Goal: Information Seeking & Learning: Find specific fact

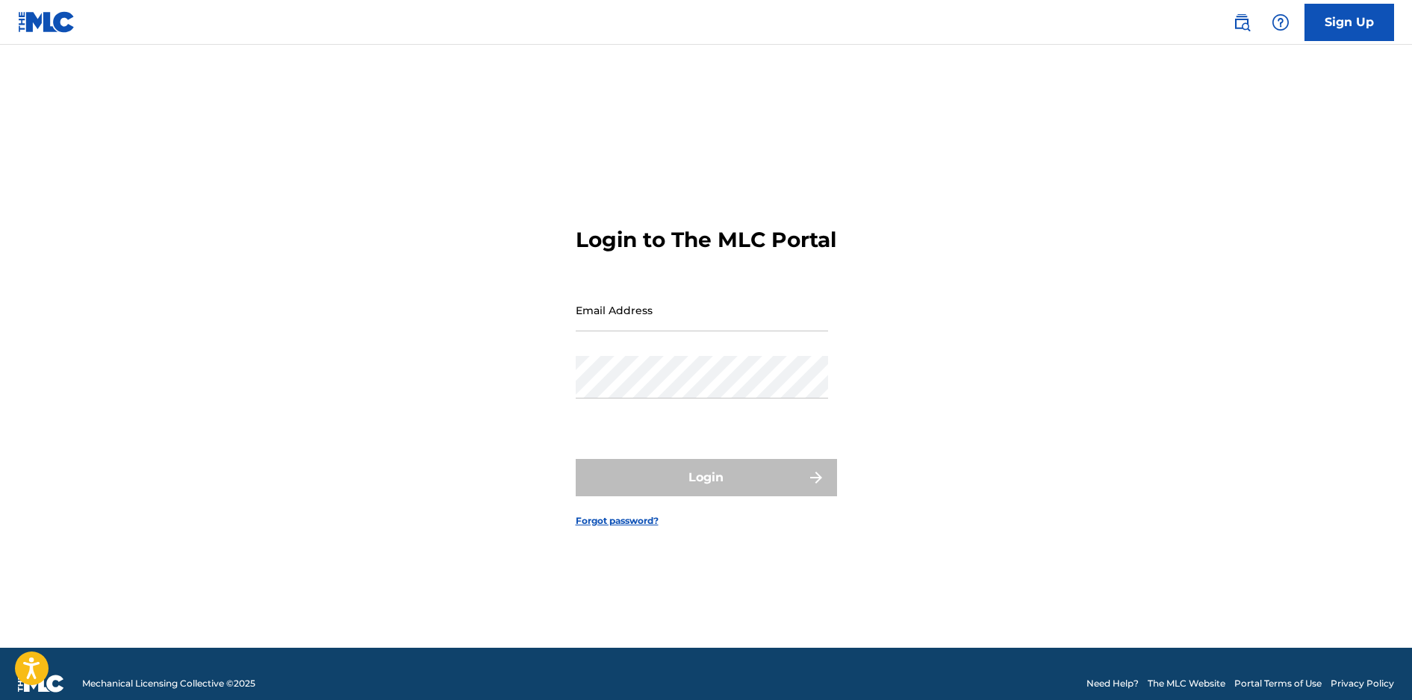
drag, startPoint x: 0, startPoint y: 0, endPoint x: 625, endPoint y: 325, distance: 704.3
click at [625, 325] on input "Email Address" at bounding box center [702, 310] width 252 height 43
type input "[EMAIL_ADDRESS][DOMAIN_NAME]"
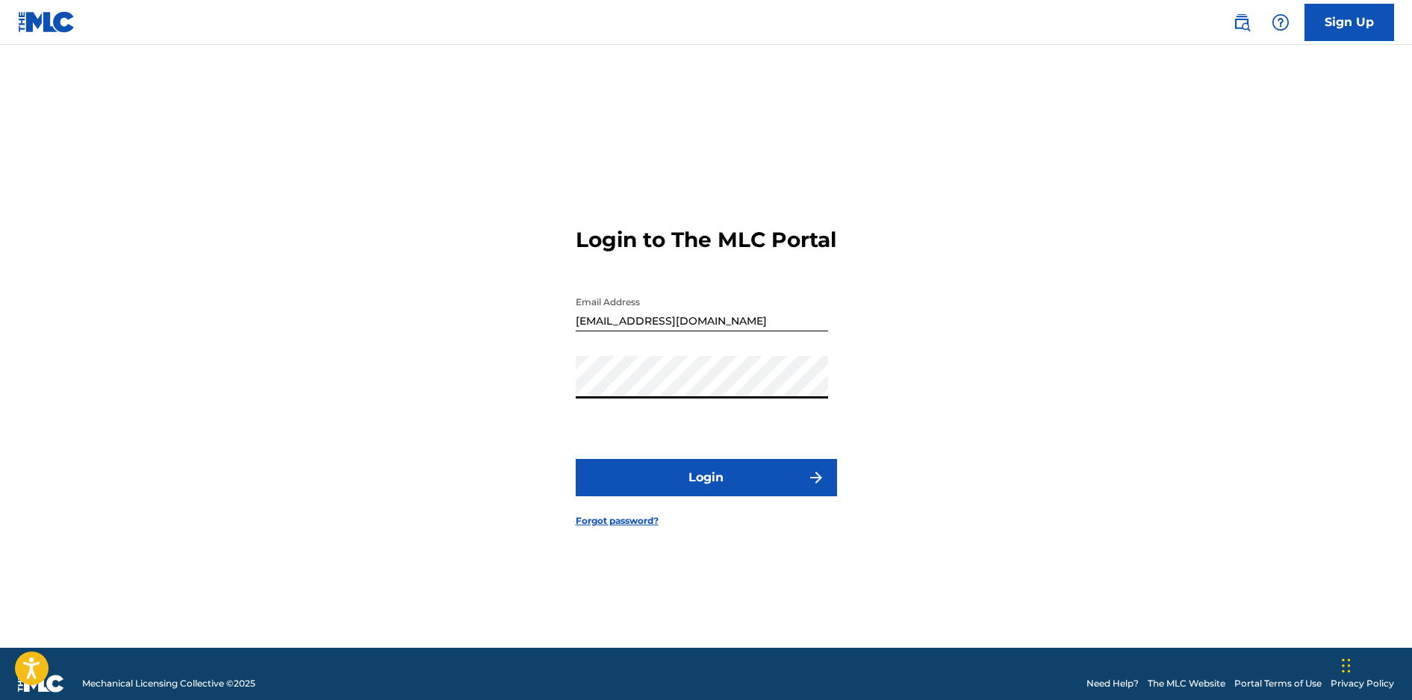
click at [576, 459] on button "Login" at bounding box center [706, 477] width 261 height 37
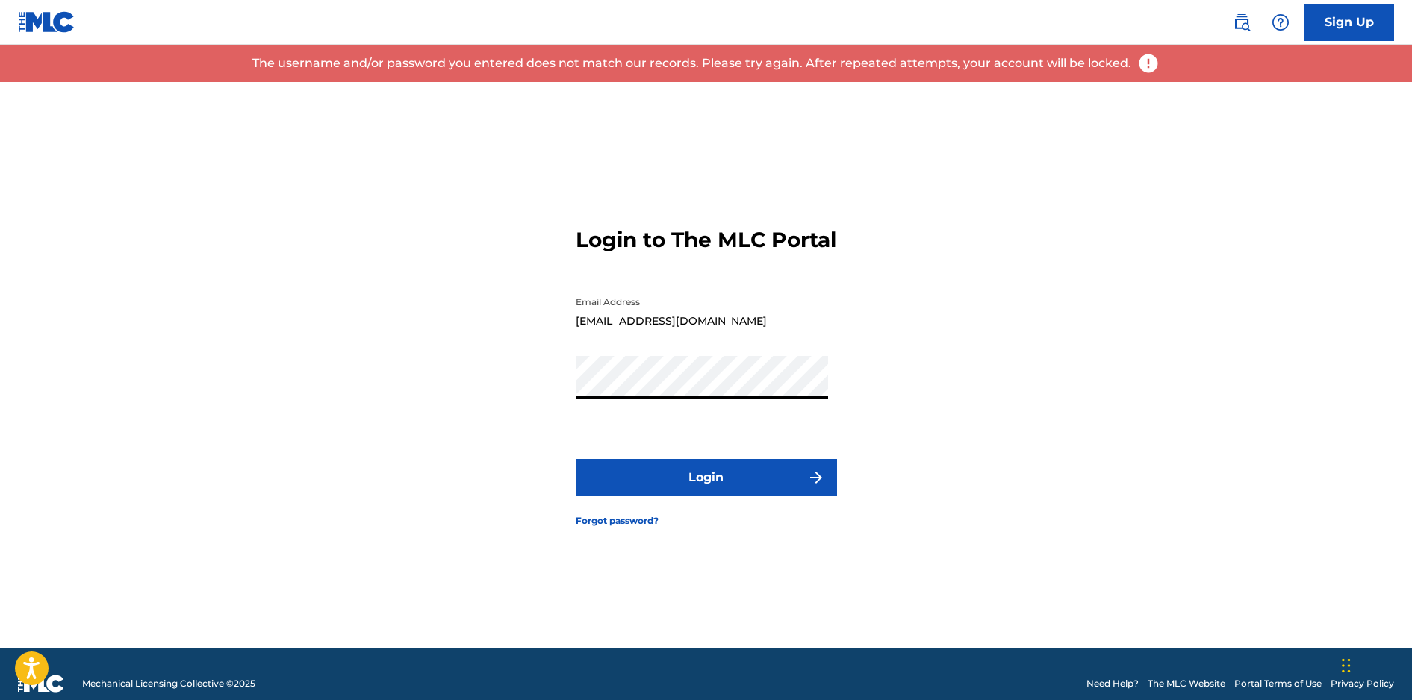
click at [548, 387] on div "Login to The MLC Portal Email Address [EMAIL_ADDRESS][DOMAIN_NAME] Password Log…" at bounding box center [706, 365] width 1045 height 566
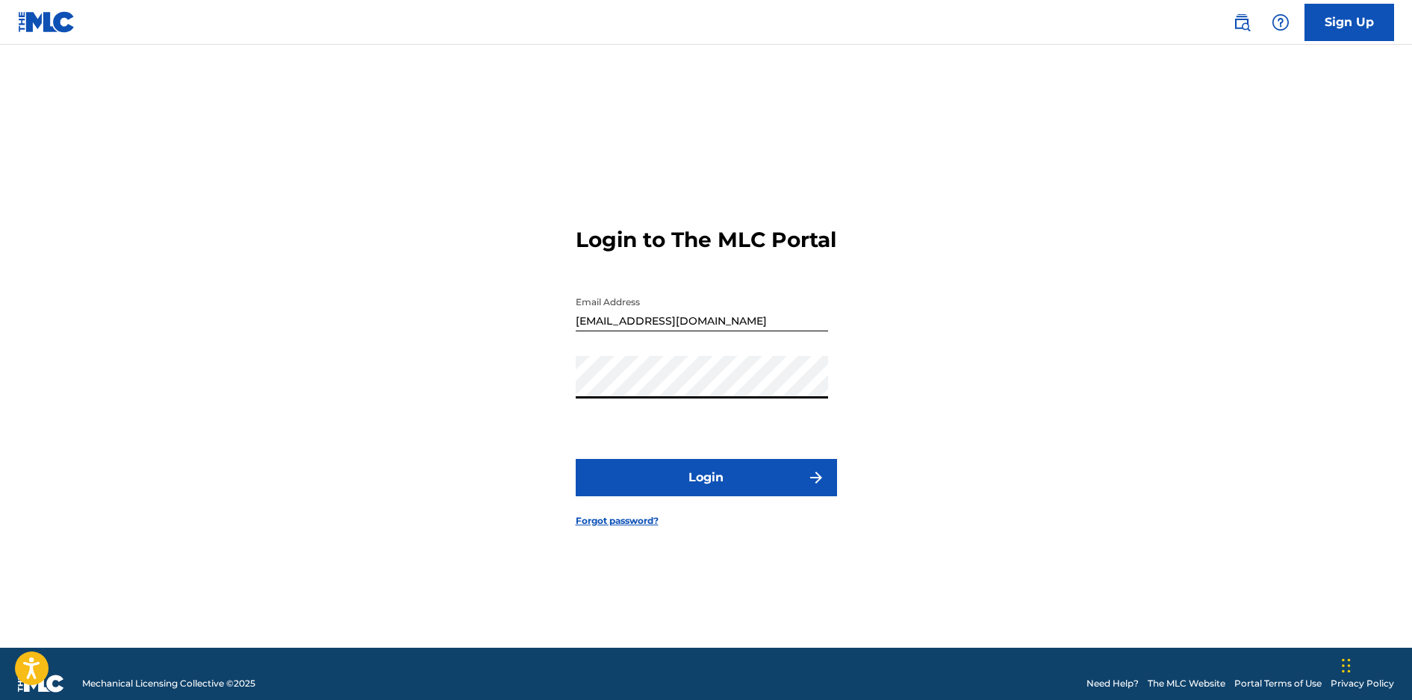
click at [576, 459] on button "Login" at bounding box center [706, 477] width 261 height 37
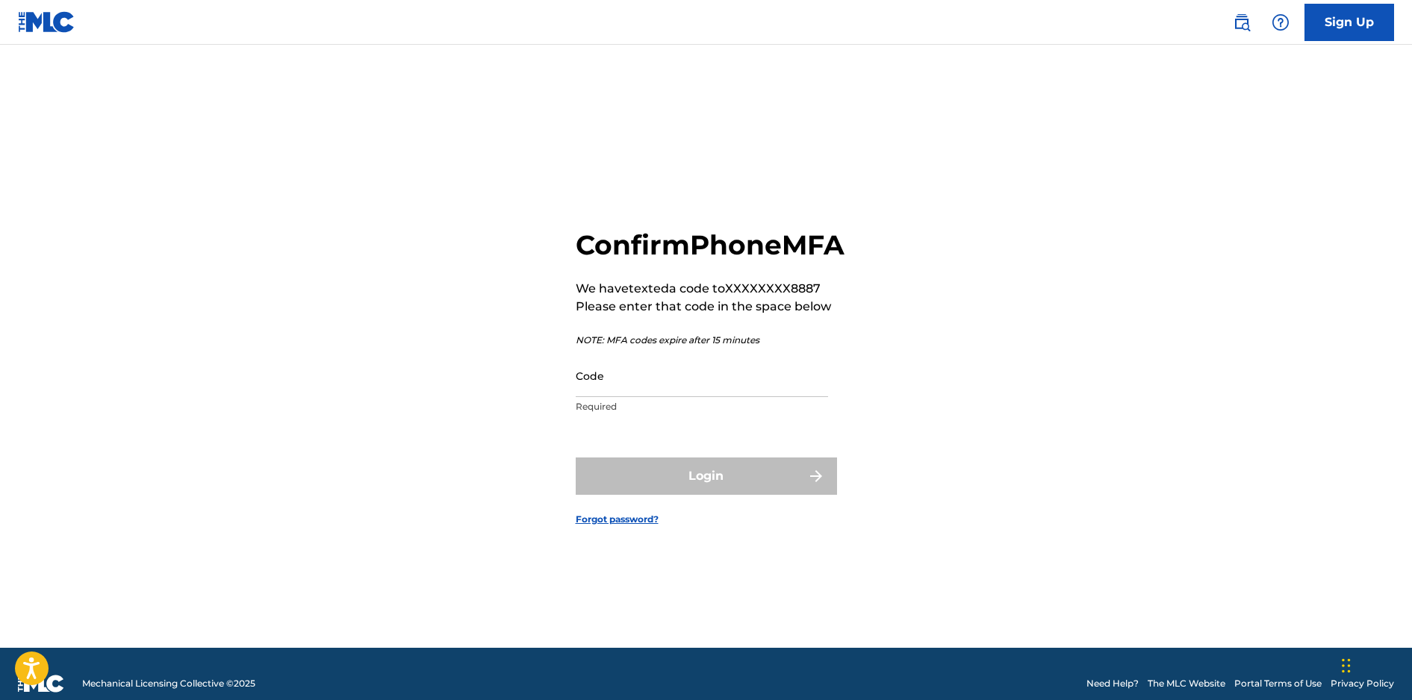
click at [609, 386] on input "Code" at bounding box center [702, 376] width 252 height 43
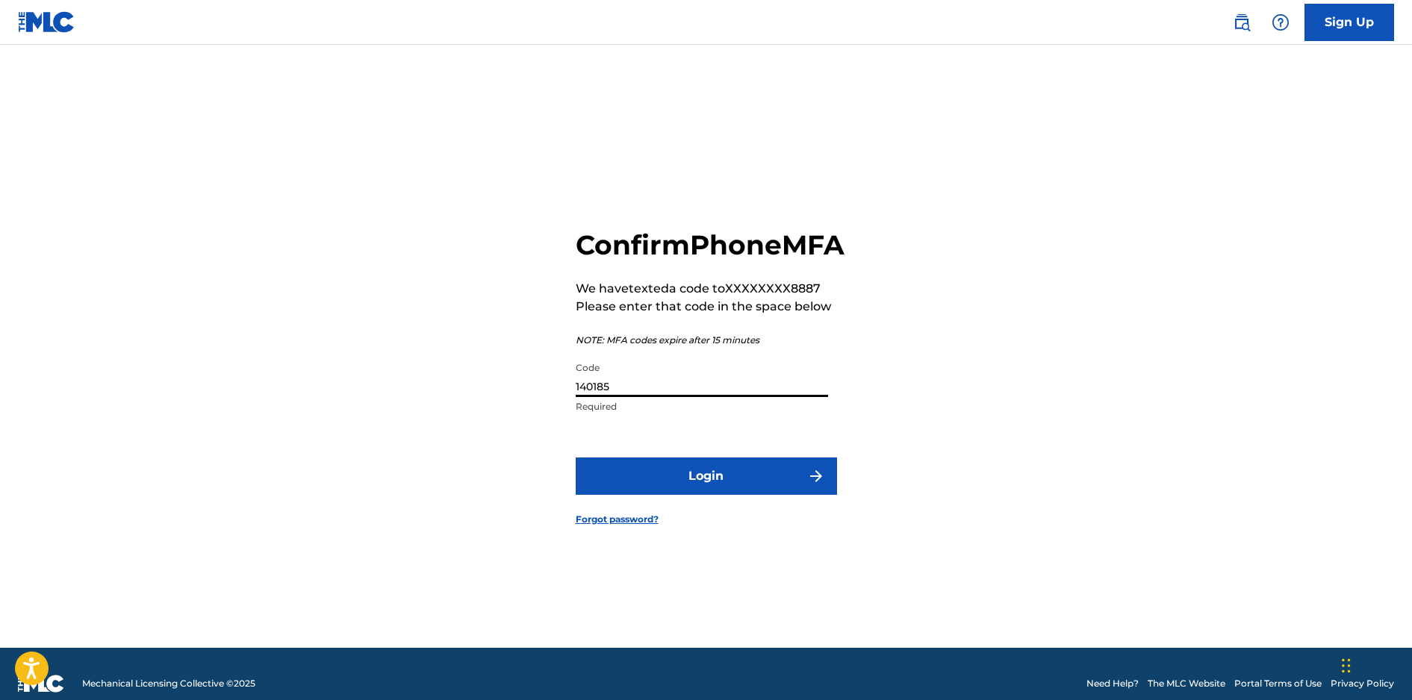
type input "140185"
click at [576, 458] on button "Login" at bounding box center [706, 476] width 261 height 37
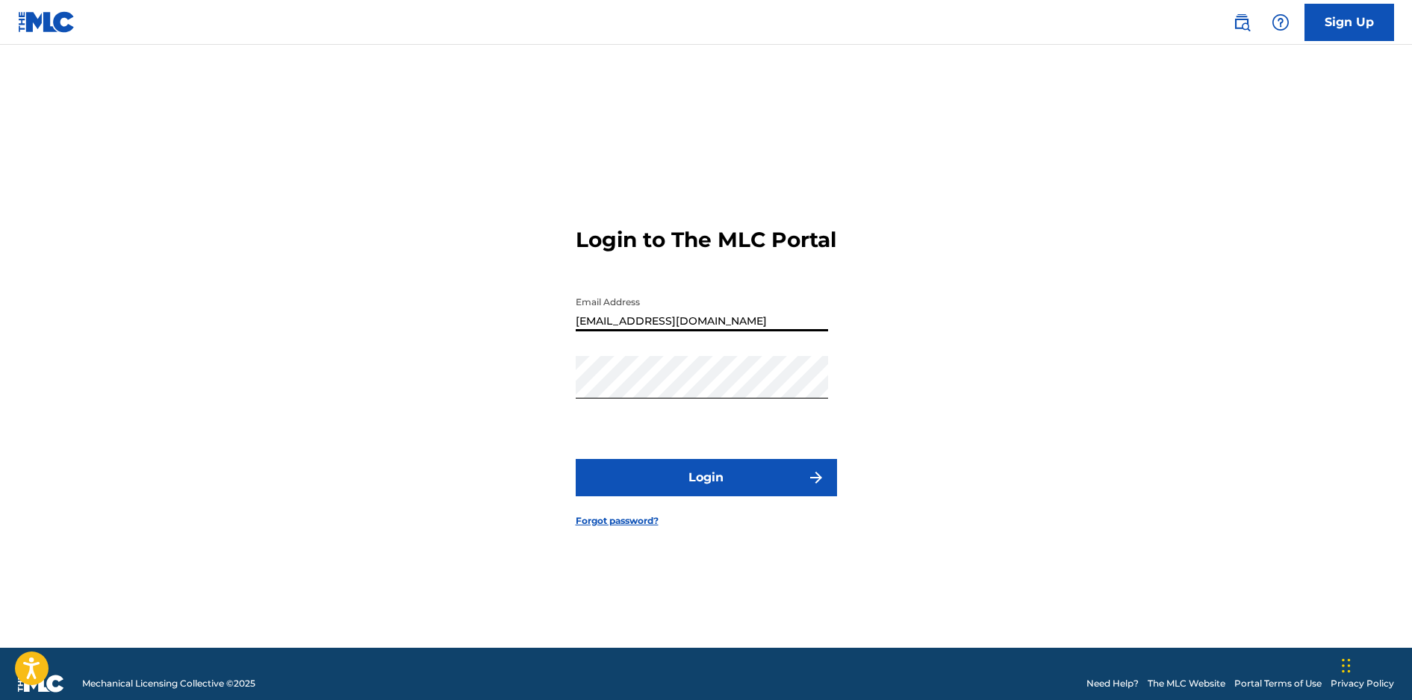
click at [647, 324] on input "[EMAIL_ADDRESS][DOMAIN_NAME]" at bounding box center [702, 310] width 252 height 43
click at [537, 398] on div "Login to The MLC Portal Email Address [EMAIL_ADDRESS][DOMAIN_NAME] Password Log…" at bounding box center [706, 365] width 1045 height 566
click at [576, 459] on button "Login" at bounding box center [706, 477] width 261 height 37
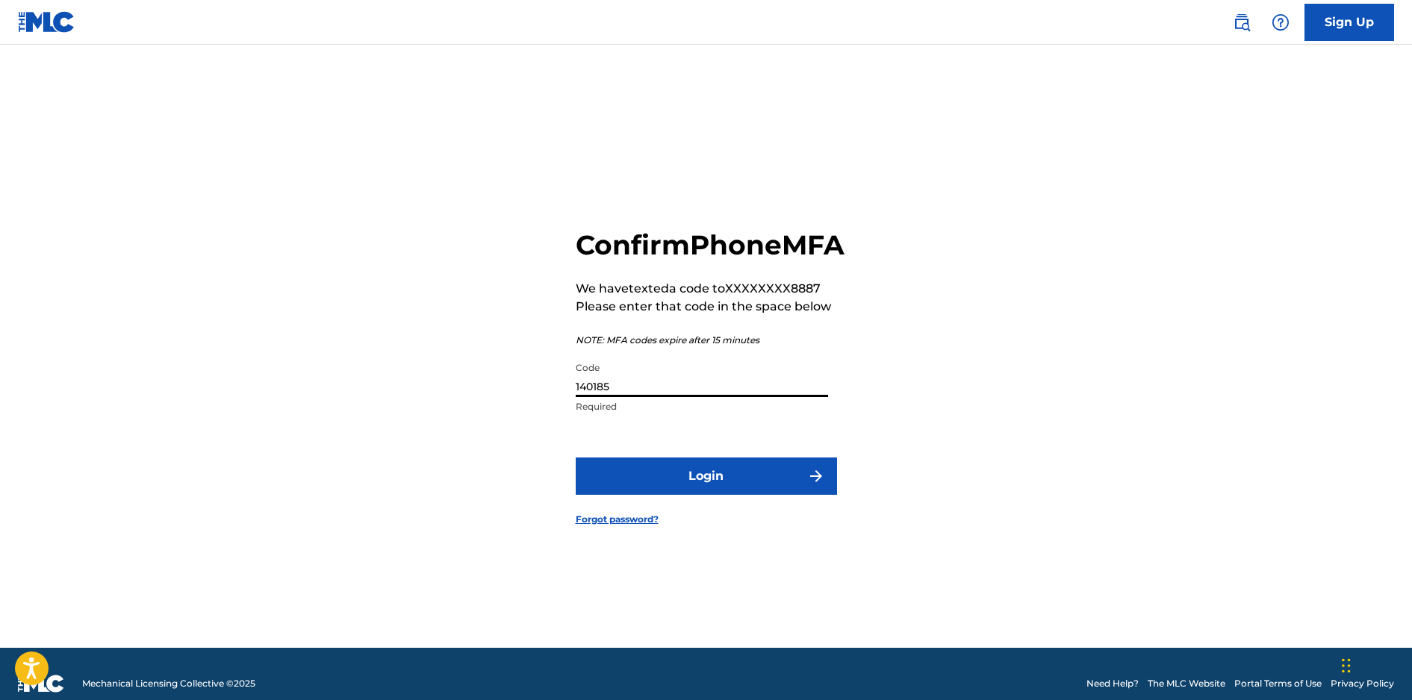
click at [617, 396] on input "140185" at bounding box center [702, 376] width 252 height 43
type input "488411"
click at [642, 478] on form "Confirm Phone MFA We have texted a code to XXXXXXXX8887 Please enter that code …" at bounding box center [706, 365] width 261 height 566
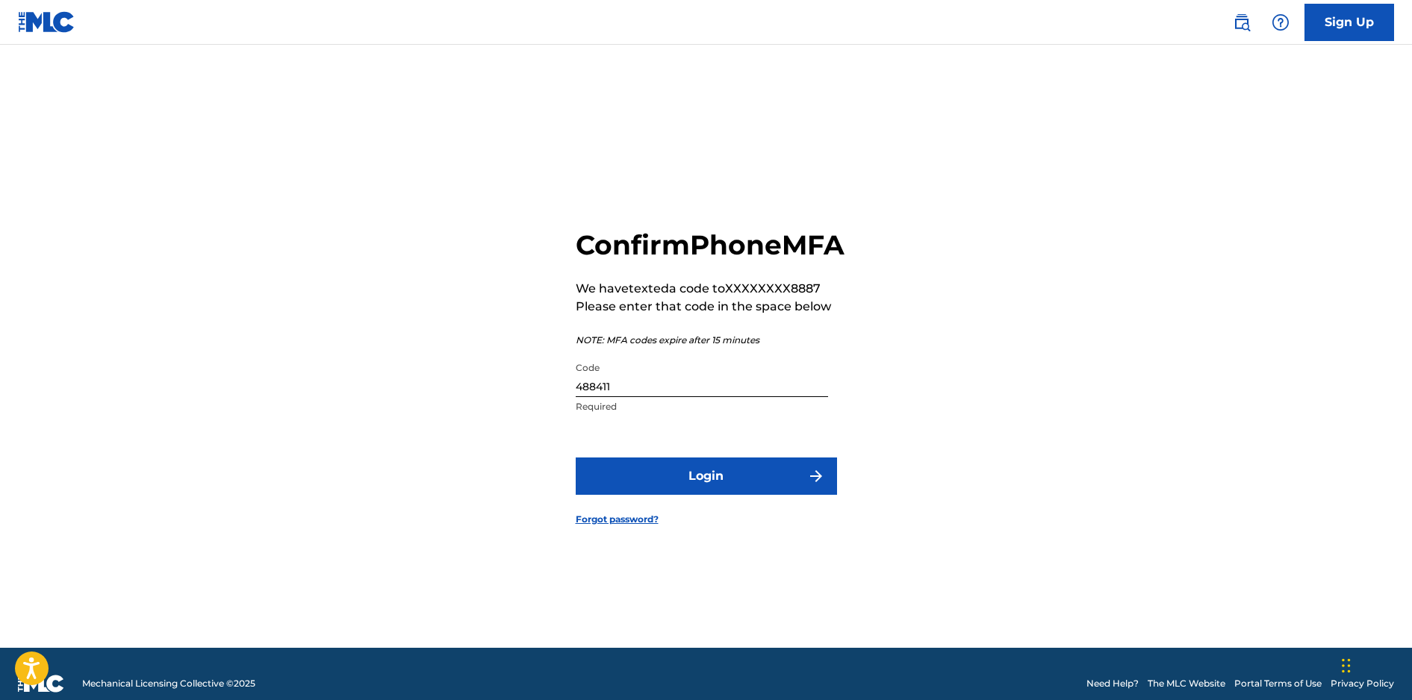
click at [644, 485] on button "Login" at bounding box center [706, 476] width 261 height 37
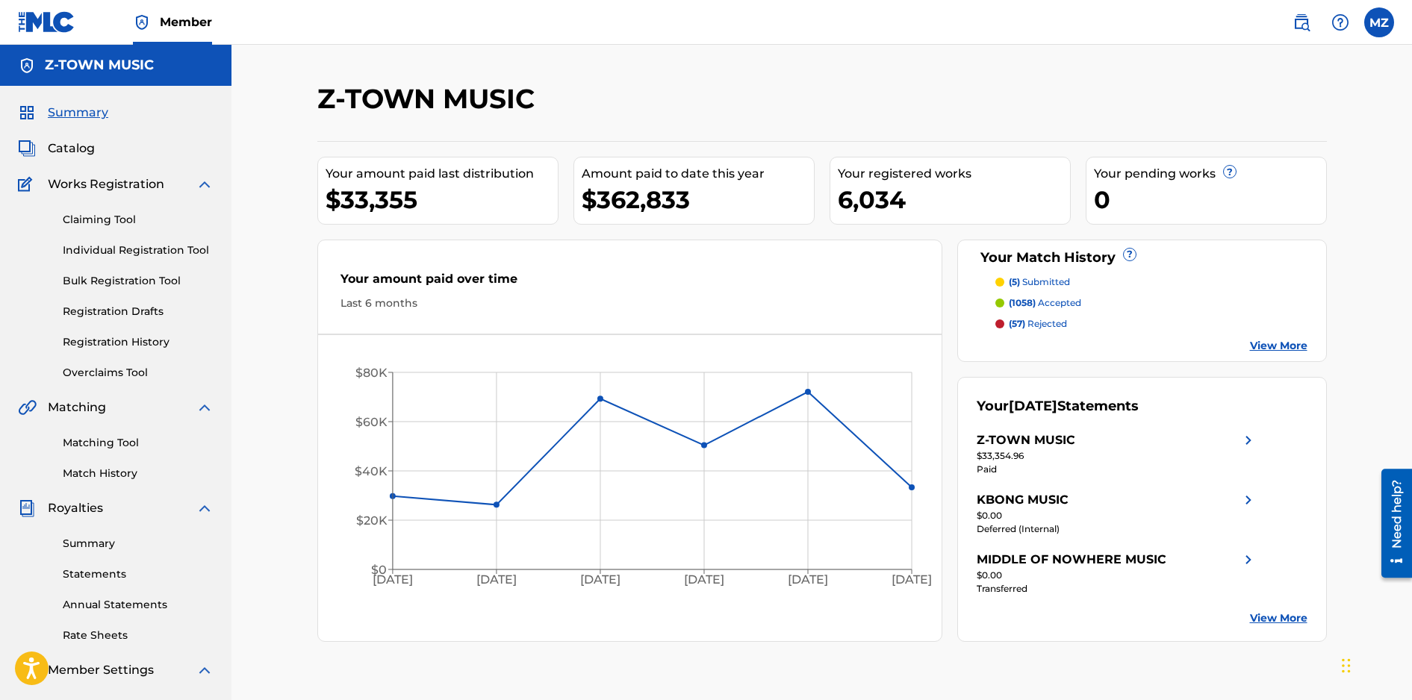
click at [119, 481] on link "Match History" at bounding box center [138, 474] width 151 height 16
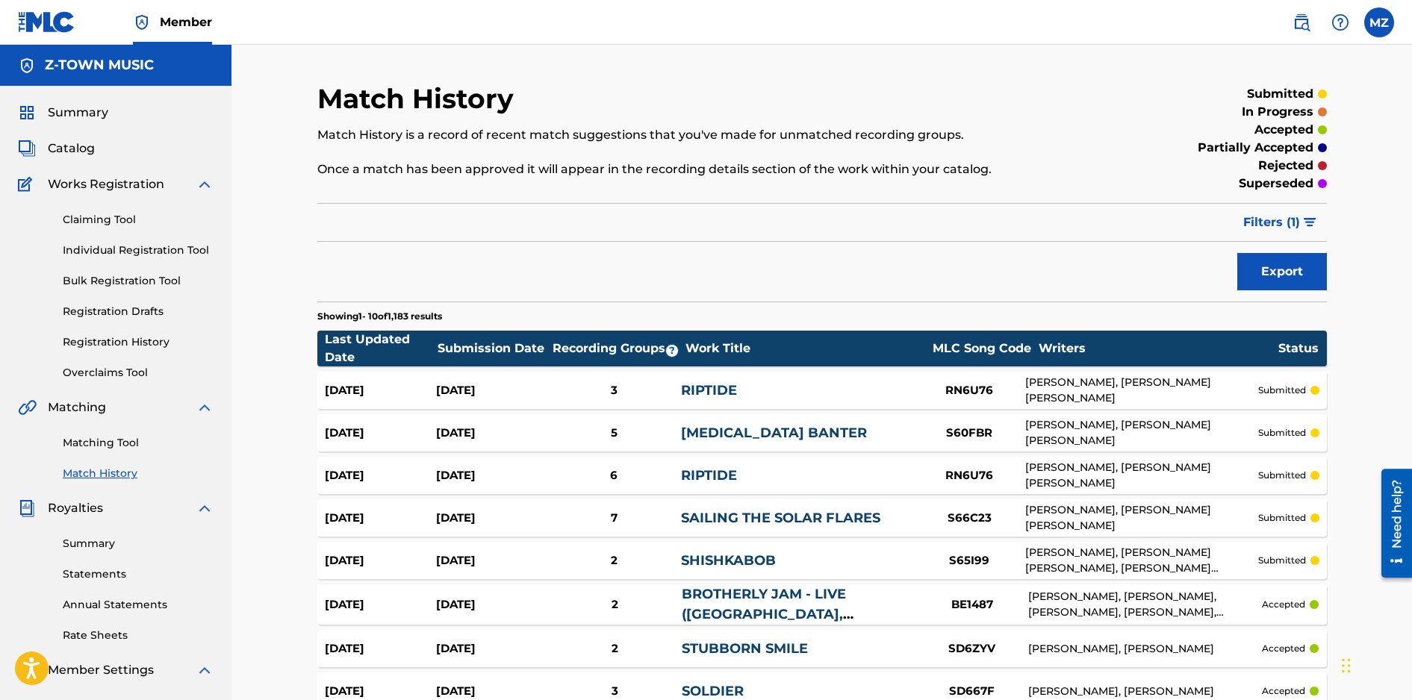
click at [119, 445] on link "Matching Tool" at bounding box center [138, 443] width 151 height 16
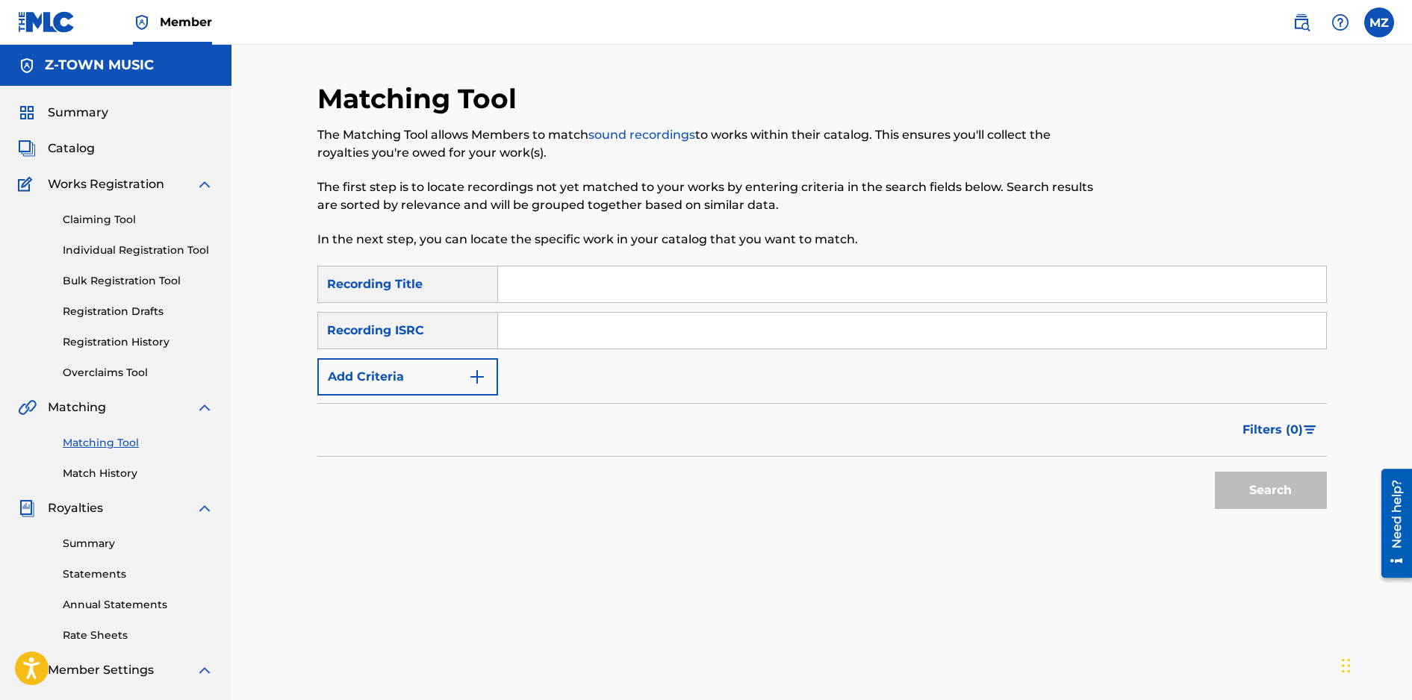
click at [589, 281] on input "Search Form" at bounding box center [912, 285] width 828 height 36
click at [463, 373] on button "Add Criteria" at bounding box center [407, 376] width 181 height 37
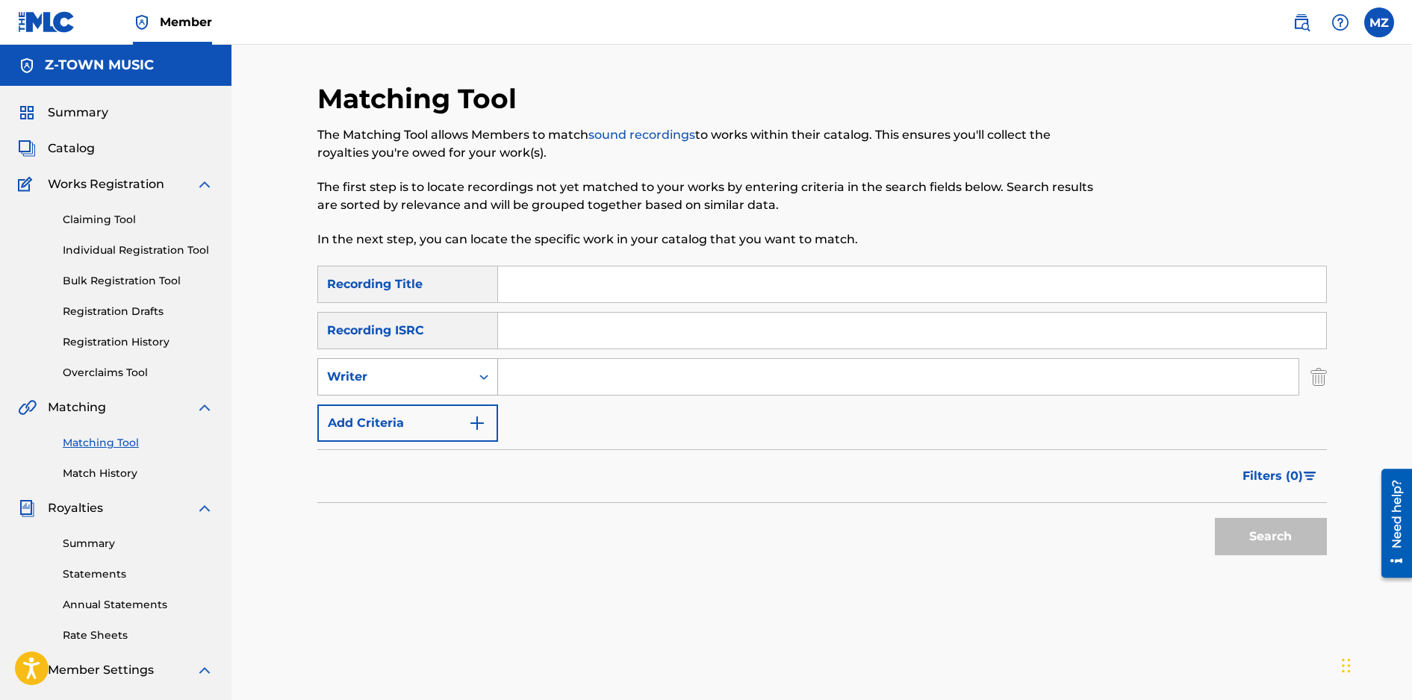
click at [456, 381] on div "Writer" at bounding box center [394, 377] width 134 height 18
click at [447, 416] on div "Recording Artist" at bounding box center [407, 414] width 179 height 37
click at [562, 366] on input "Search Form" at bounding box center [898, 377] width 800 height 36
type input "[PERSON_NAME]"
click at [1215, 518] on button "Search" at bounding box center [1271, 536] width 112 height 37
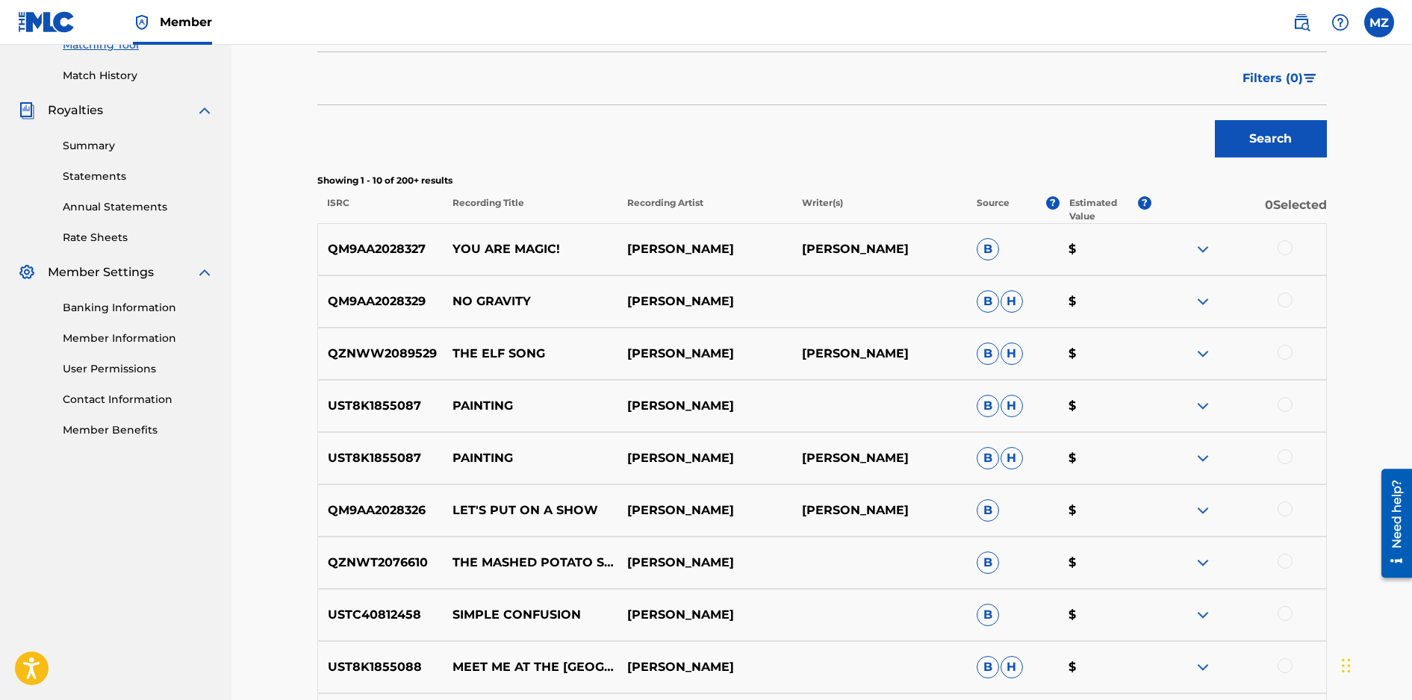
scroll to position [370, 0]
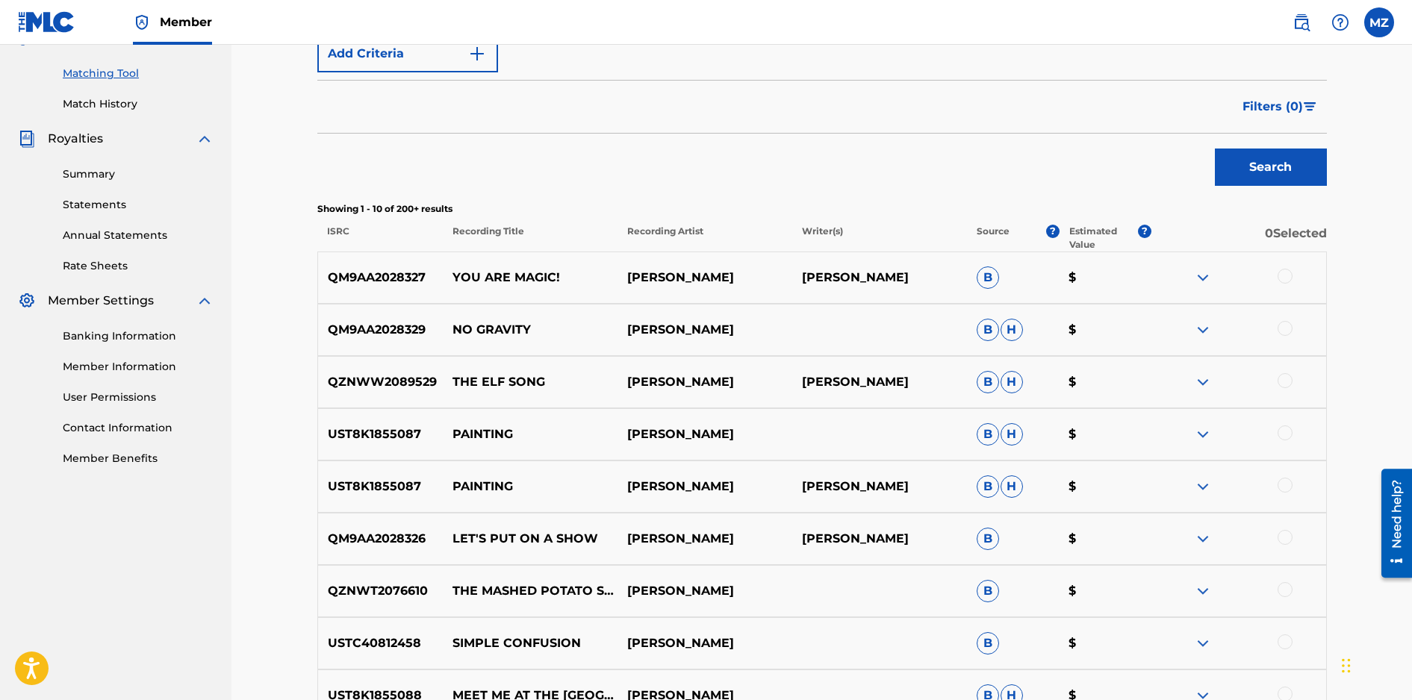
click at [1291, 110] on span "Filters ( 0 )" at bounding box center [1272, 107] width 60 height 18
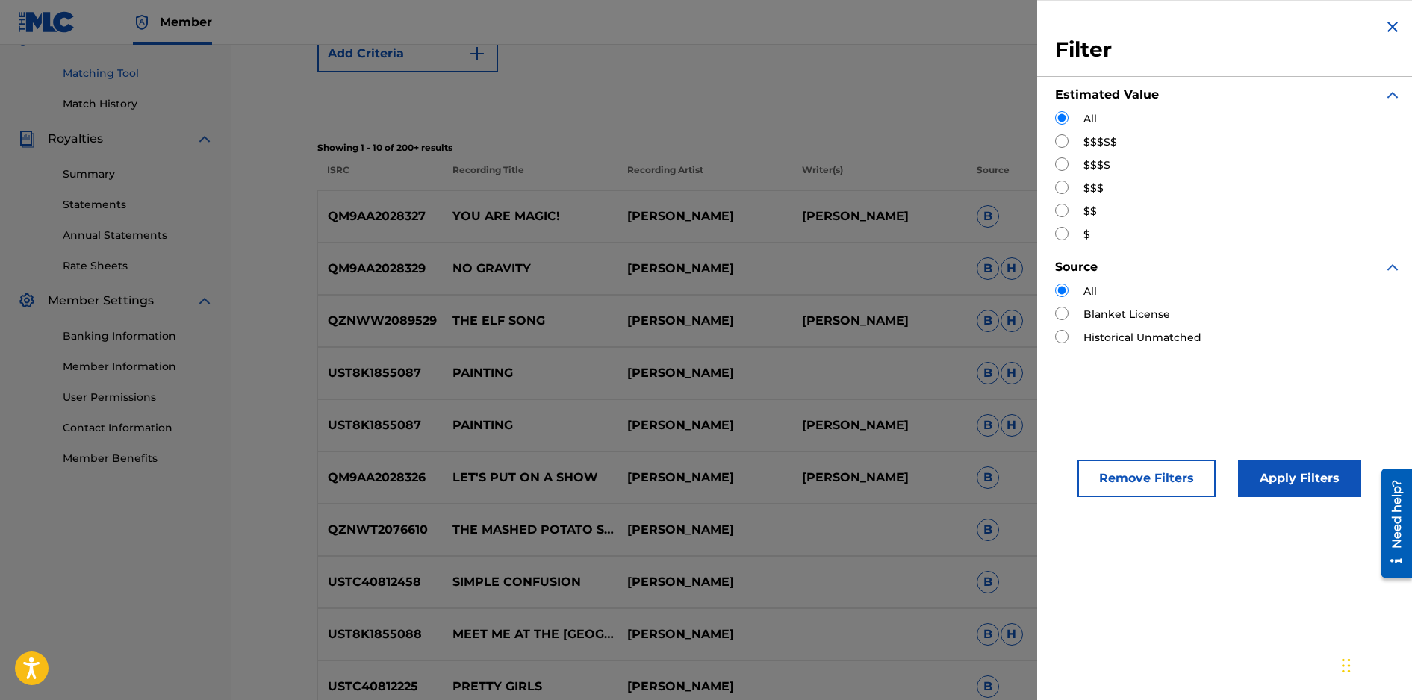
click at [1111, 140] on label "$$$$$" at bounding box center [1100, 142] width 34 height 16
click at [1061, 137] on input "Search Form" at bounding box center [1061, 140] width 13 height 13
radio input "true"
click at [1293, 476] on button "Apply Filters" at bounding box center [1299, 478] width 123 height 37
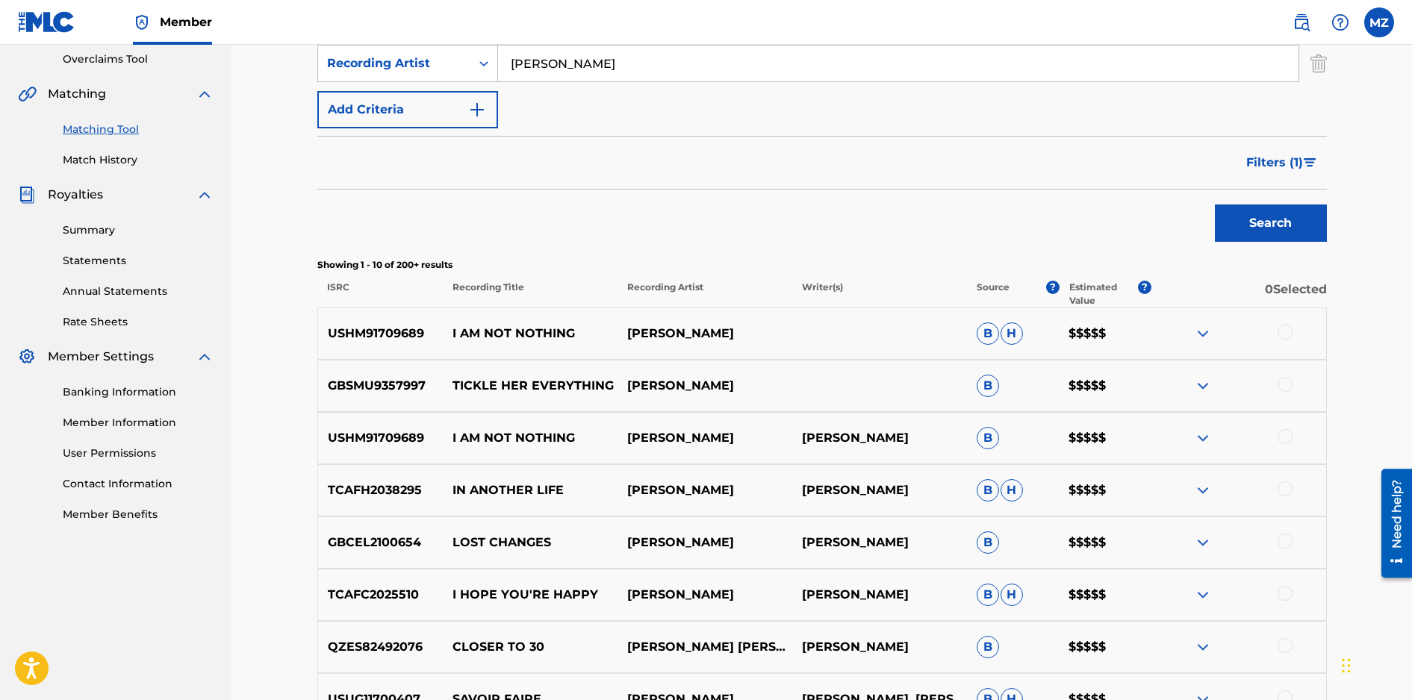
scroll to position [154, 0]
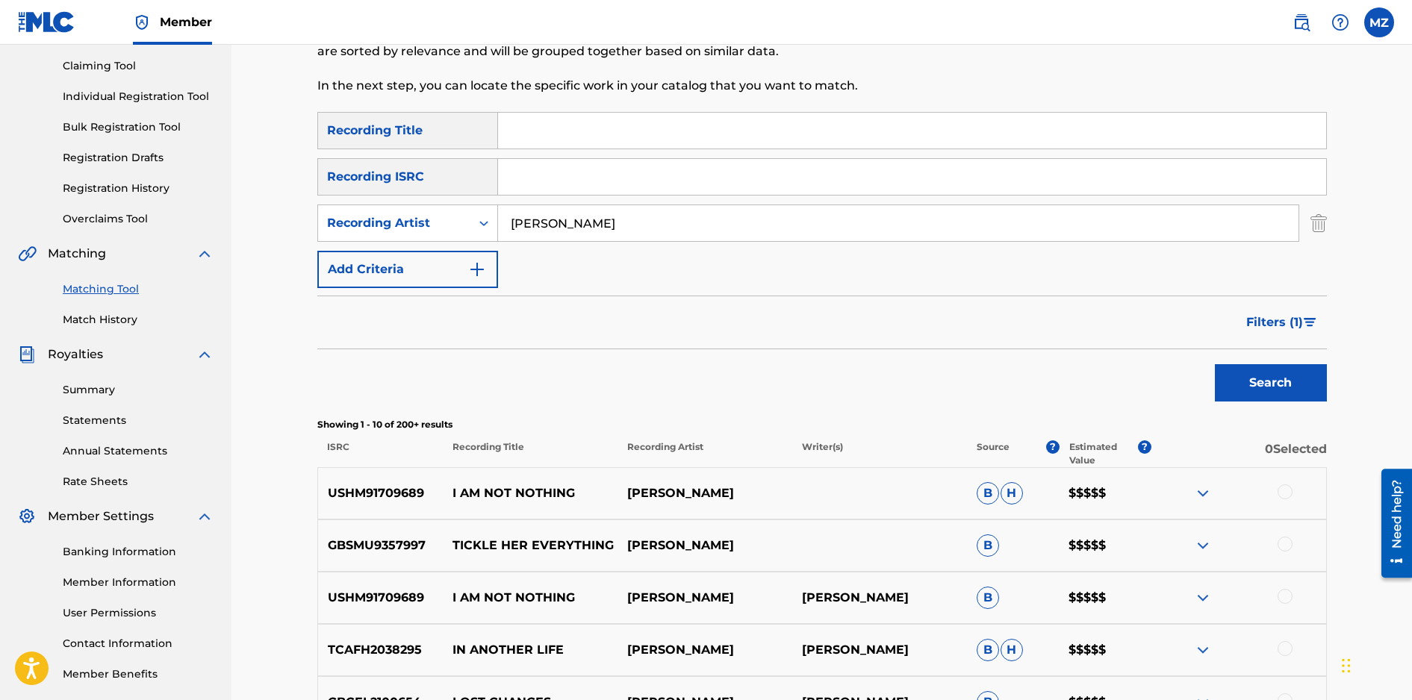
click at [1280, 311] on button "Filters ( 1 )" at bounding box center [1282, 322] width 90 height 37
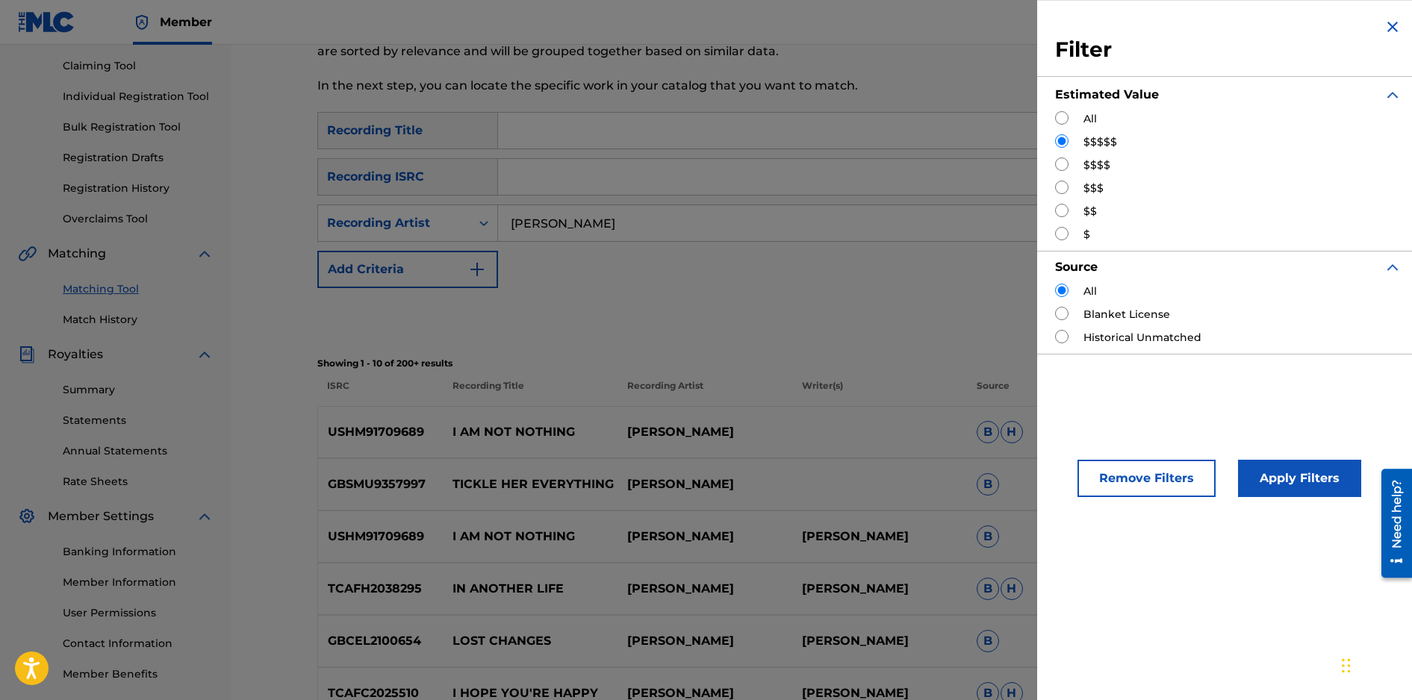
click at [1090, 163] on label "$$$$" at bounding box center [1096, 166] width 27 height 16
click at [1070, 163] on div "$$$$" at bounding box center [1228, 166] width 346 height 16
click at [1065, 168] on input "Search Form" at bounding box center [1061, 164] width 13 height 13
radio input "true"
click at [1294, 476] on button "Apply Filters" at bounding box center [1299, 478] width 123 height 37
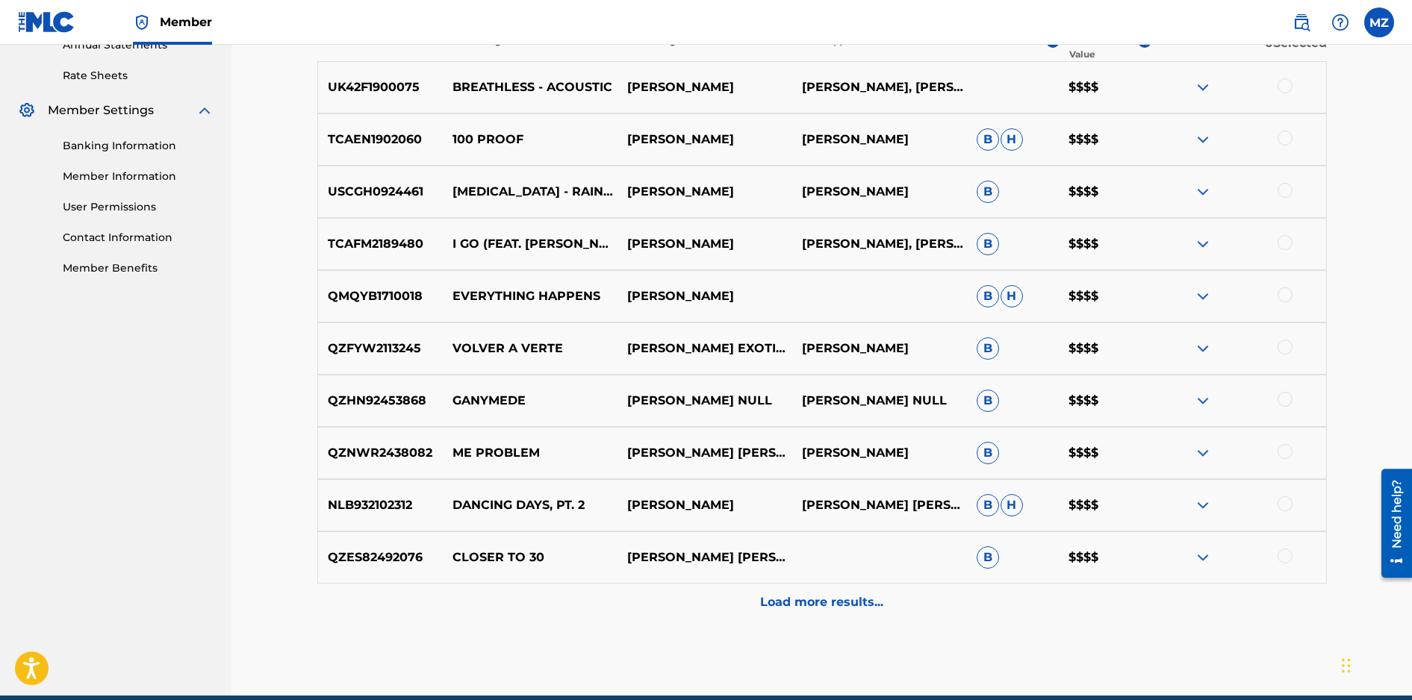
scroll to position [562, 0]
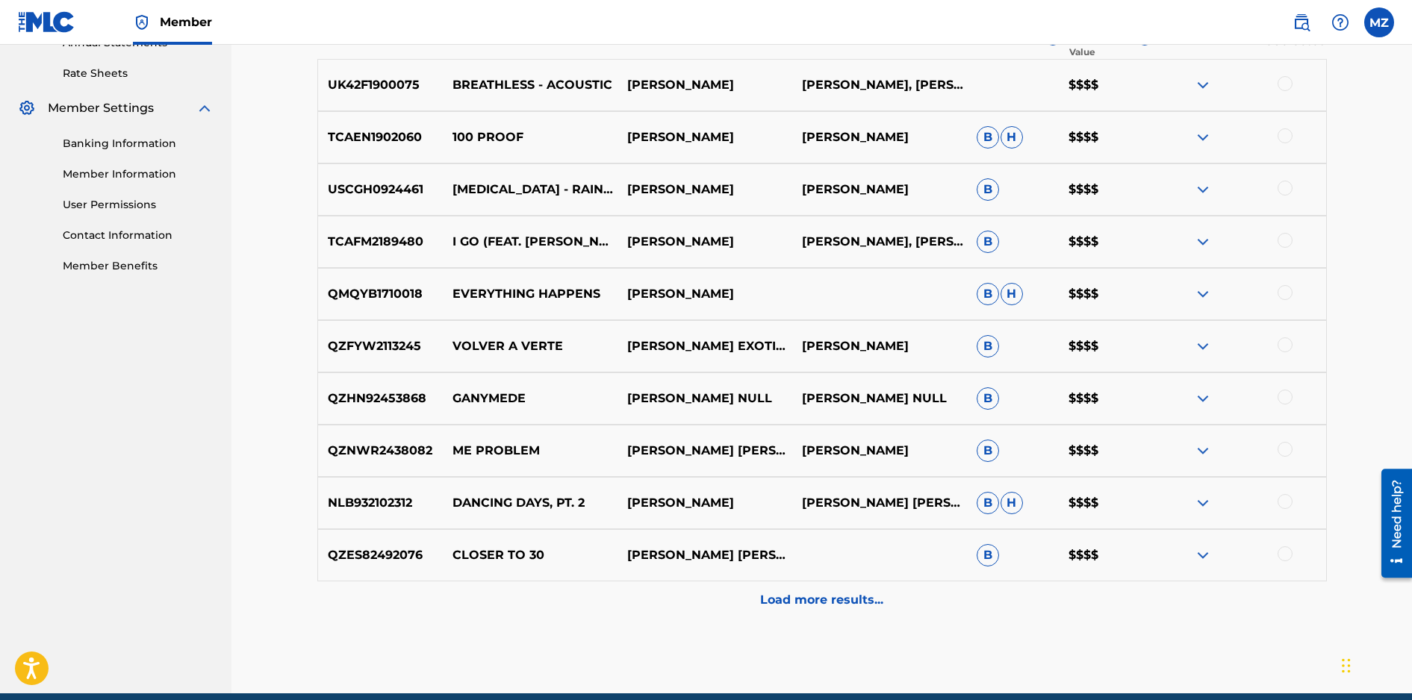
click at [778, 599] on p "Load more results..." at bounding box center [821, 600] width 123 height 18
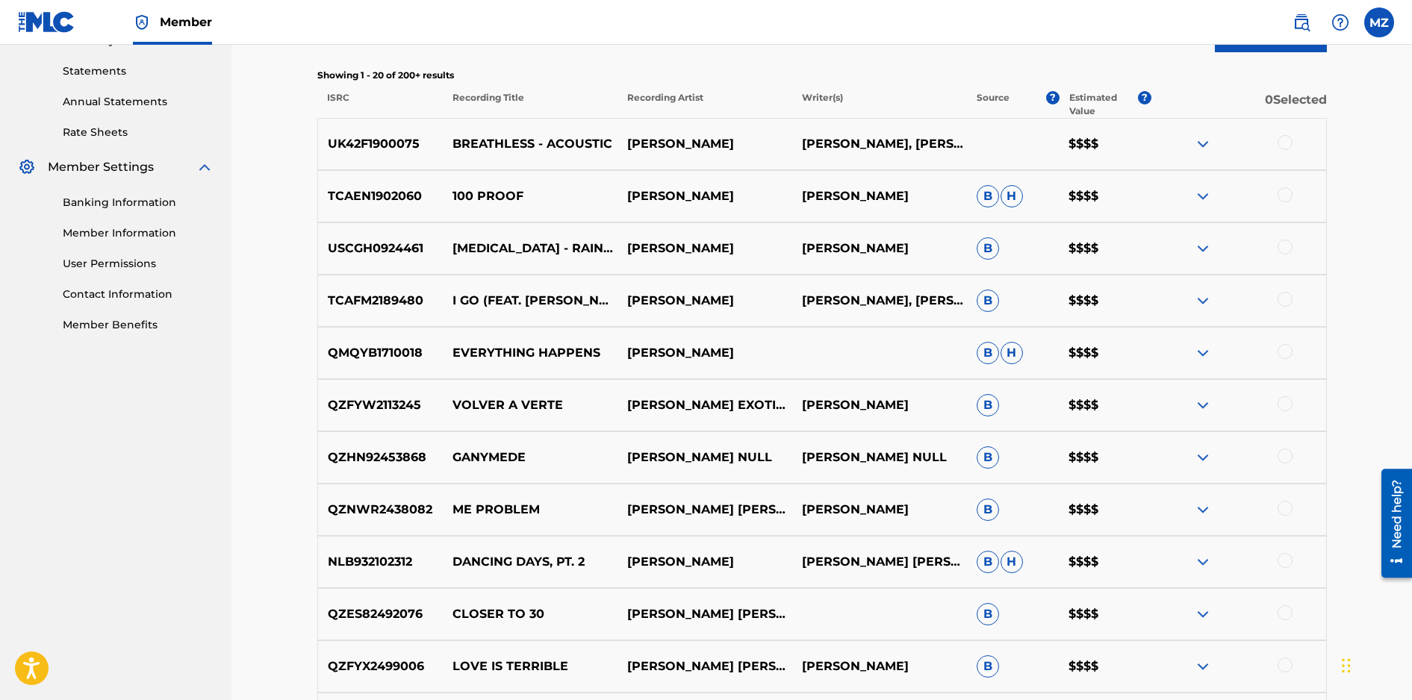
scroll to position [0, 0]
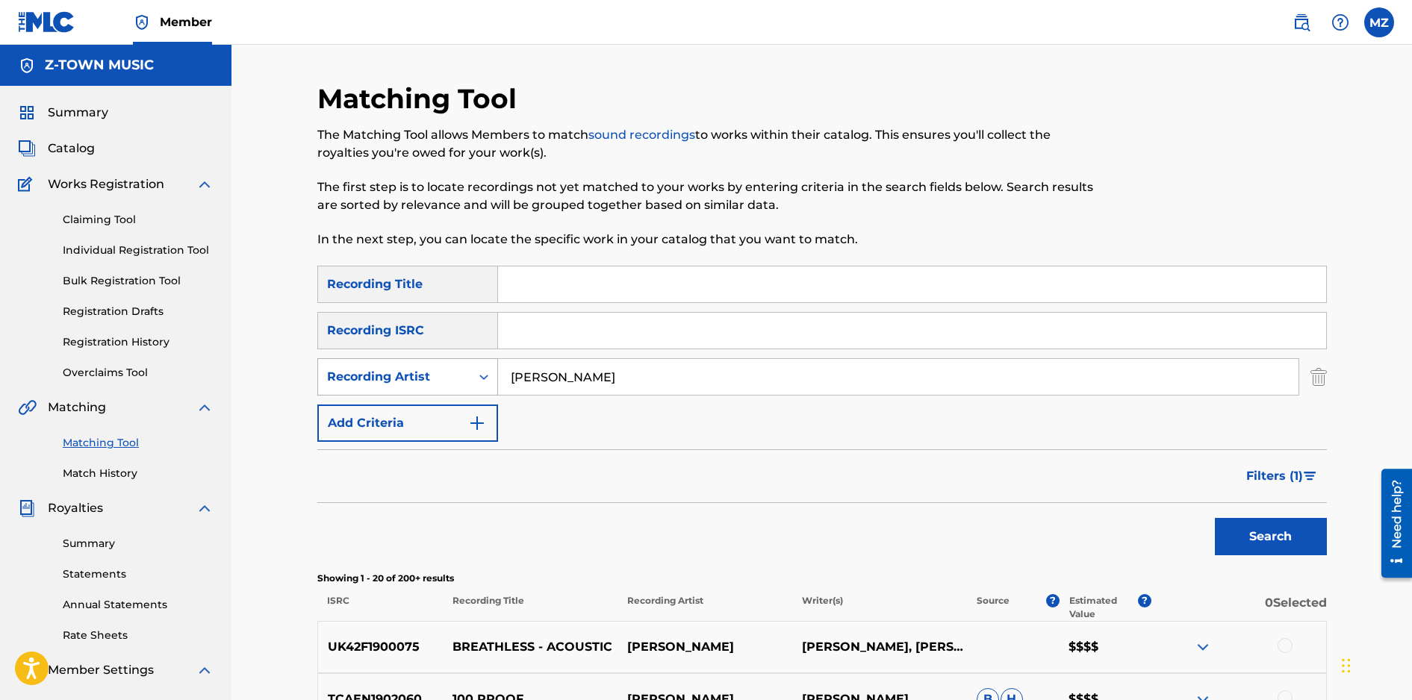
drag, startPoint x: 545, startPoint y: 377, endPoint x: 446, endPoint y: 372, distance: 99.4
click at [446, 372] on div "SearchWithCriteriaf0b0809a-a5f7-4289-90f1-9a3ba42805f4 Recording Artist [PERSON…" at bounding box center [821, 376] width 1009 height 37
click at [514, 284] on input "Search Form" at bounding box center [912, 285] width 828 height 36
click at [523, 327] on input "Search Form" at bounding box center [912, 331] width 828 height 36
click at [529, 287] on input "Search Form" at bounding box center [912, 285] width 828 height 36
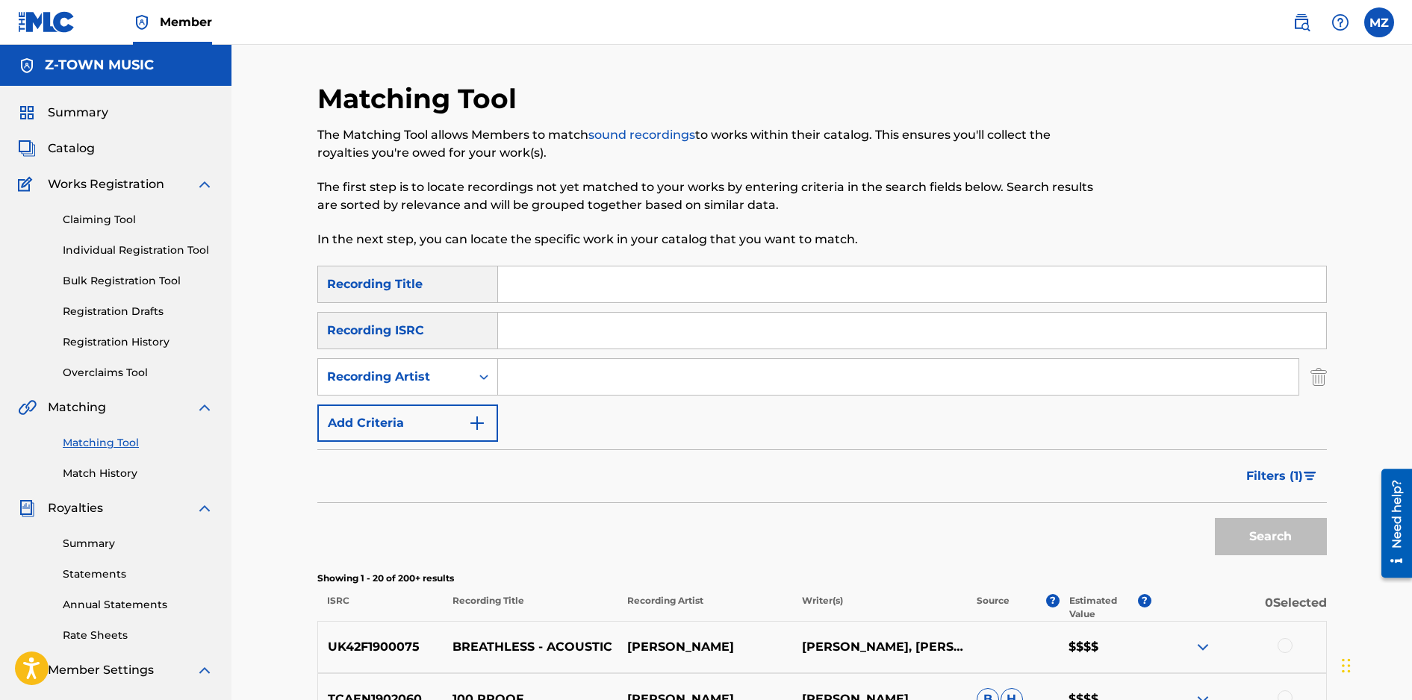
paste input "[PERSON_NAME]"
type input "[PERSON_NAME]"
click at [529, 287] on input "[PERSON_NAME]" at bounding box center [912, 285] width 828 height 36
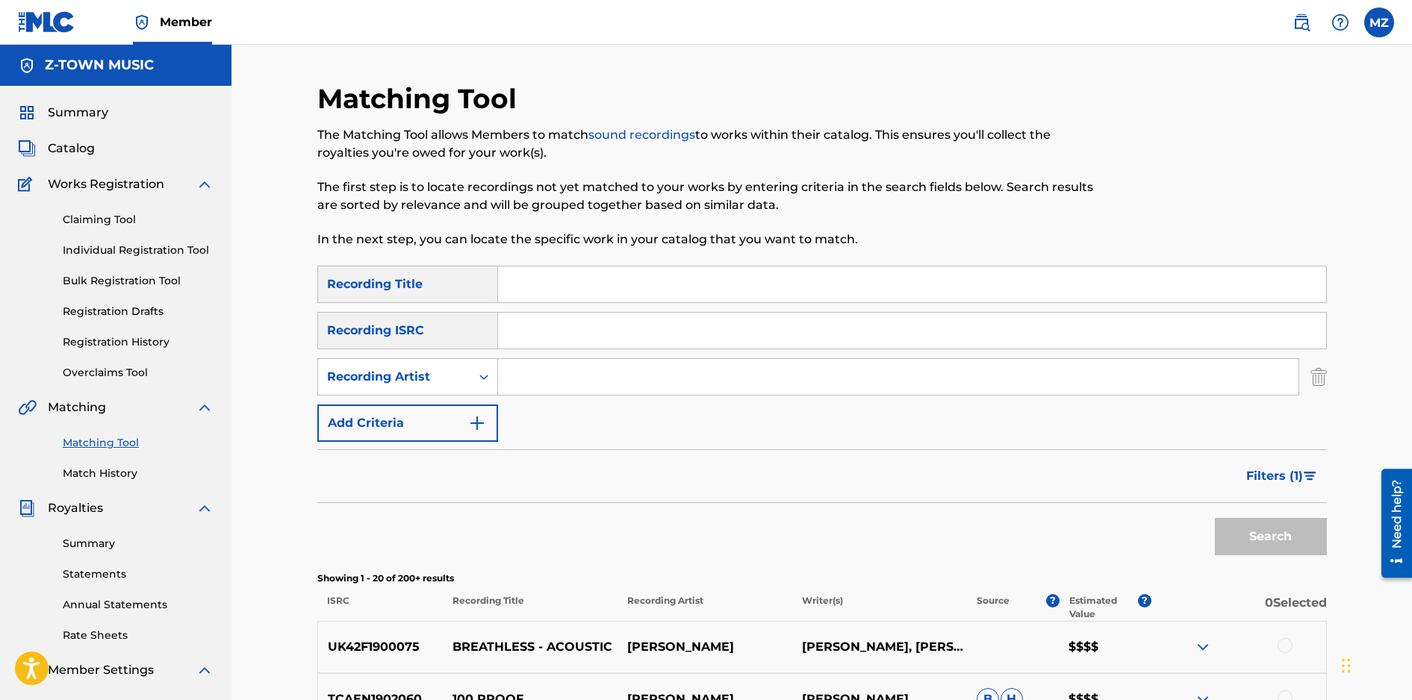
click at [550, 360] on input "Search Form" at bounding box center [898, 377] width 800 height 36
paste input "[PERSON_NAME]"
type input "[PERSON_NAME]"
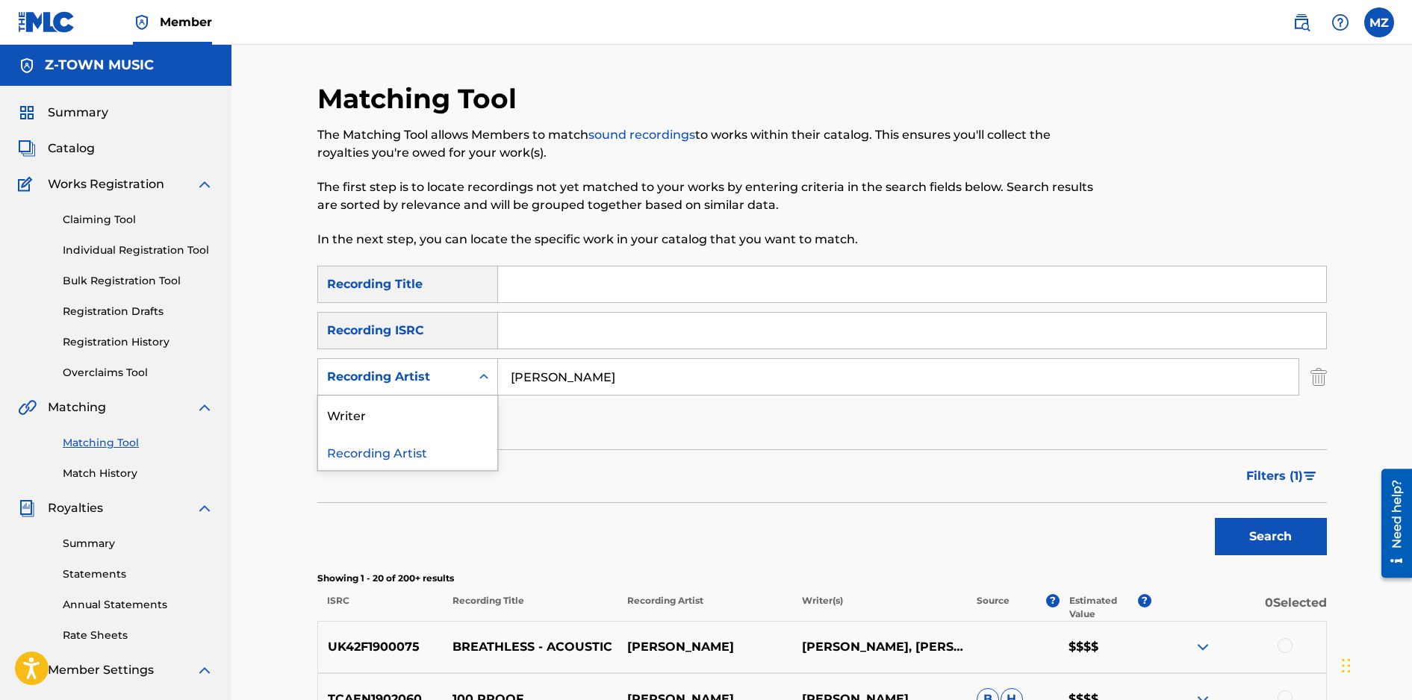
click at [389, 382] on div "Recording Artist" at bounding box center [394, 377] width 134 height 18
click at [396, 405] on div "Writer" at bounding box center [407, 414] width 179 height 37
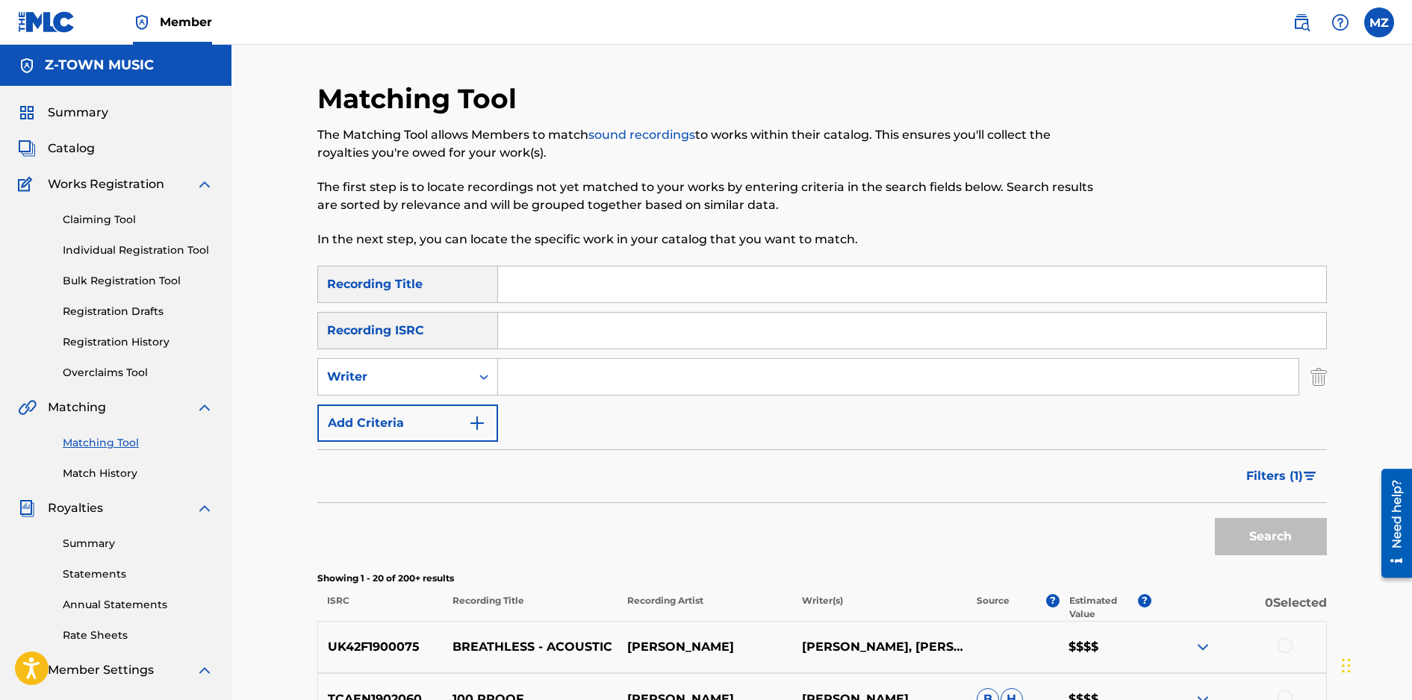
click at [523, 368] on input "Search Form" at bounding box center [898, 377] width 800 height 36
paste input "[PERSON_NAME]"
click at [597, 376] on input "[PERSON_NAME]" at bounding box center [898, 377] width 800 height 36
type input "[PERSON_NAME]"
click at [1215, 518] on button "Search" at bounding box center [1271, 536] width 112 height 37
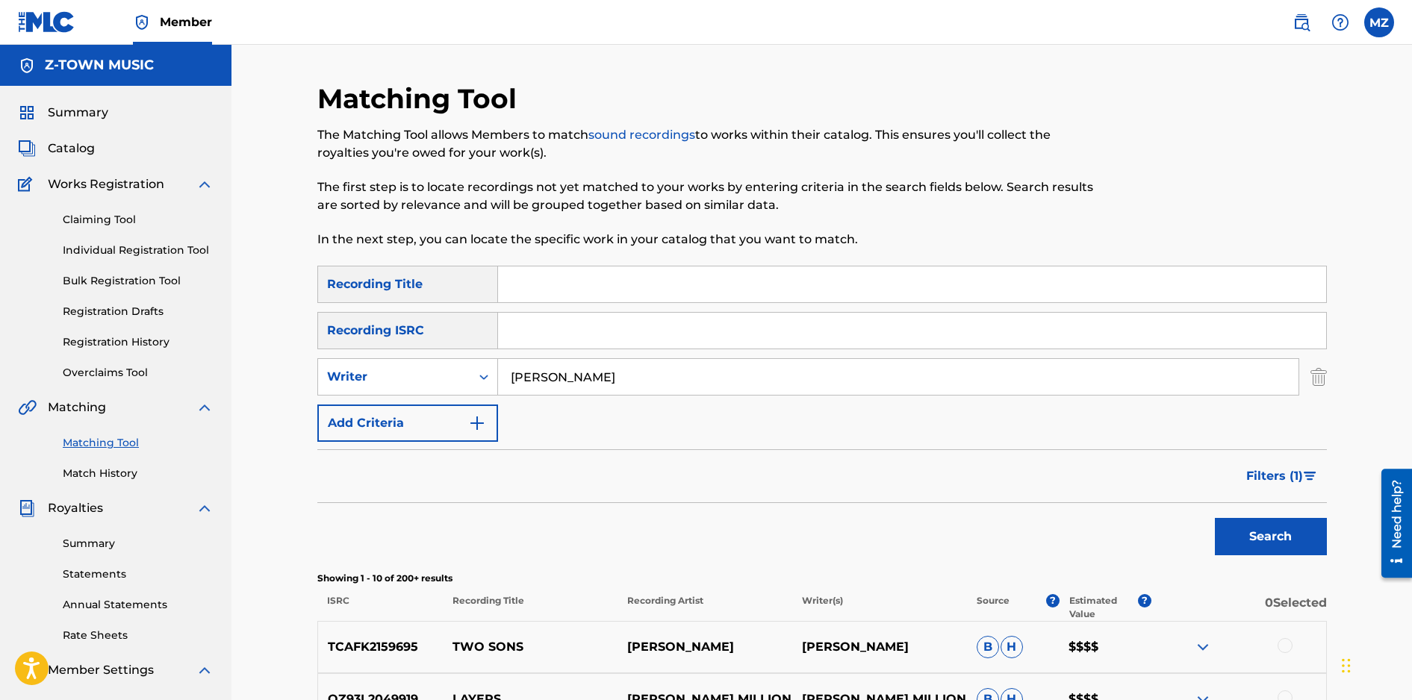
click at [1266, 471] on span "Filters ( 1 )" at bounding box center [1274, 476] width 57 height 18
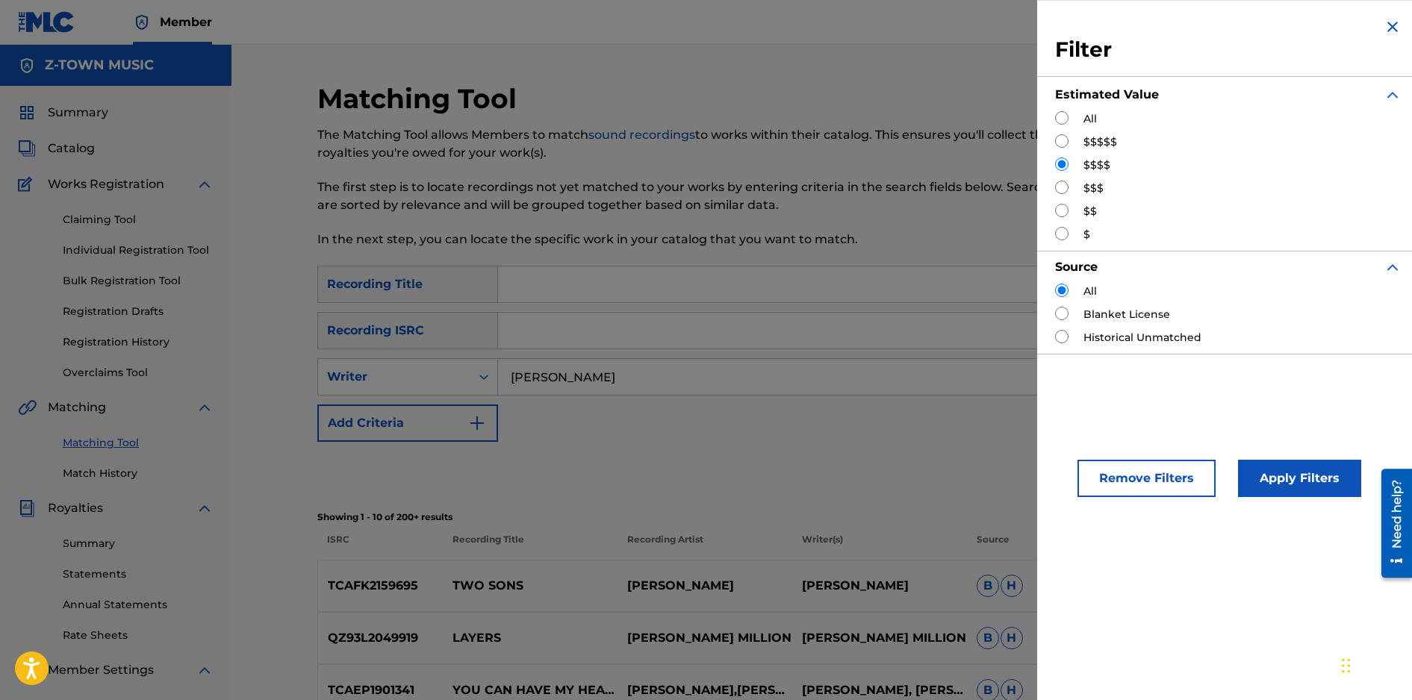
click at [1061, 121] on input "Search Form" at bounding box center [1061, 117] width 13 height 13
radio input "true"
click at [1271, 469] on button "Apply Filters" at bounding box center [1299, 478] width 123 height 37
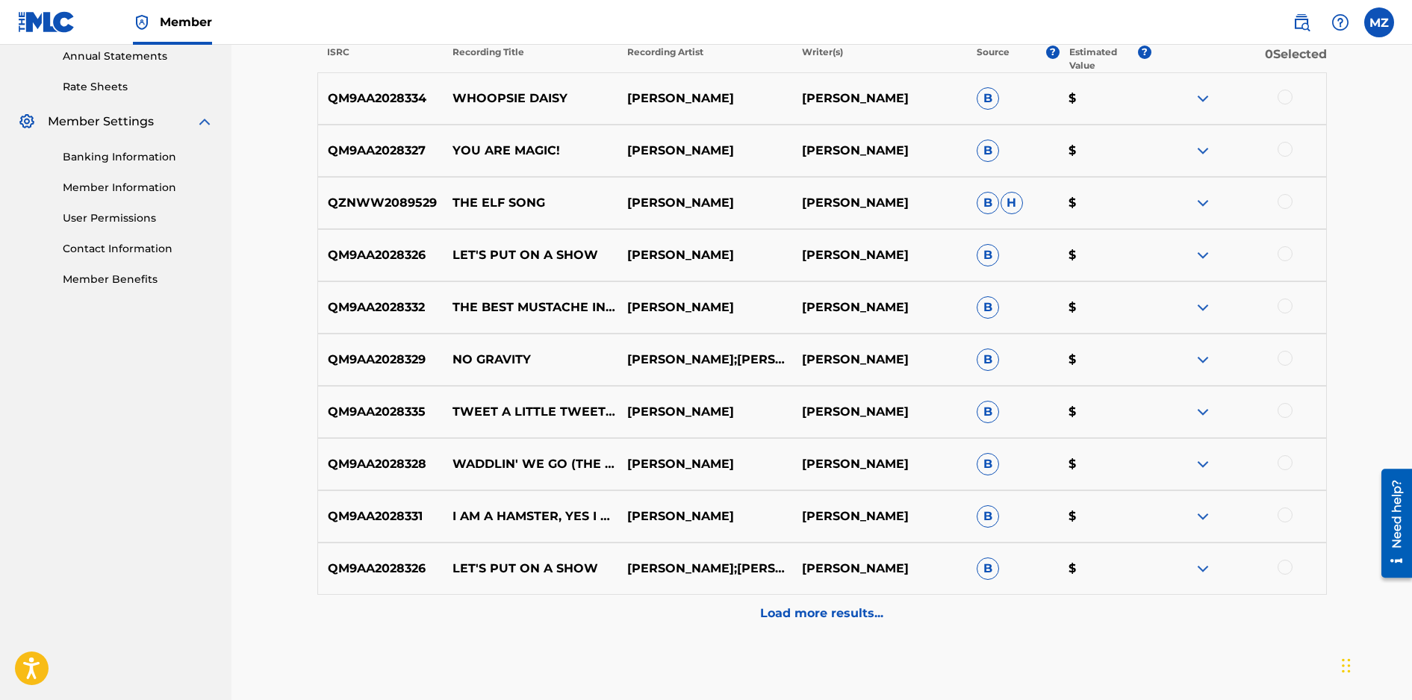
scroll to position [627, 0]
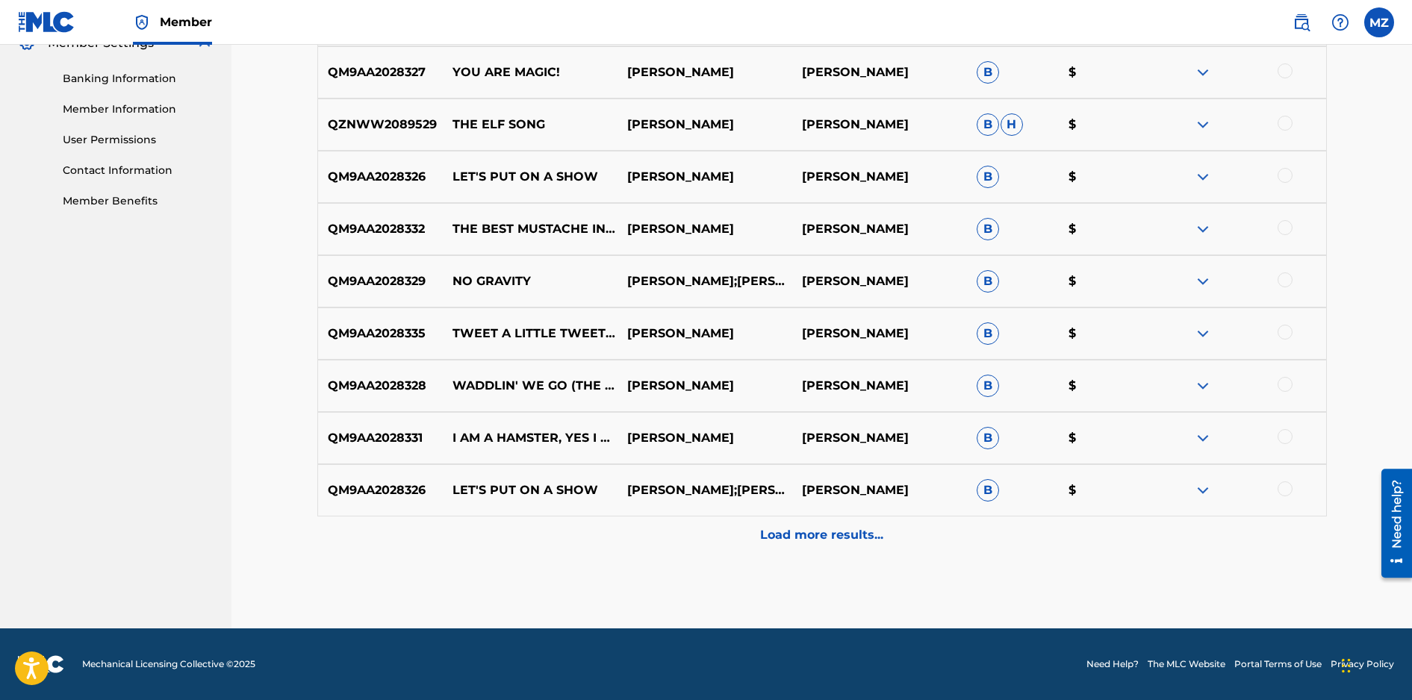
drag, startPoint x: 1413, startPoint y: 140, endPoint x: 25, endPoint y: 20, distance: 1393.1
click at [869, 545] on div "Load more results..." at bounding box center [821, 535] width 1009 height 37
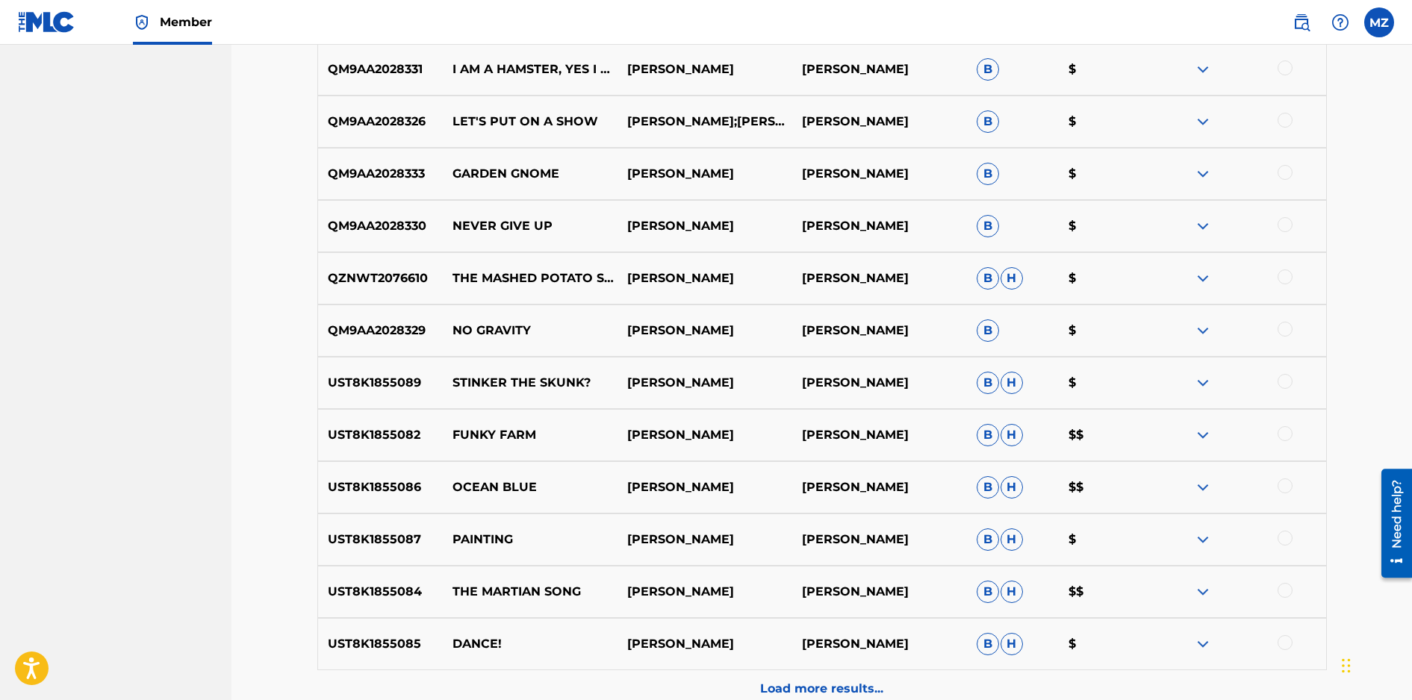
scroll to position [1027, 0]
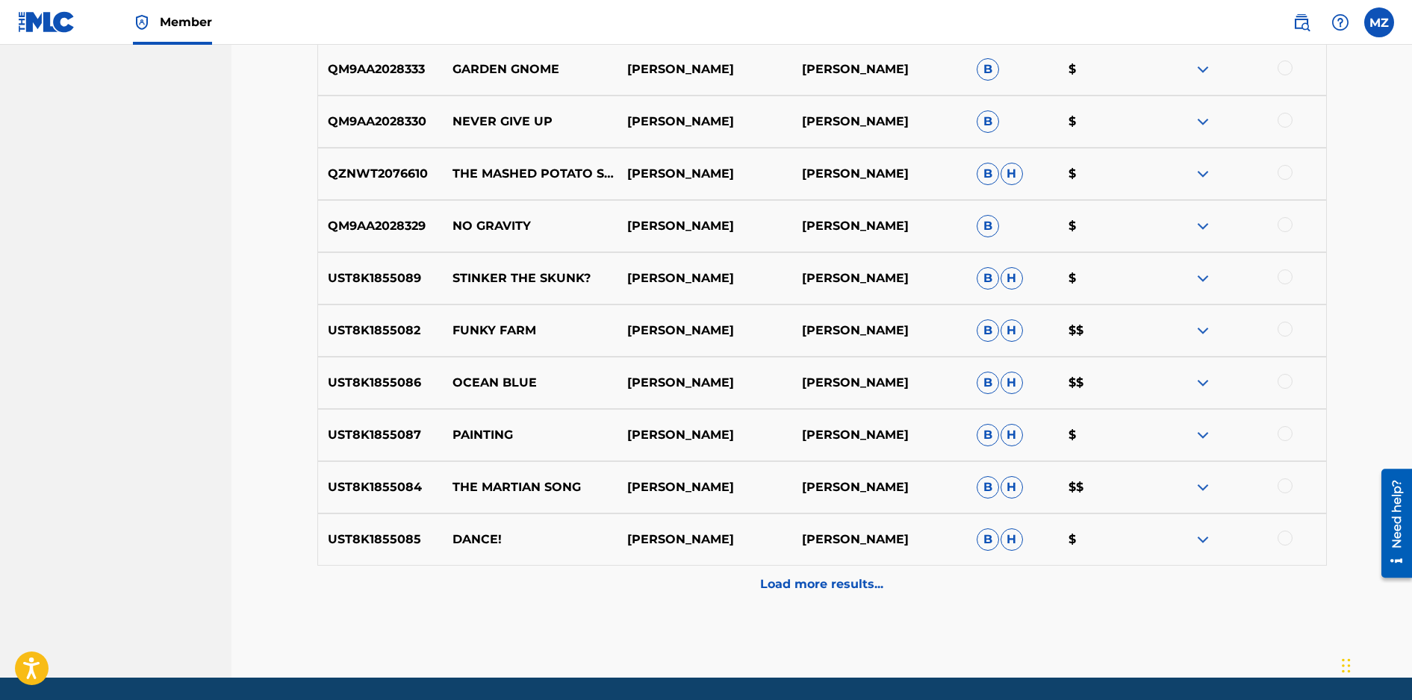
click at [771, 587] on p "Load more results..." at bounding box center [821, 585] width 123 height 18
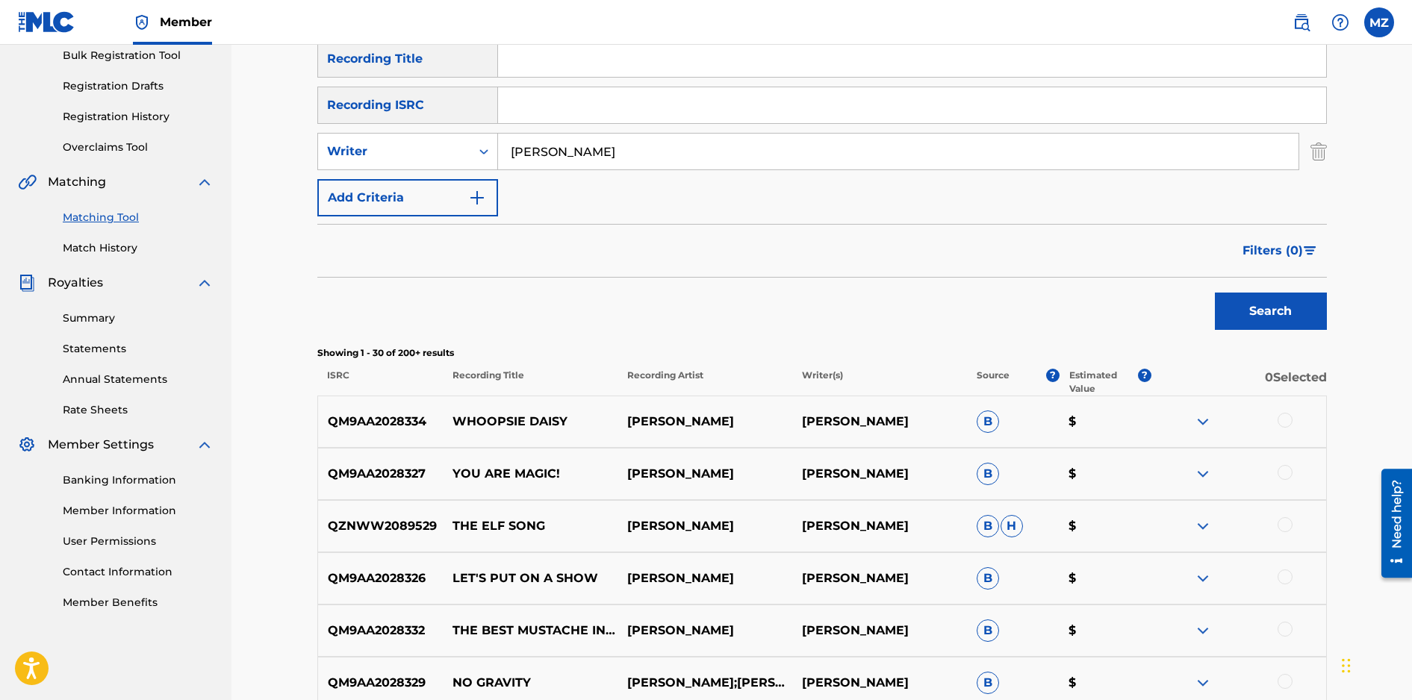
scroll to position [0, 0]
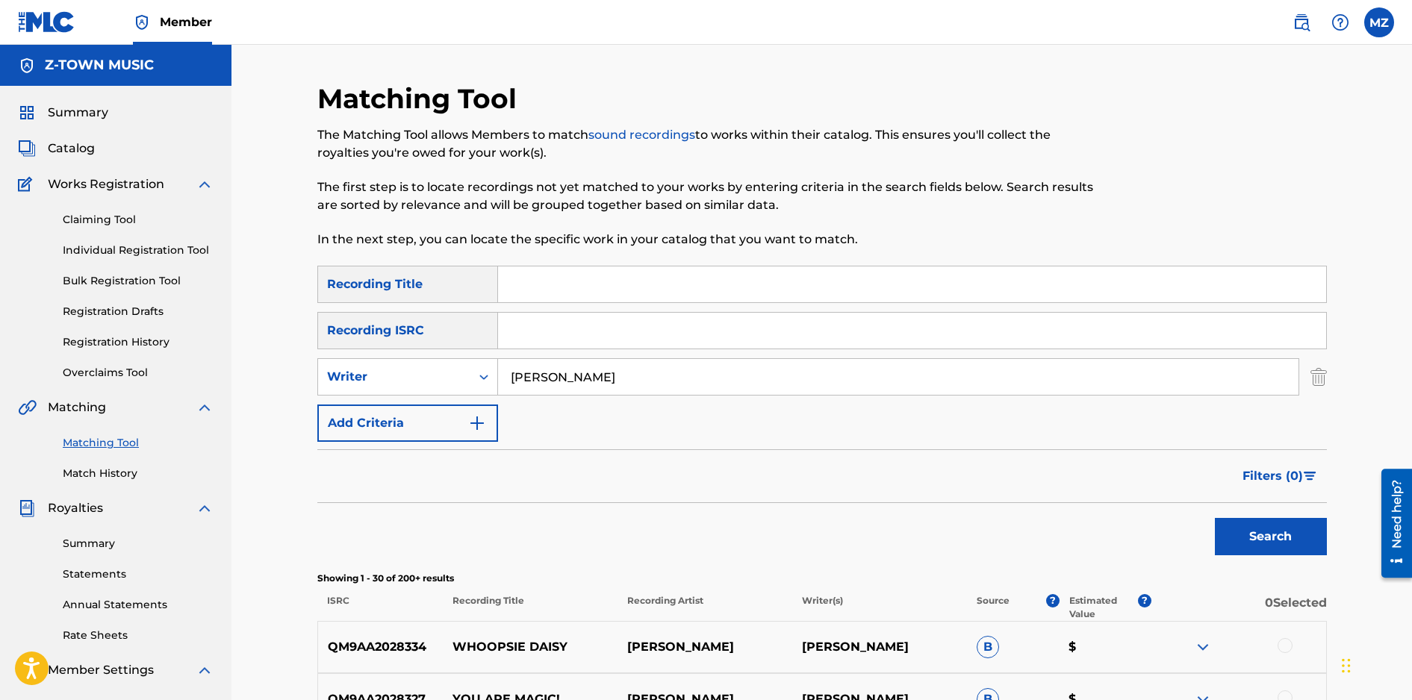
click at [1303, 22] on img at bounding box center [1301, 22] width 18 height 18
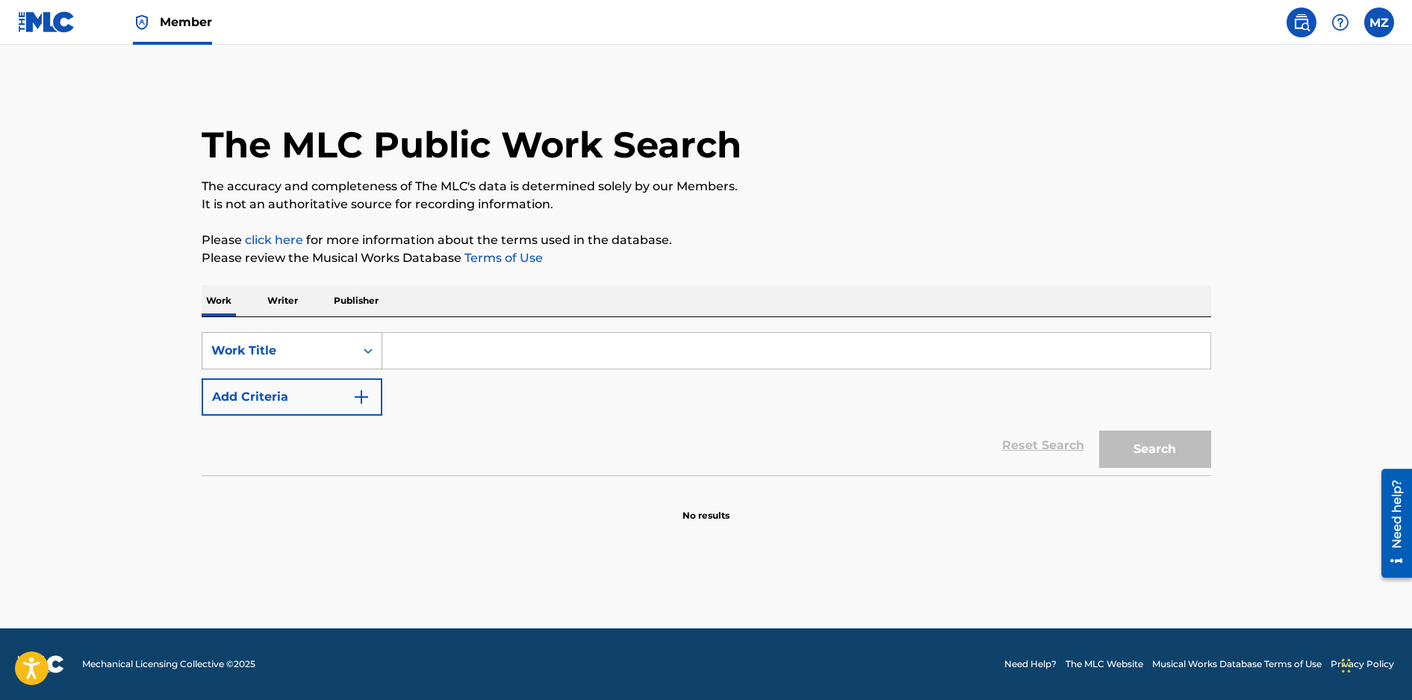
click at [363, 348] on icon "Search Form" at bounding box center [368, 350] width 15 height 15
click at [337, 390] on div "Writer Name" at bounding box center [291, 388] width 179 height 37
click at [390, 362] on input "Search Form" at bounding box center [796, 351] width 828 height 36
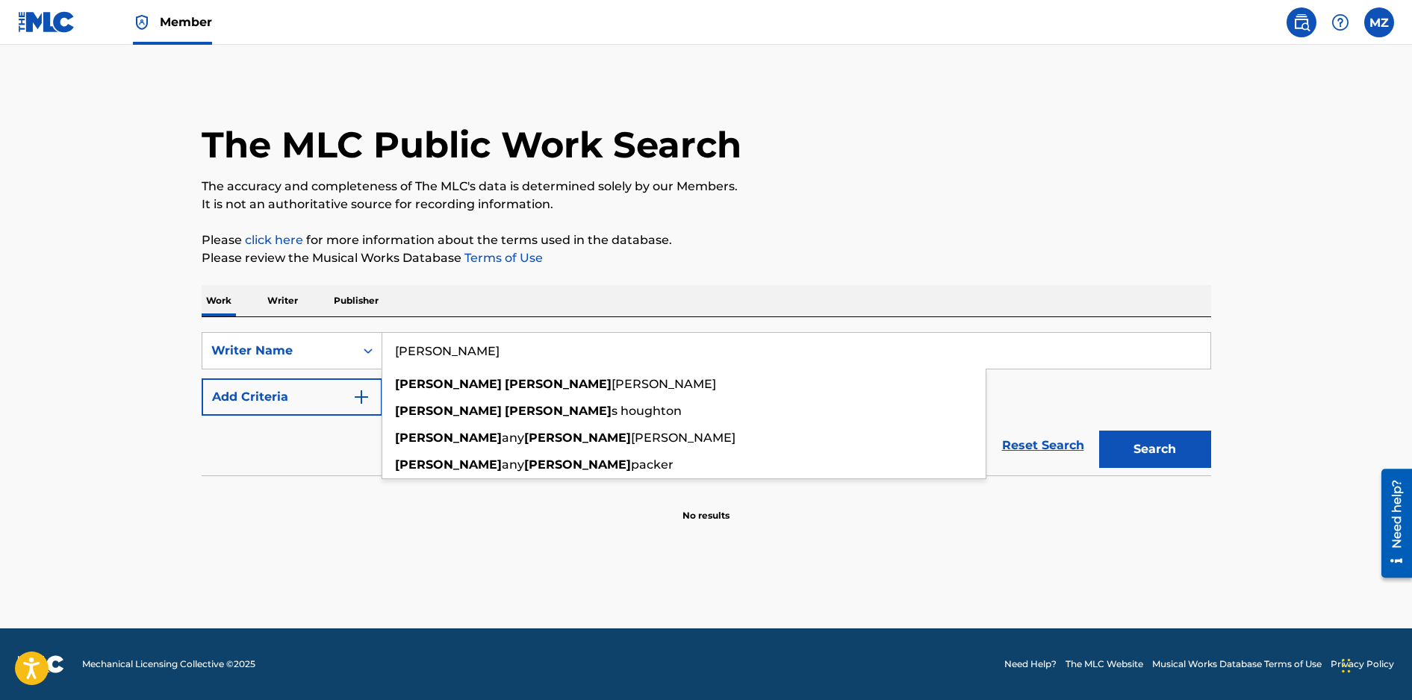
click at [1099, 431] on button "Search" at bounding box center [1155, 449] width 112 height 37
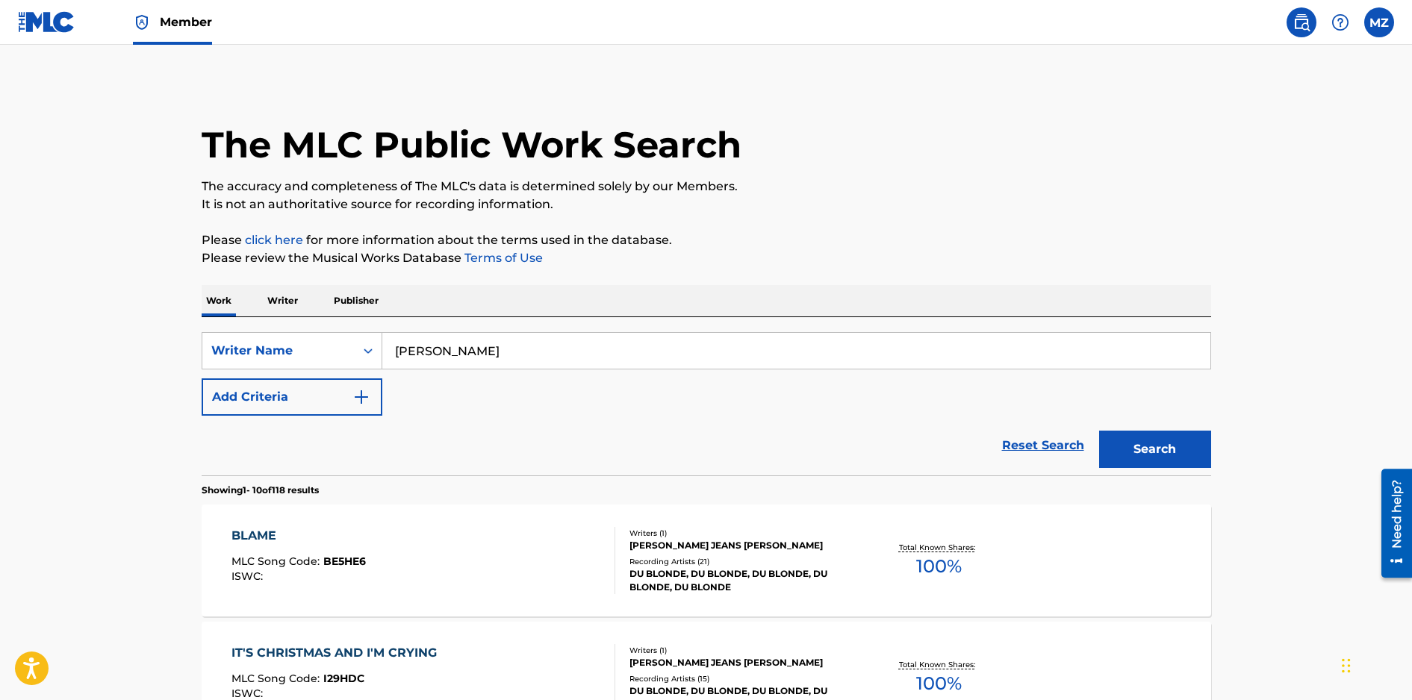
click at [486, 356] on input "[PERSON_NAME]" at bounding box center [796, 351] width 828 height 36
type input "[PERSON_NAME]"
click at [1099, 431] on button "Search" at bounding box center [1155, 449] width 112 height 37
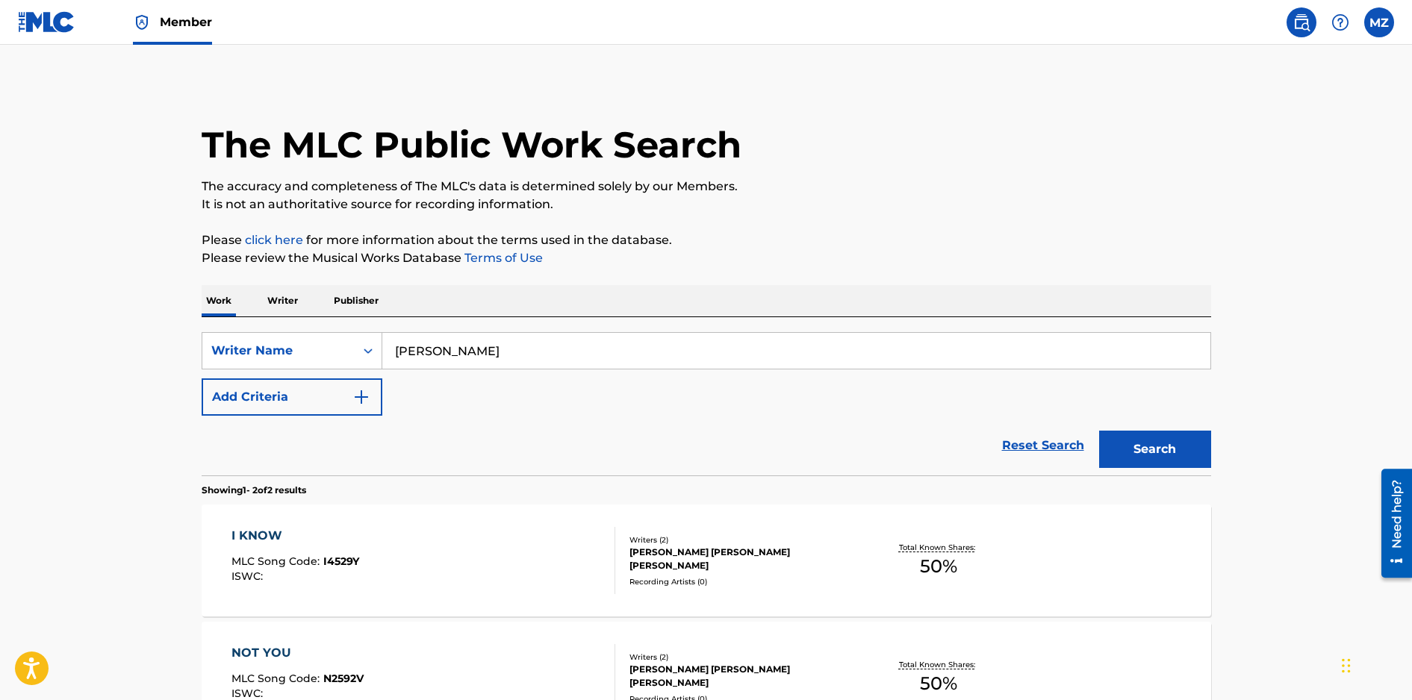
click at [504, 549] on div "I KNOW MLC Song Code : I4529Y ISWC :" at bounding box center [423, 560] width 384 height 67
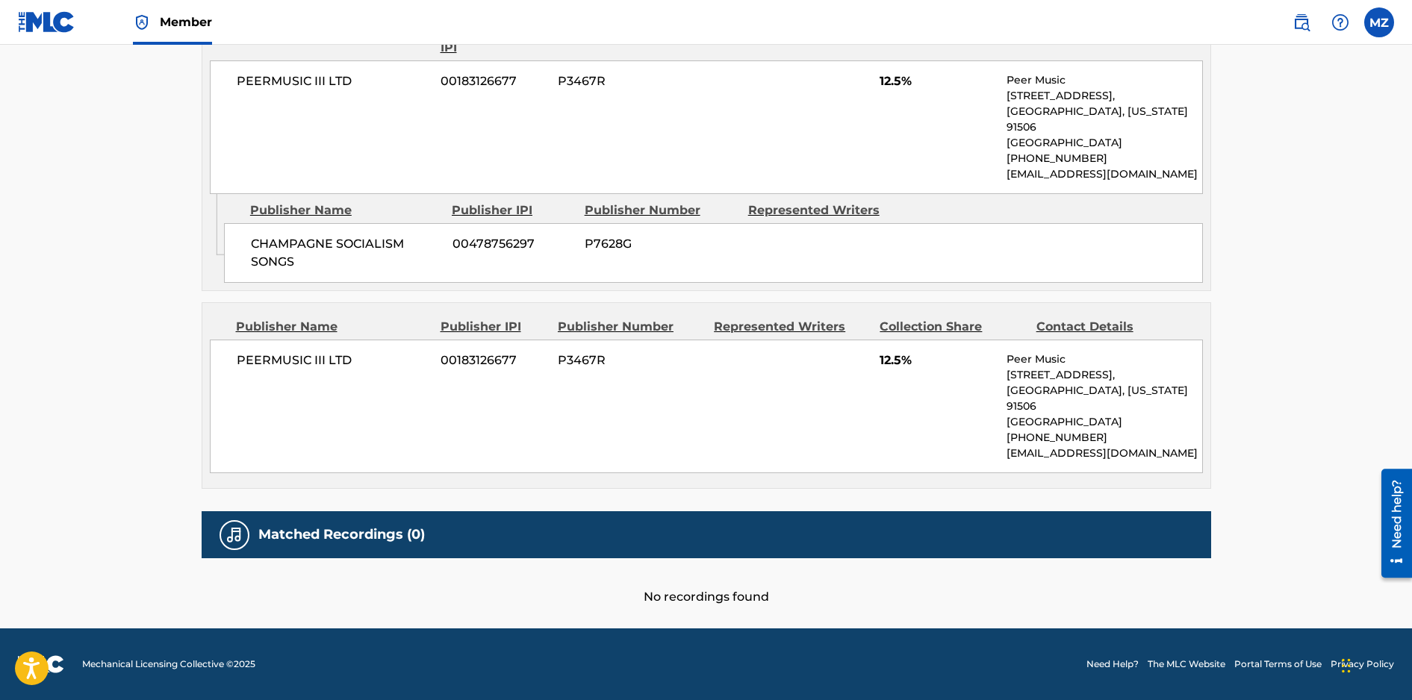
scroll to position [927, 0]
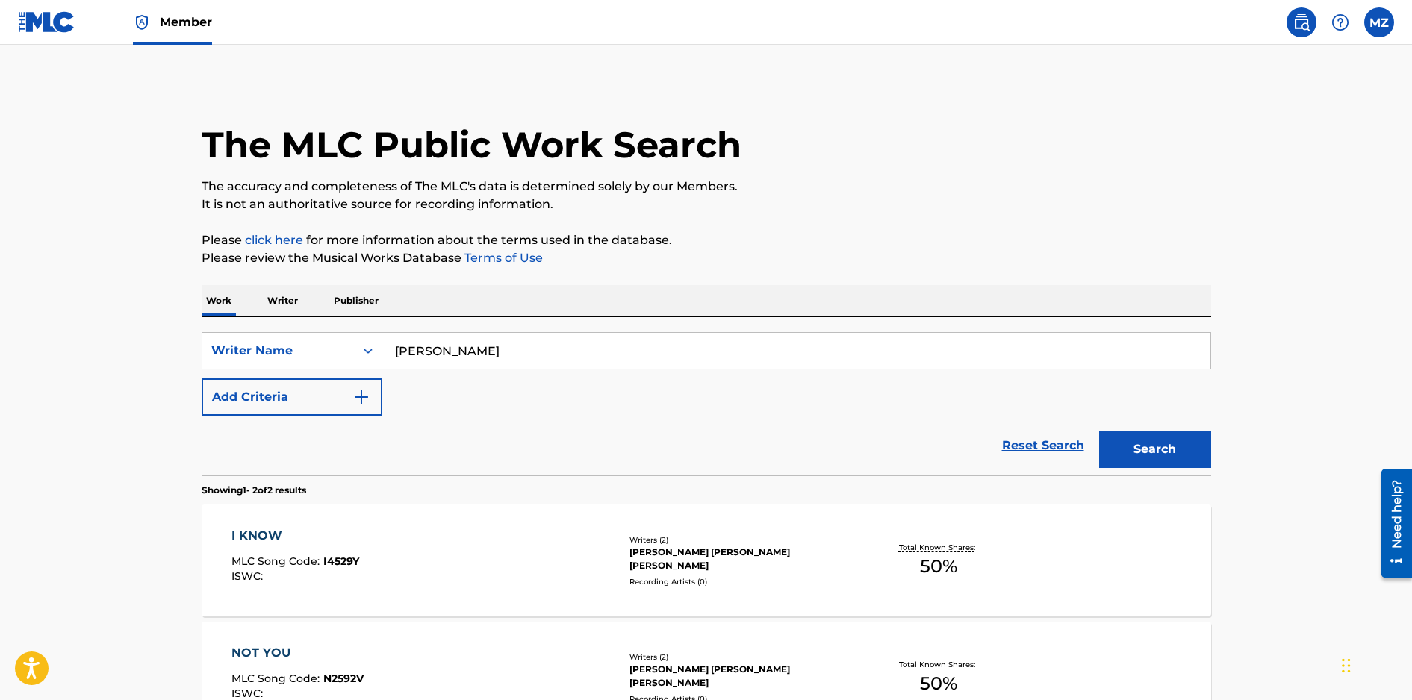
click at [544, 656] on div "NOT YOU MLC Song Code : N2592V ISWC :" at bounding box center [423, 677] width 384 height 67
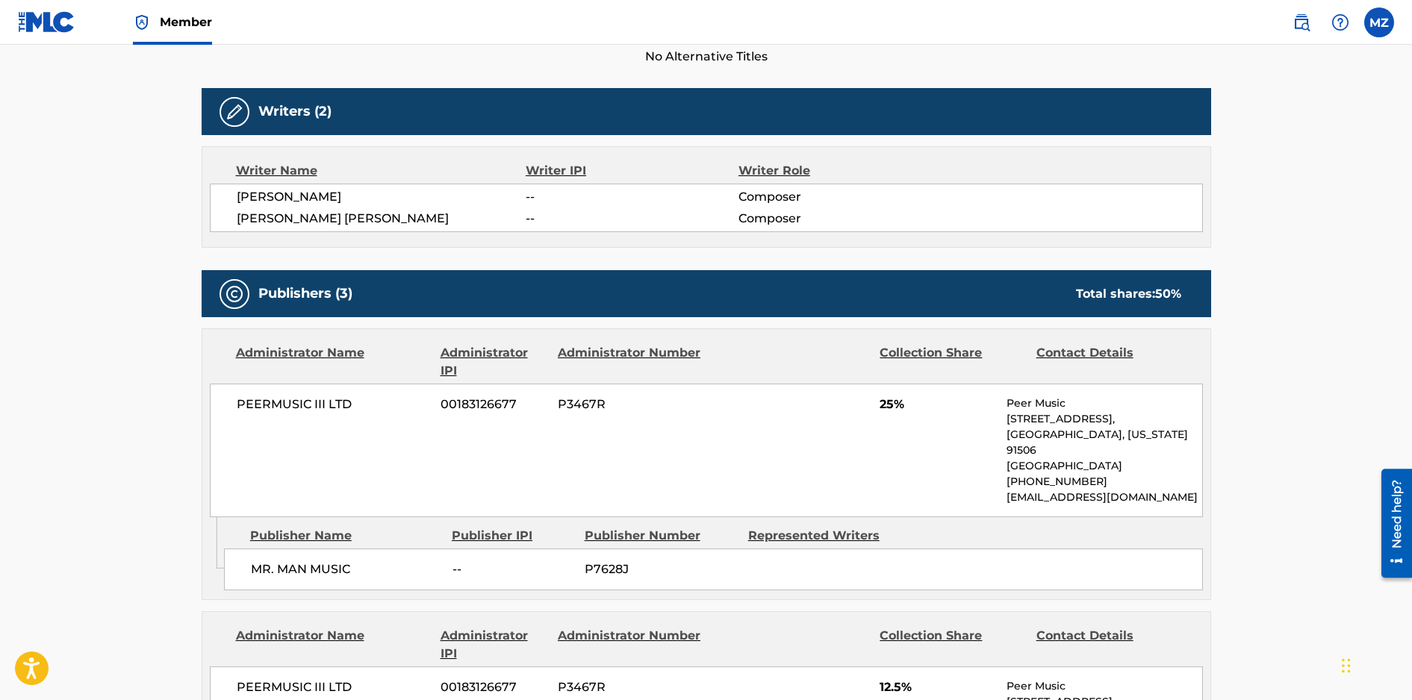
scroll to position [444, 0]
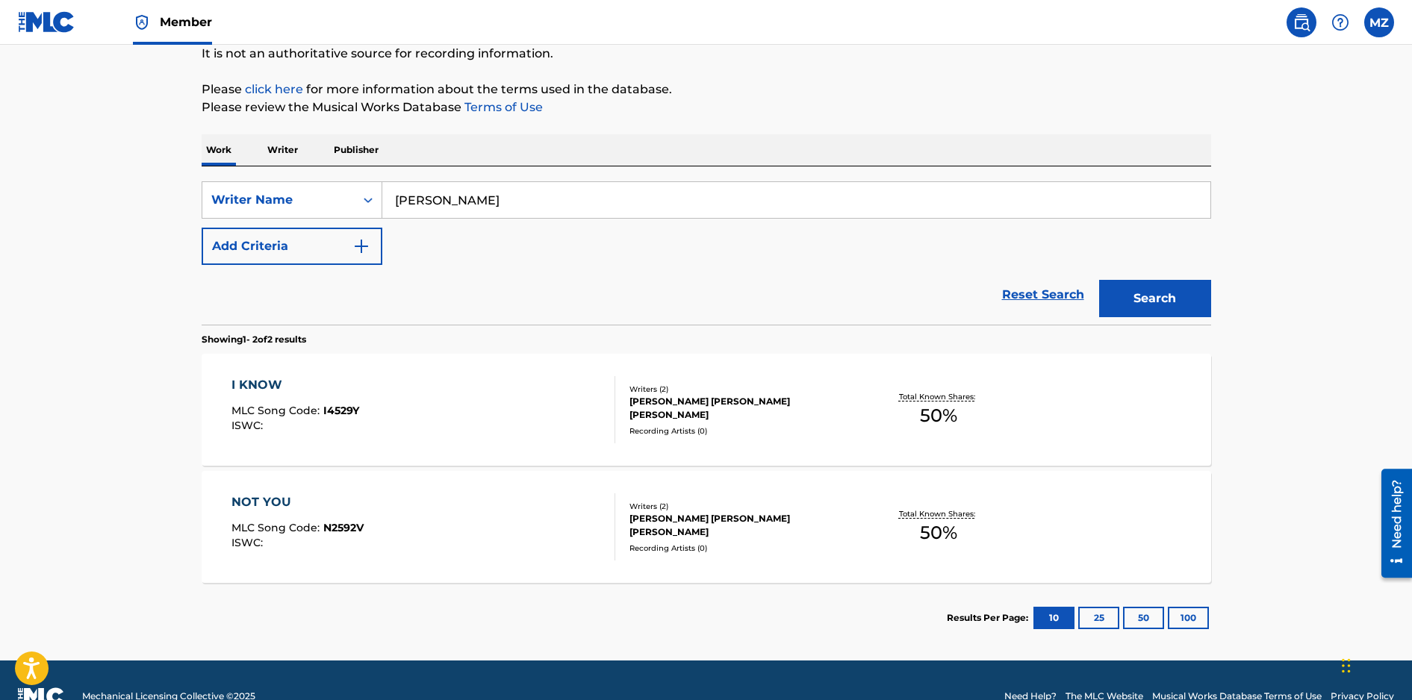
scroll to position [183, 0]
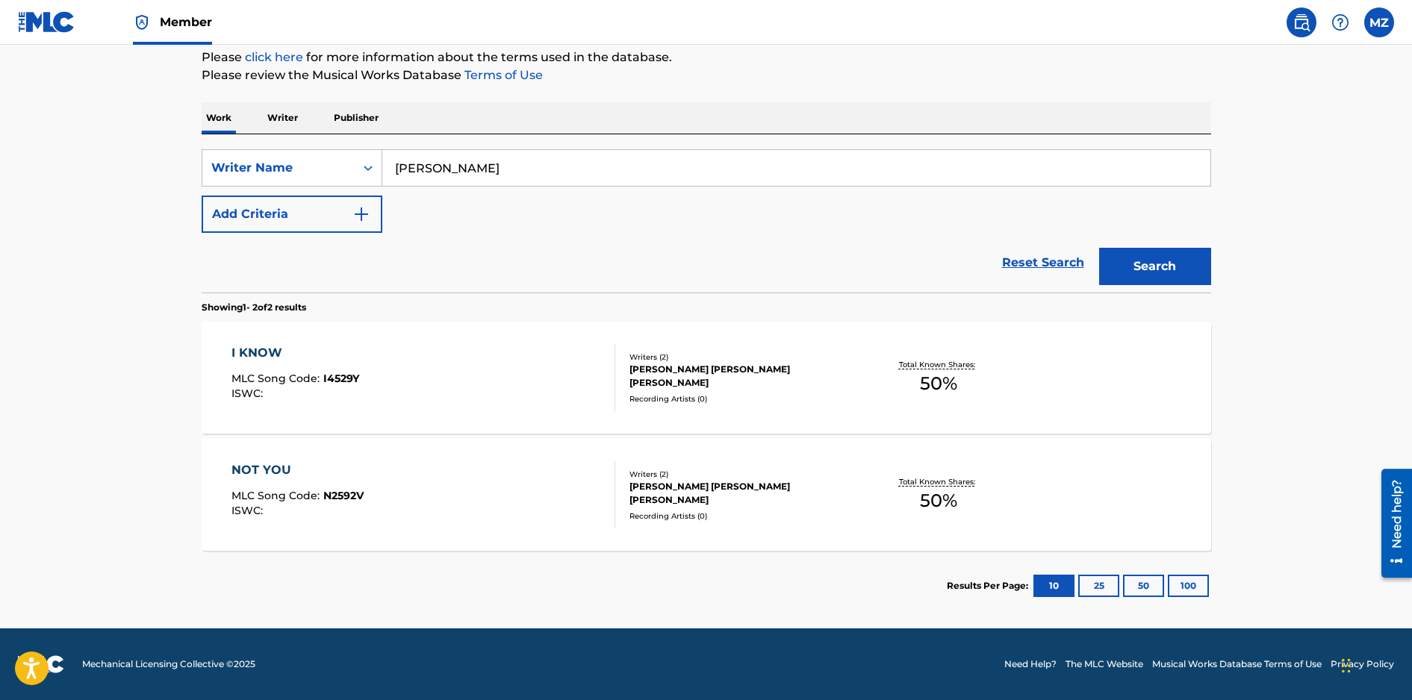
click at [290, 122] on p "Writer" at bounding box center [283, 117] width 40 height 31
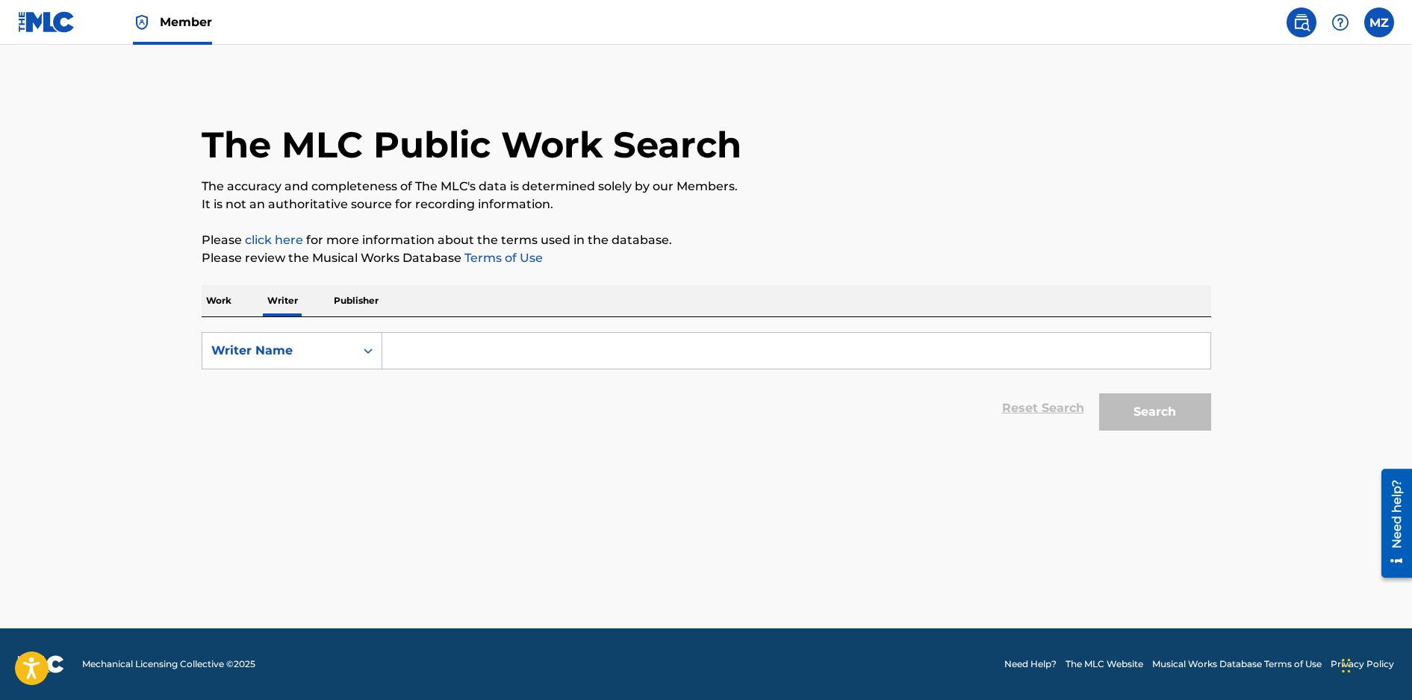
click at [366, 299] on p "Publisher" at bounding box center [356, 300] width 54 height 31
click at [434, 357] on input "Search Form" at bounding box center [796, 351] width 828 height 36
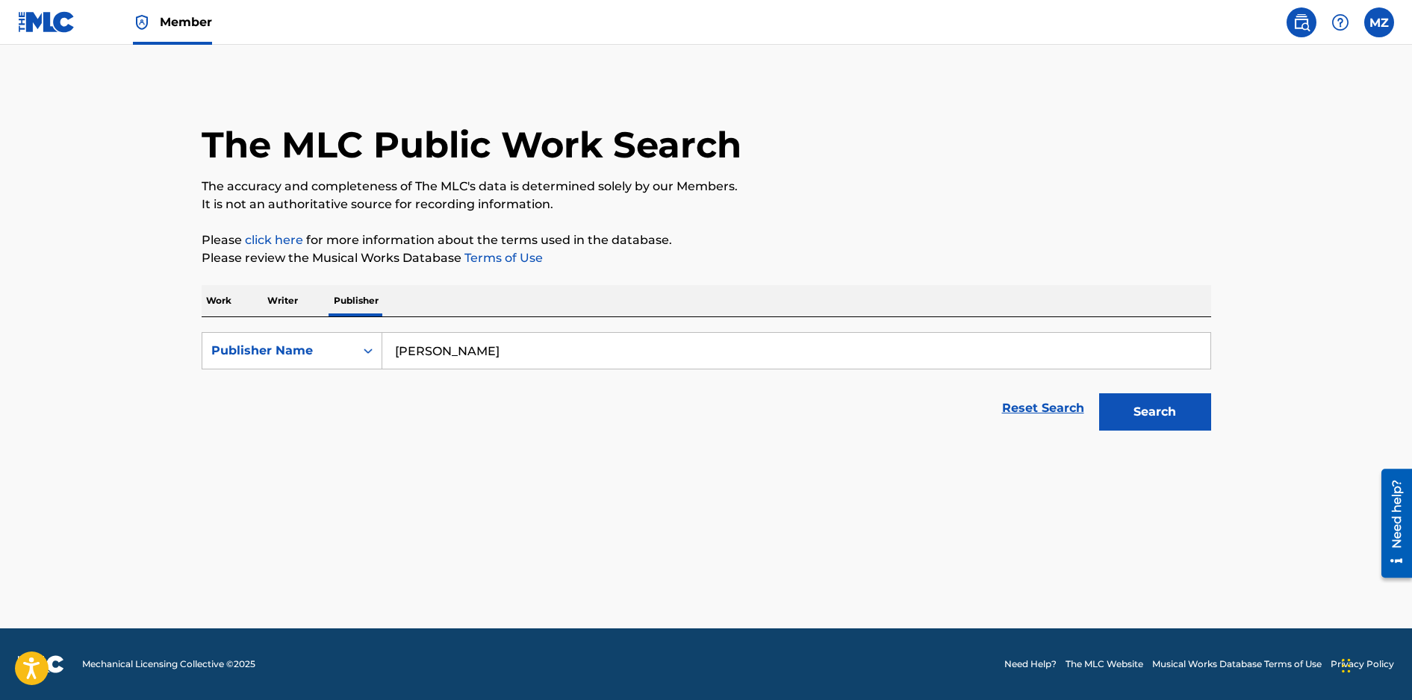
type input "[PERSON_NAME]"
click at [1099, 393] on button "Search" at bounding box center [1155, 411] width 112 height 37
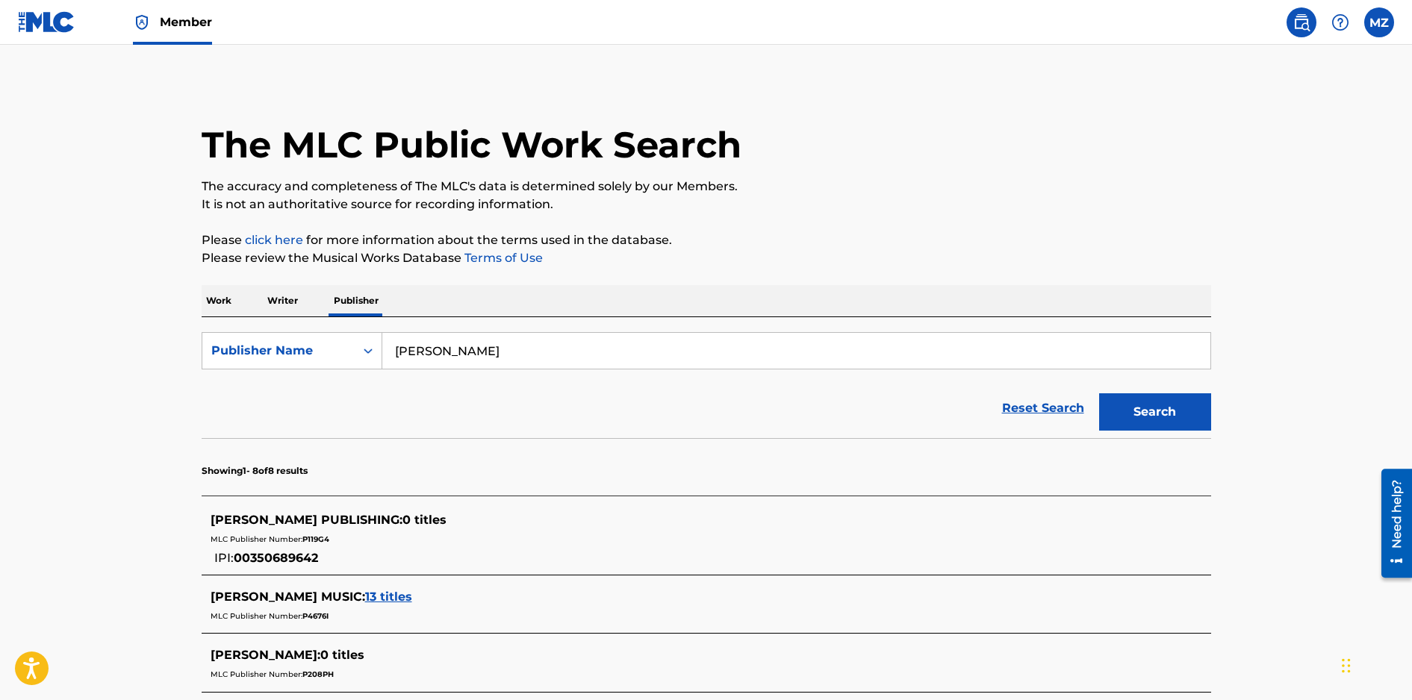
click at [28, 28] on img at bounding box center [46, 22] width 57 height 22
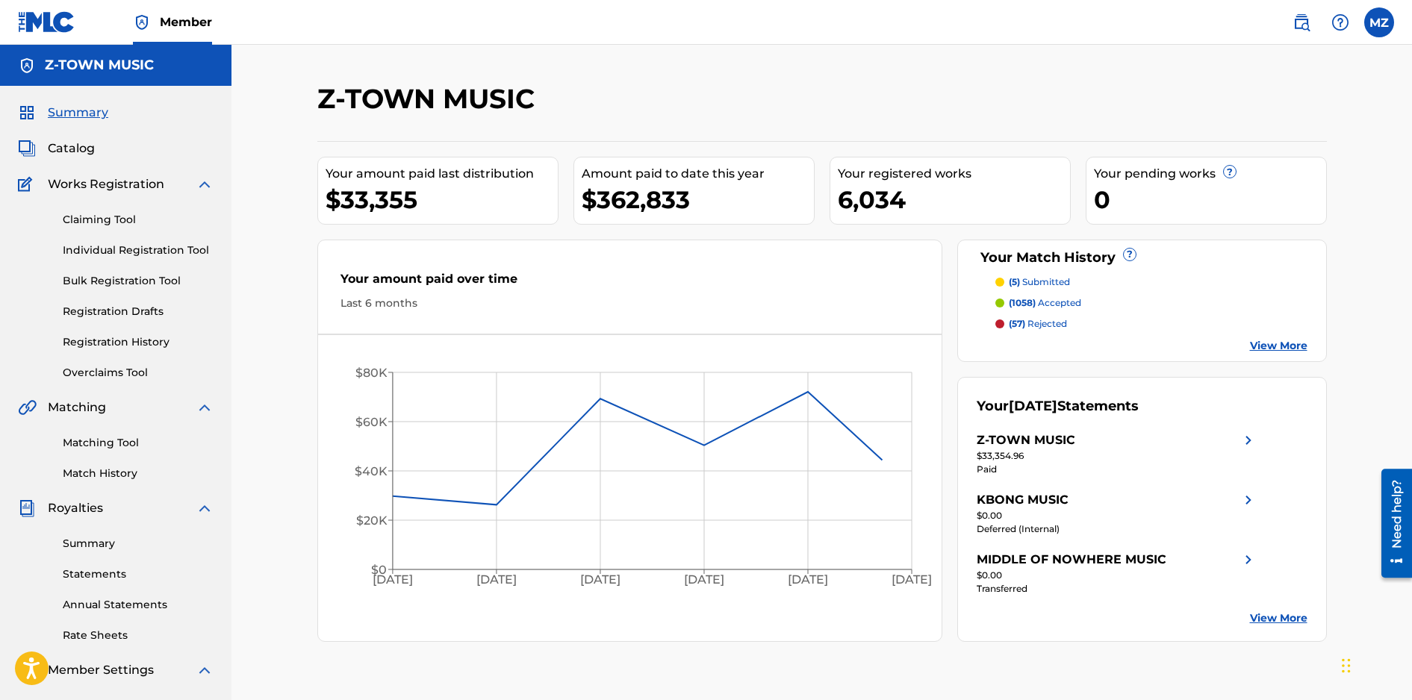
click at [83, 439] on link "Matching Tool" at bounding box center [138, 443] width 151 height 16
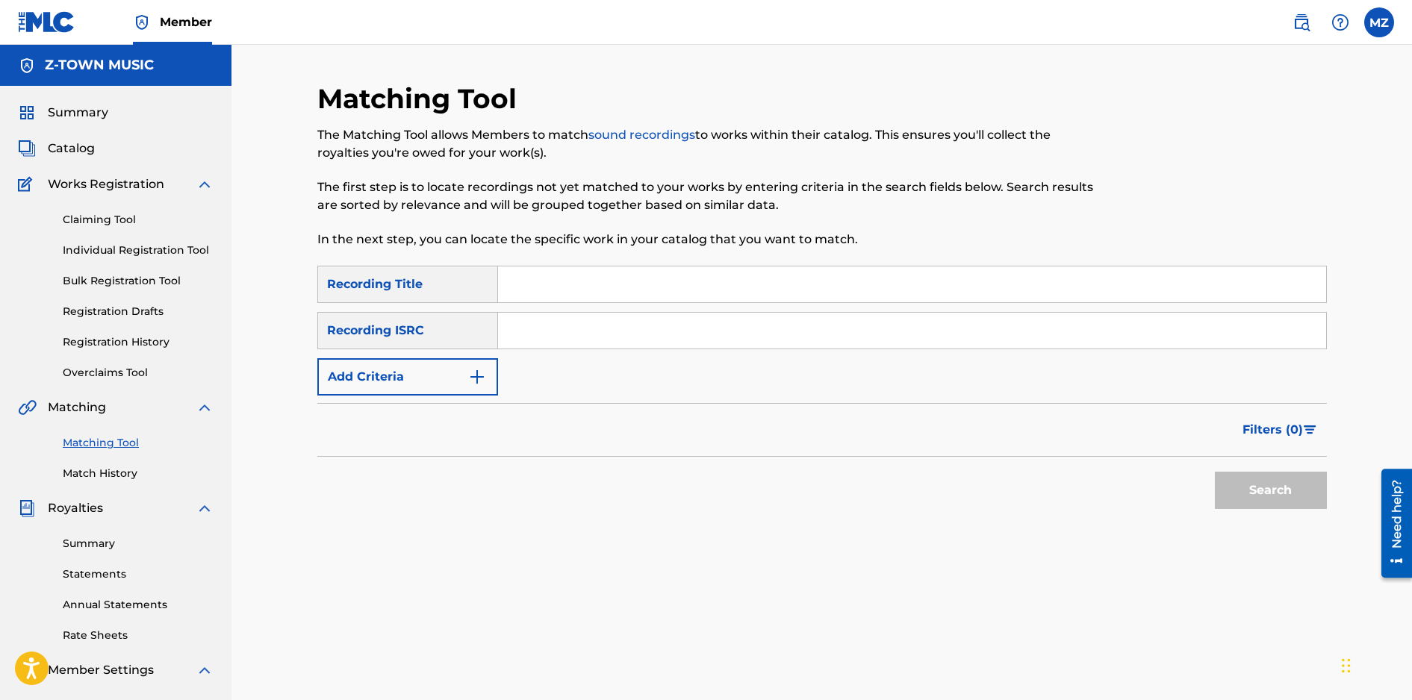
click at [549, 292] on input "Search Form" at bounding box center [912, 285] width 828 height 36
click at [1215, 472] on button "Search" at bounding box center [1271, 490] width 112 height 37
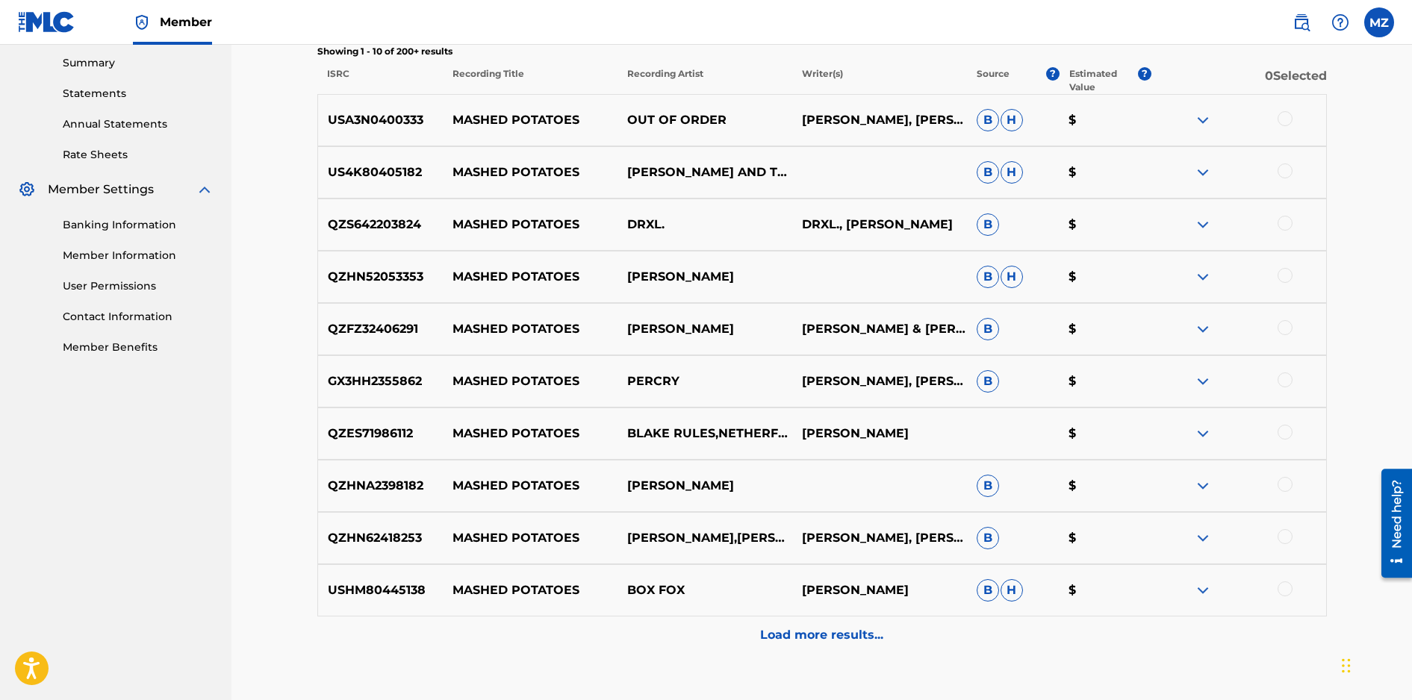
scroll to position [497, 0]
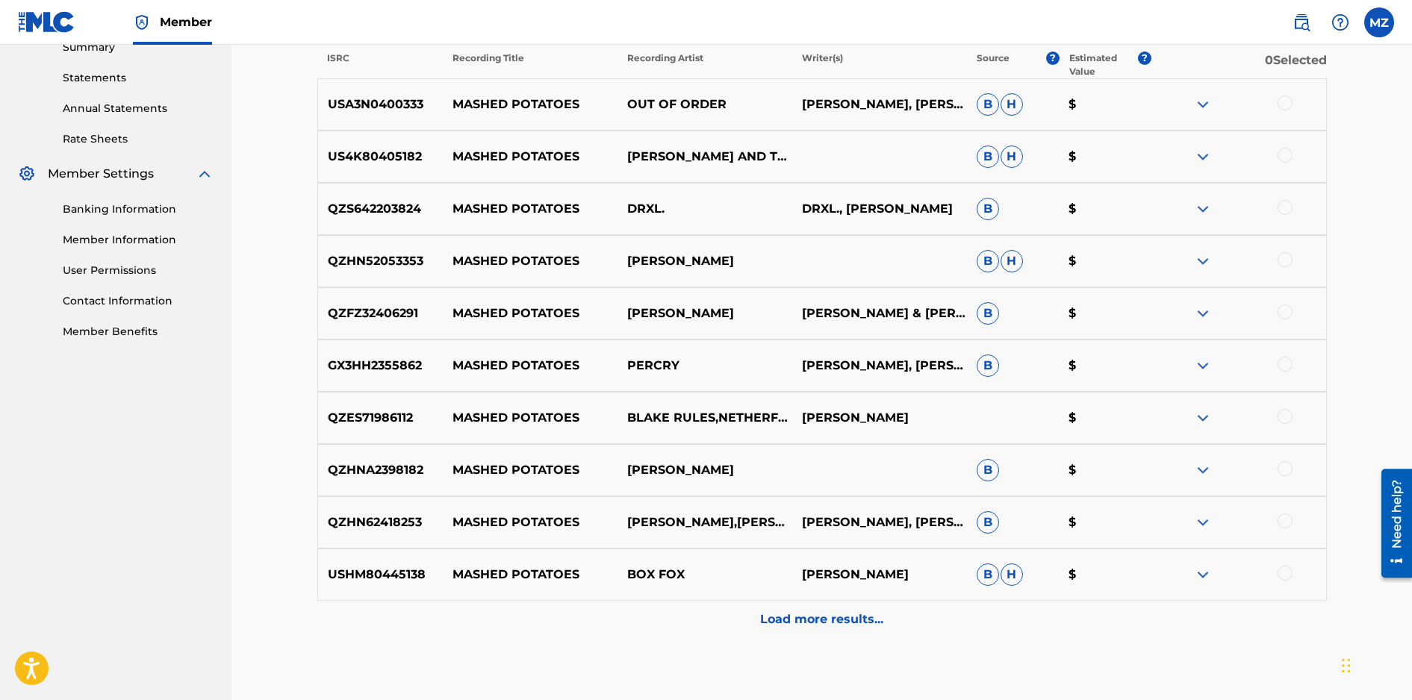
click at [825, 611] on p "Load more results..." at bounding box center [821, 620] width 123 height 18
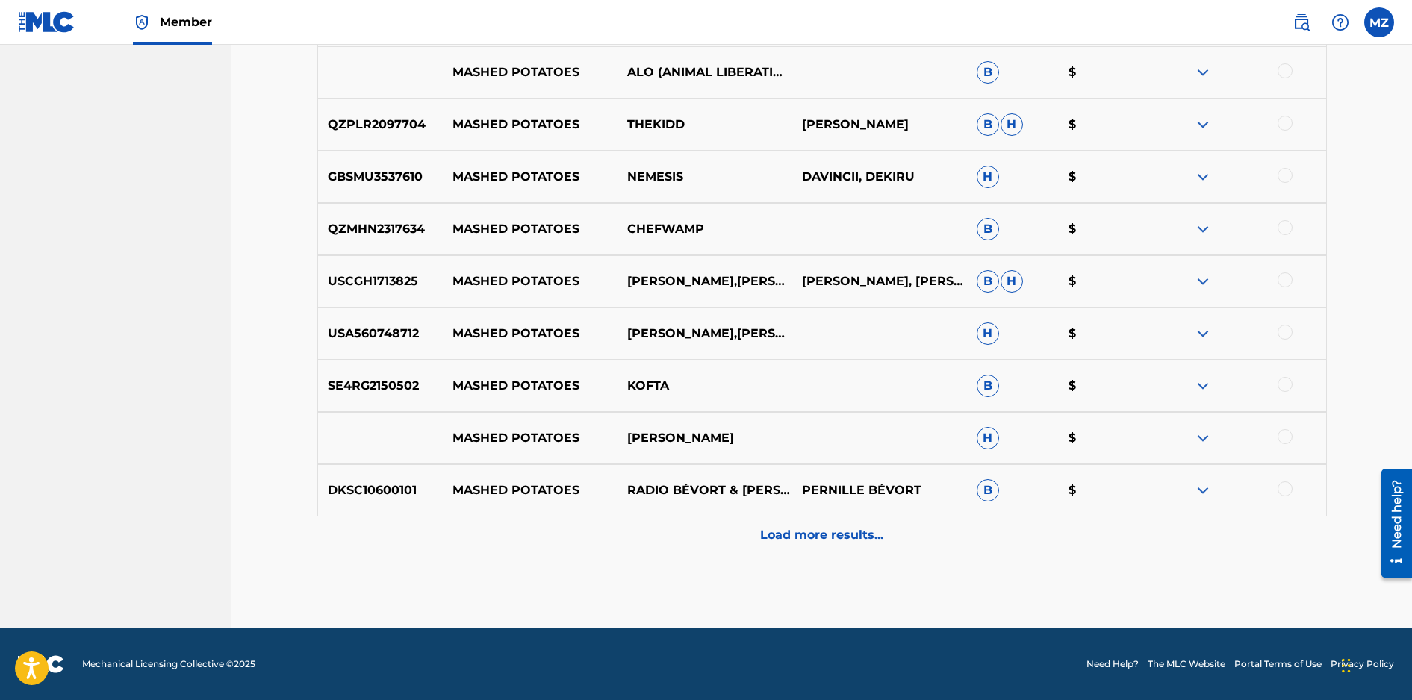
scroll to position [0, 0]
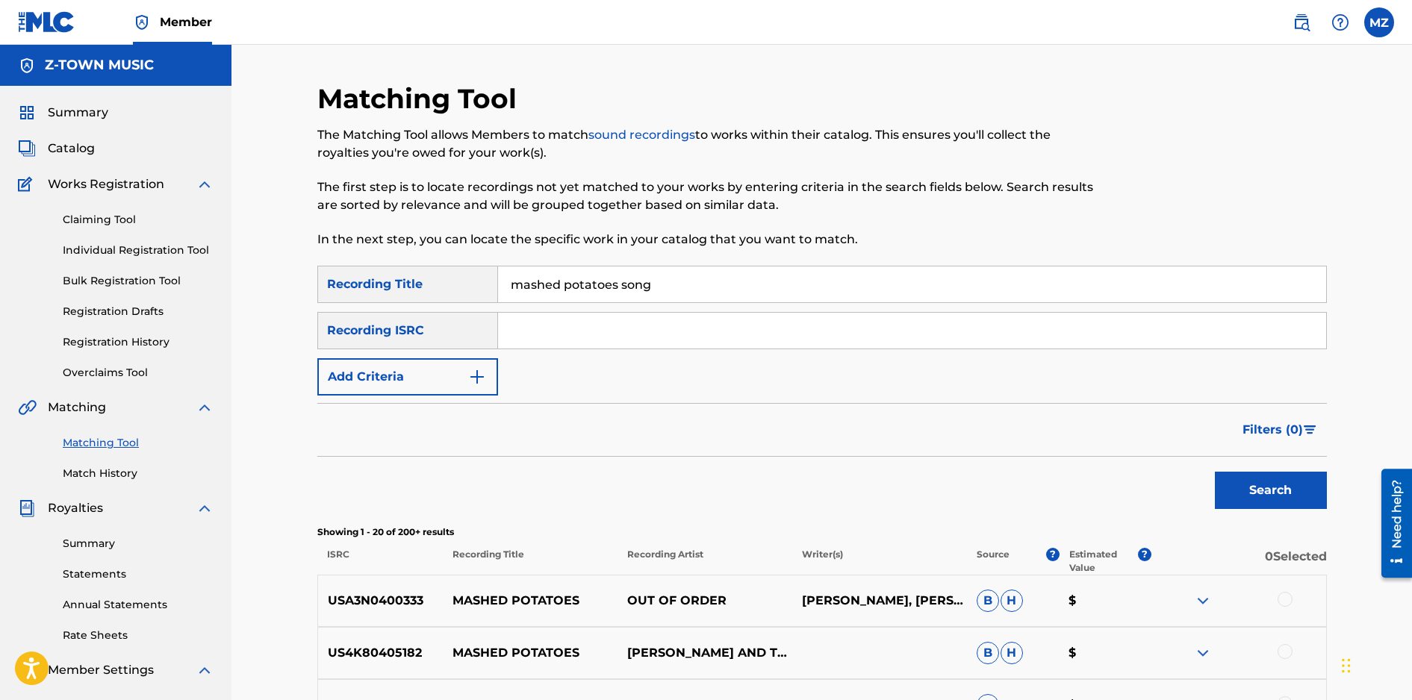
click at [623, 284] on input "mashed potatoes song" at bounding box center [912, 285] width 828 height 36
paste input "CH6542517409"
type input "CH6542517409"
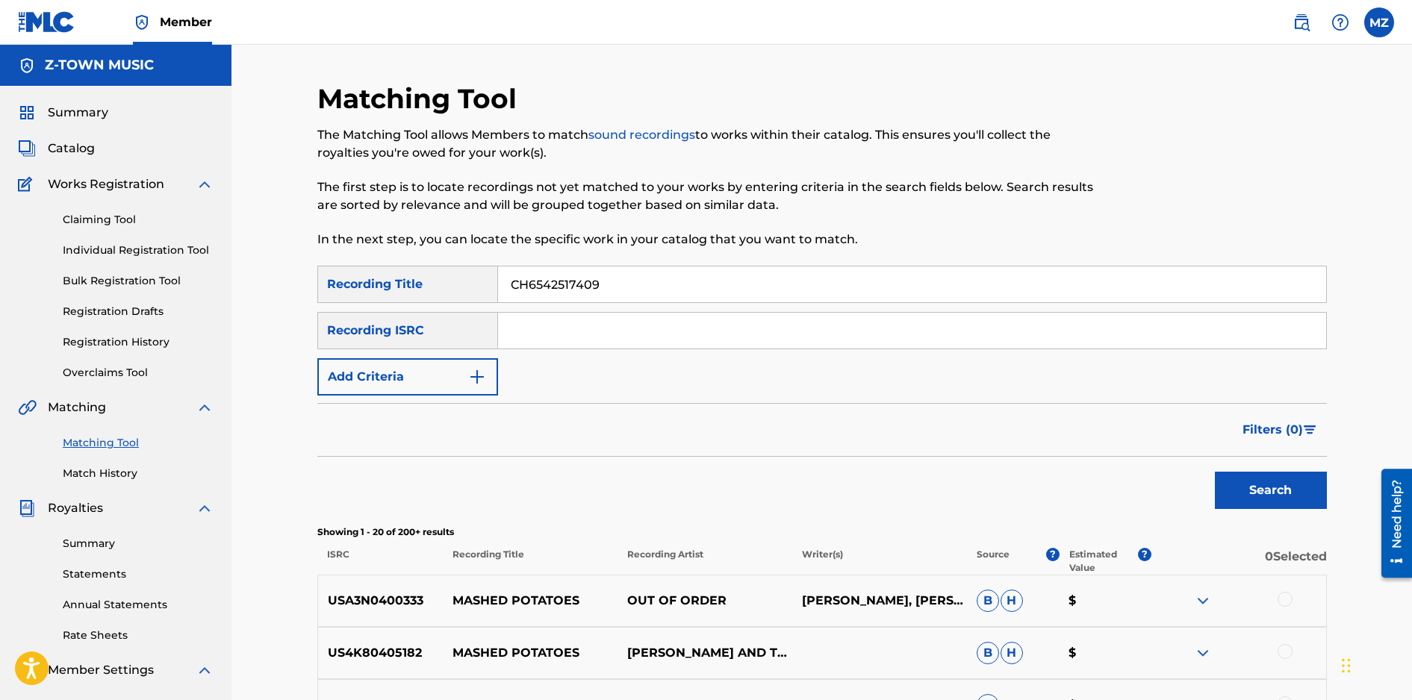
click at [564, 286] on input "CH6542517409" at bounding box center [912, 285] width 828 height 36
click at [527, 337] on input "Search Form" at bounding box center [912, 331] width 828 height 36
paste input "CH6542517409"
type input "CH6542517409"
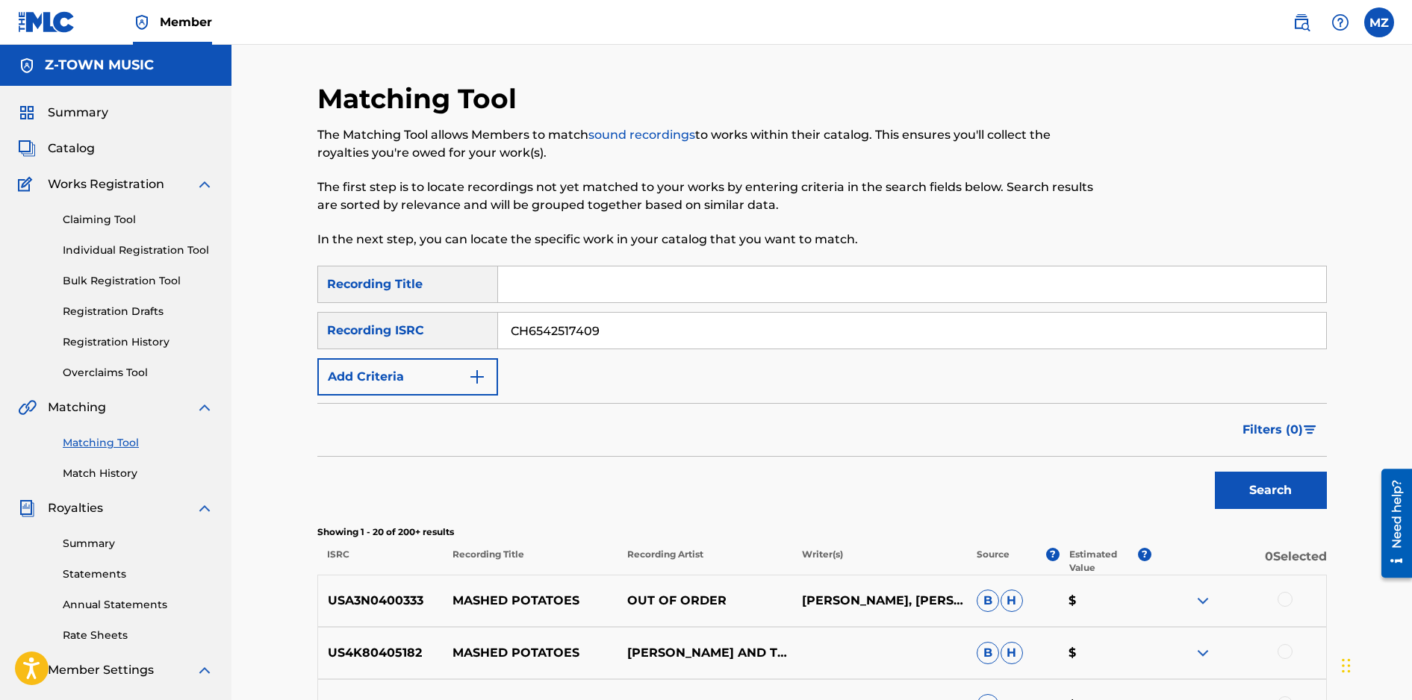
click at [1261, 506] on button "Search" at bounding box center [1271, 490] width 112 height 37
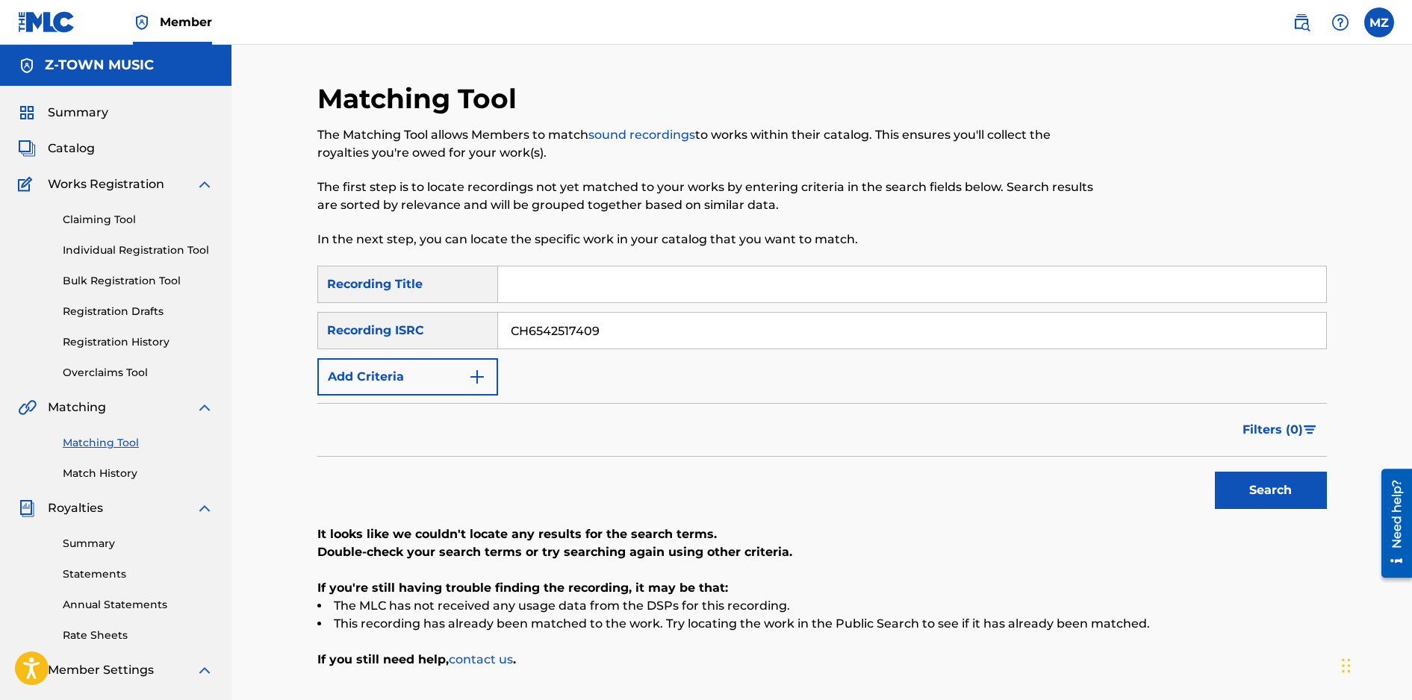
click at [563, 314] on input "CH6542517409" at bounding box center [912, 331] width 828 height 36
click at [541, 284] on input "Search Form" at bounding box center [912, 285] width 828 height 36
click at [597, 288] on input "mashed potatoes" at bounding box center [912, 285] width 828 height 36
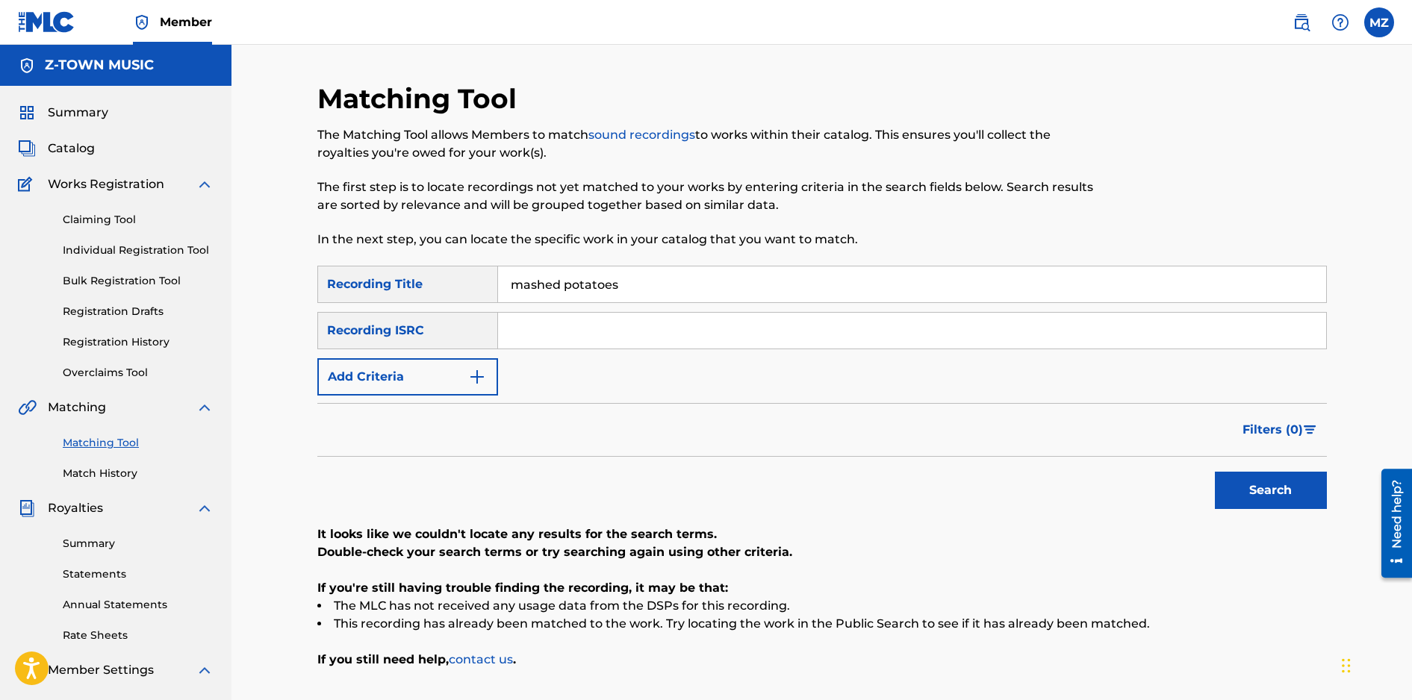
click at [597, 288] on input "mashed potatoes" at bounding box center [912, 285] width 828 height 36
paste input "THE MASHED POTATO SONG"
type input "THE MASHED POTATO SONG"
click at [1258, 473] on button "Search" at bounding box center [1271, 490] width 112 height 37
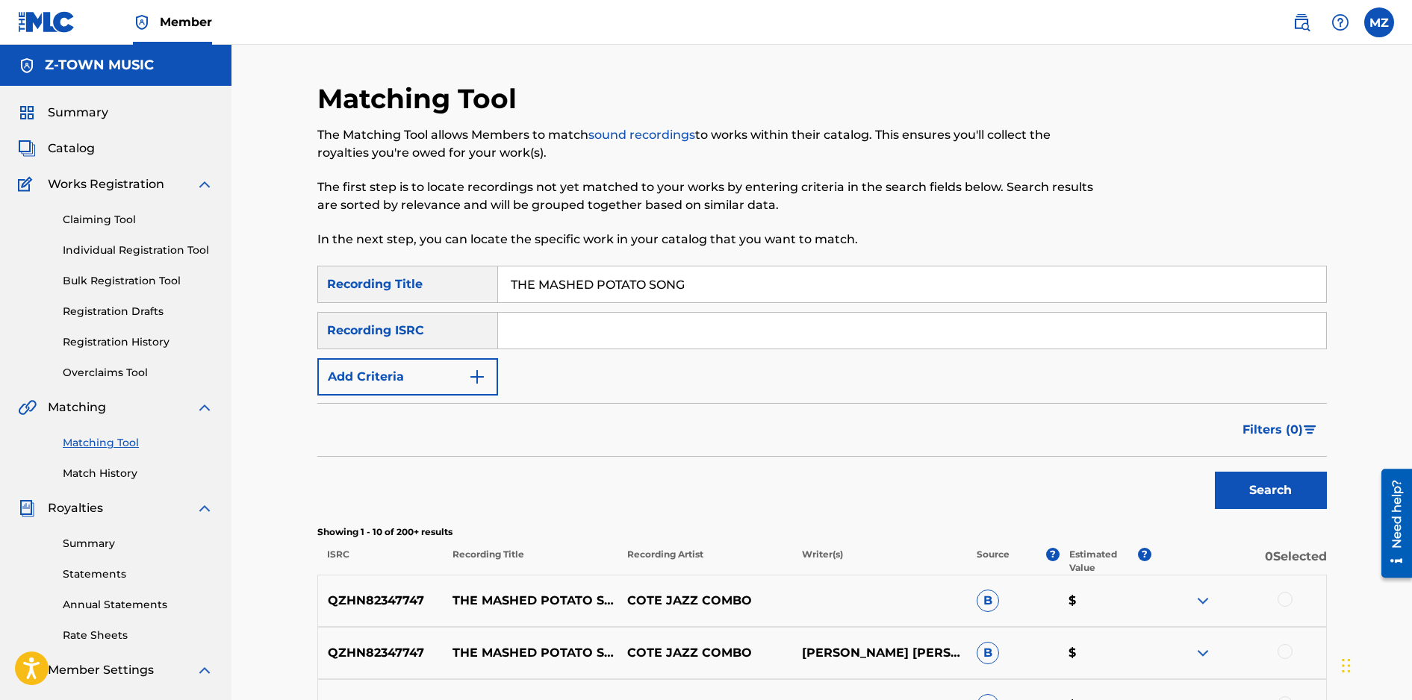
click at [429, 386] on button "Add Criteria" at bounding box center [407, 376] width 181 height 37
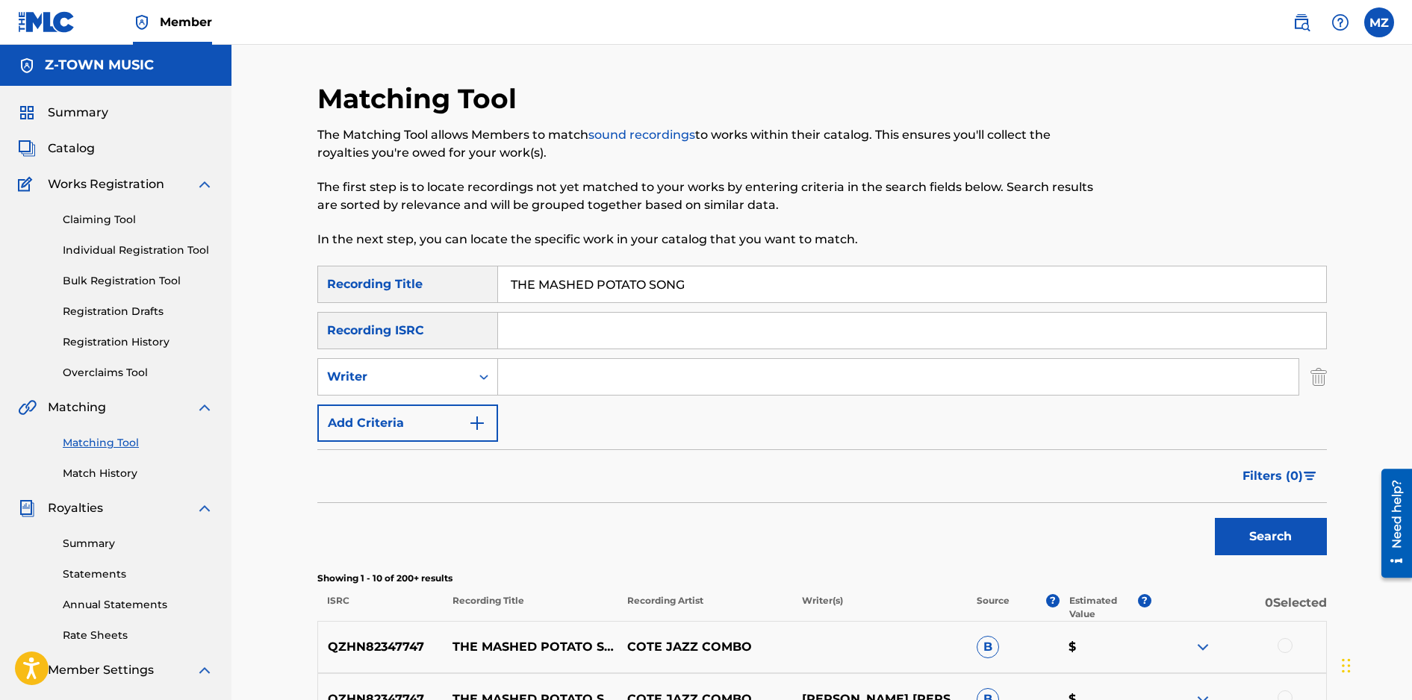
click at [587, 376] on input "Search Form" at bounding box center [898, 377] width 800 height 36
type input "[PERSON_NAME]"
click at [1215, 518] on button "Search" at bounding box center [1271, 536] width 112 height 37
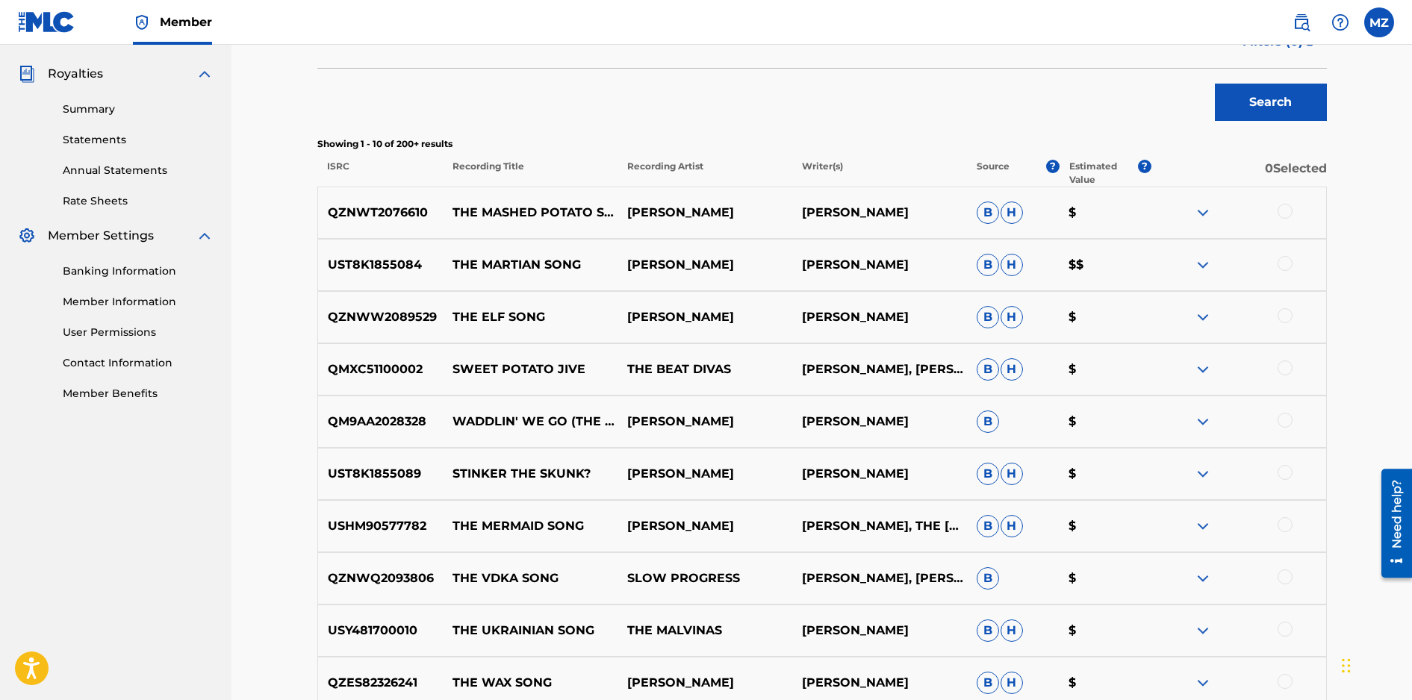
scroll to position [379, 0]
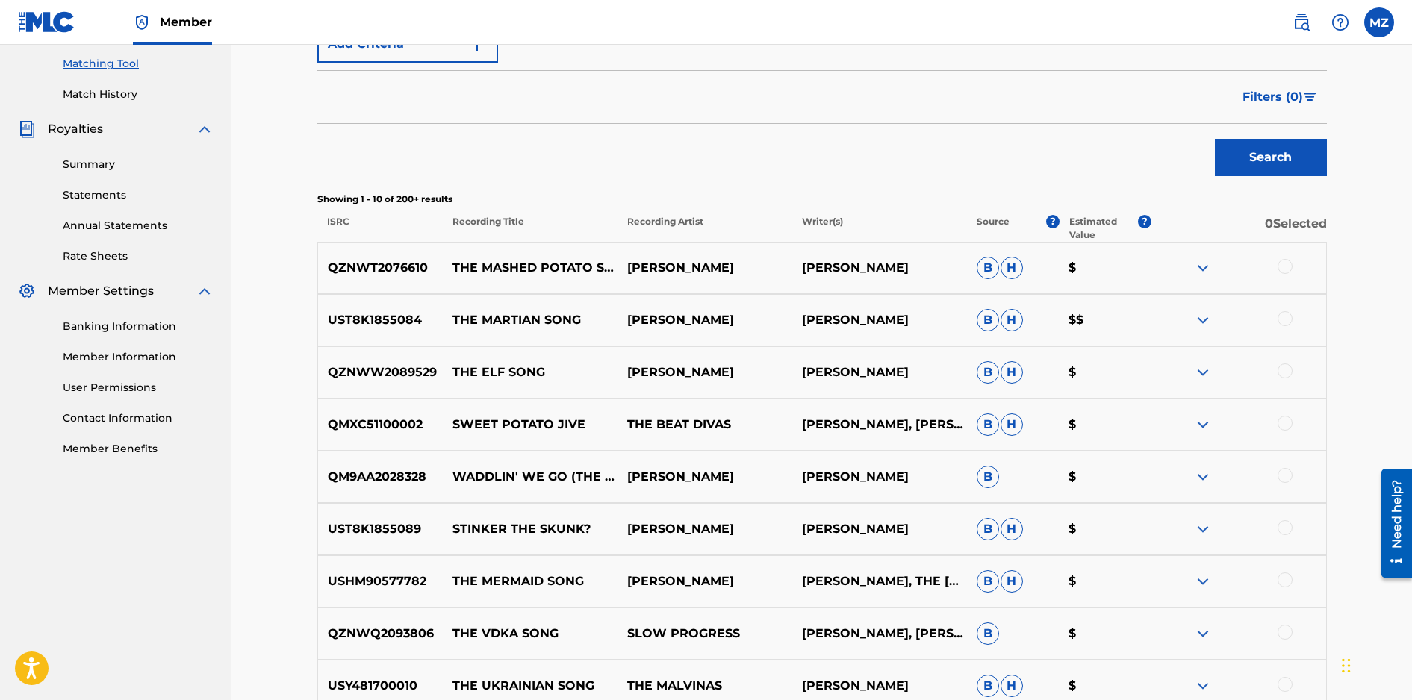
click at [1204, 320] on img at bounding box center [1203, 320] width 18 height 18
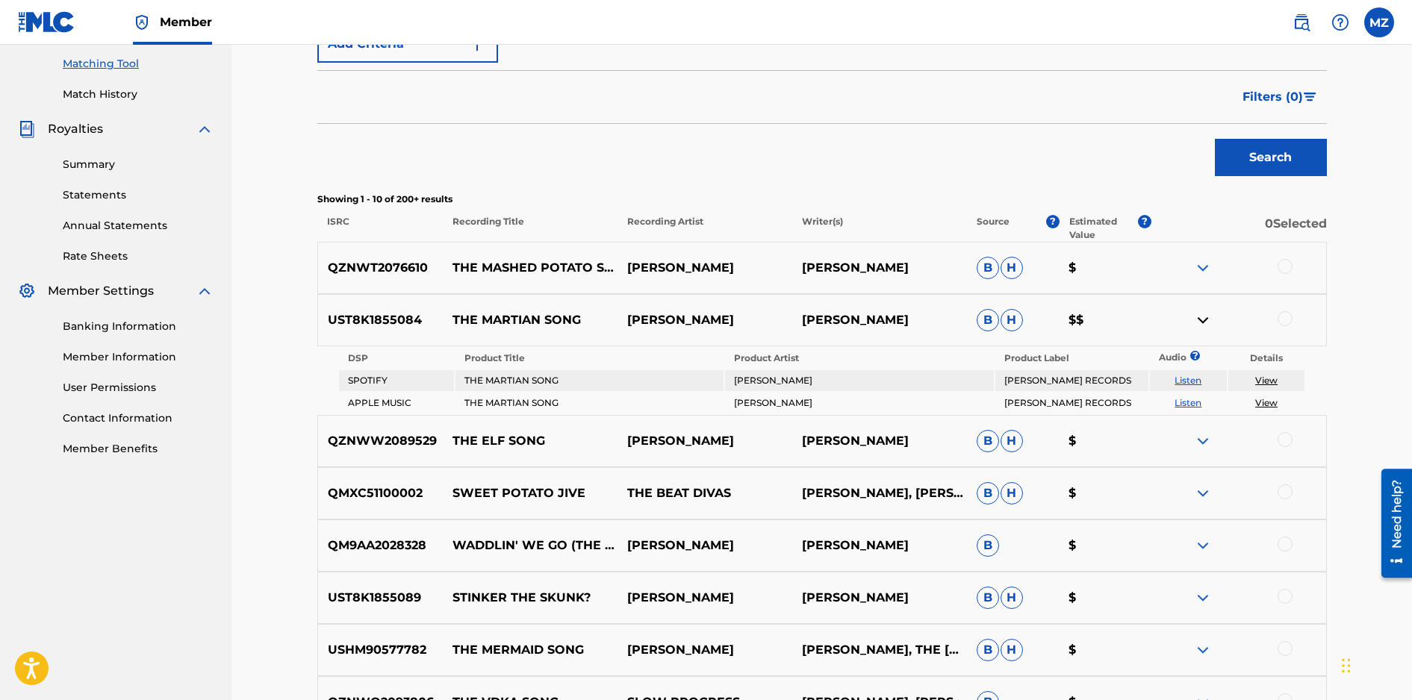
click at [1204, 320] on img at bounding box center [1203, 320] width 18 height 18
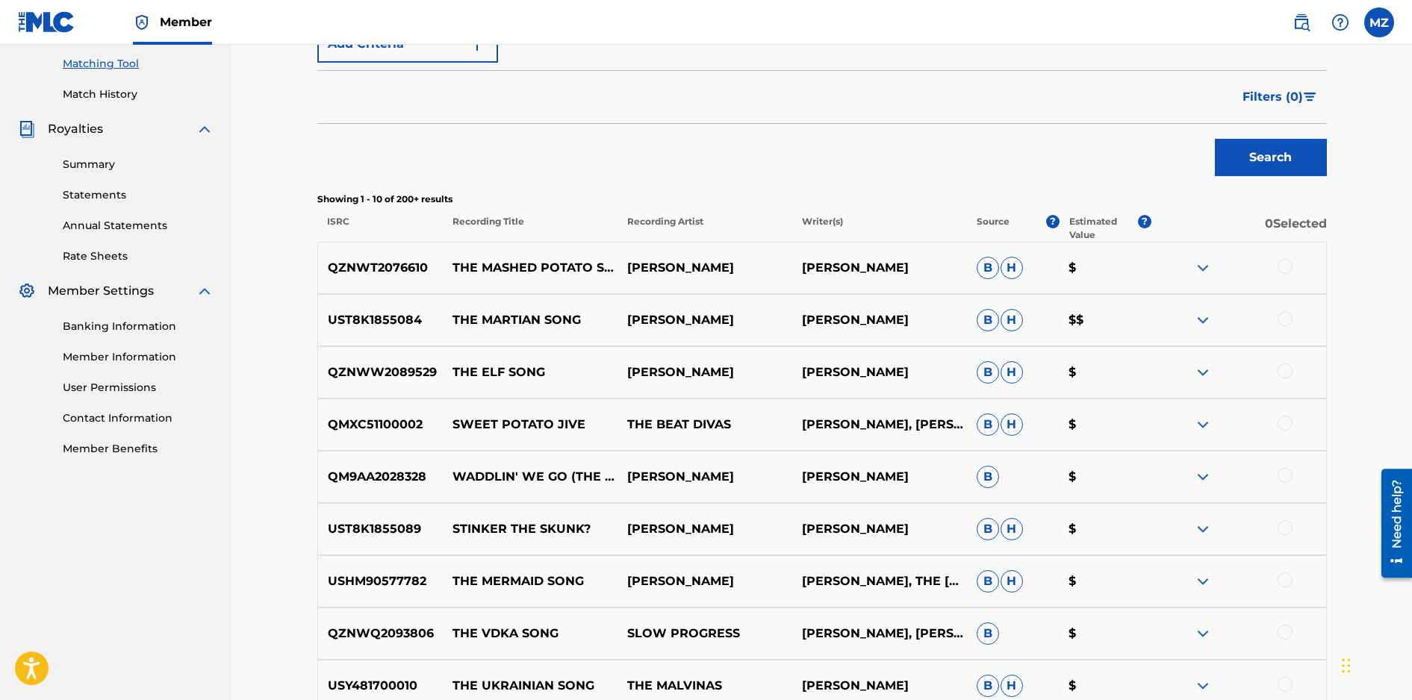
click at [1202, 263] on img at bounding box center [1203, 268] width 18 height 18
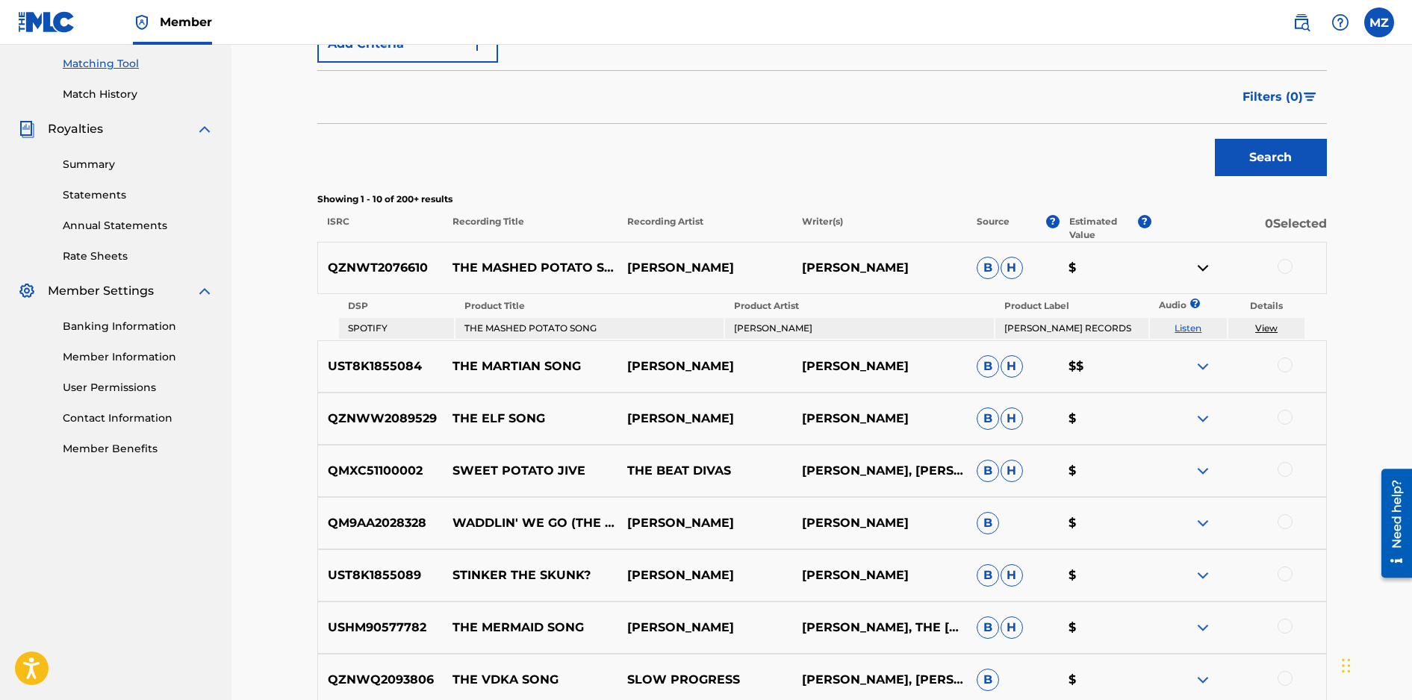
click at [1204, 267] on img at bounding box center [1203, 268] width 18 height 18
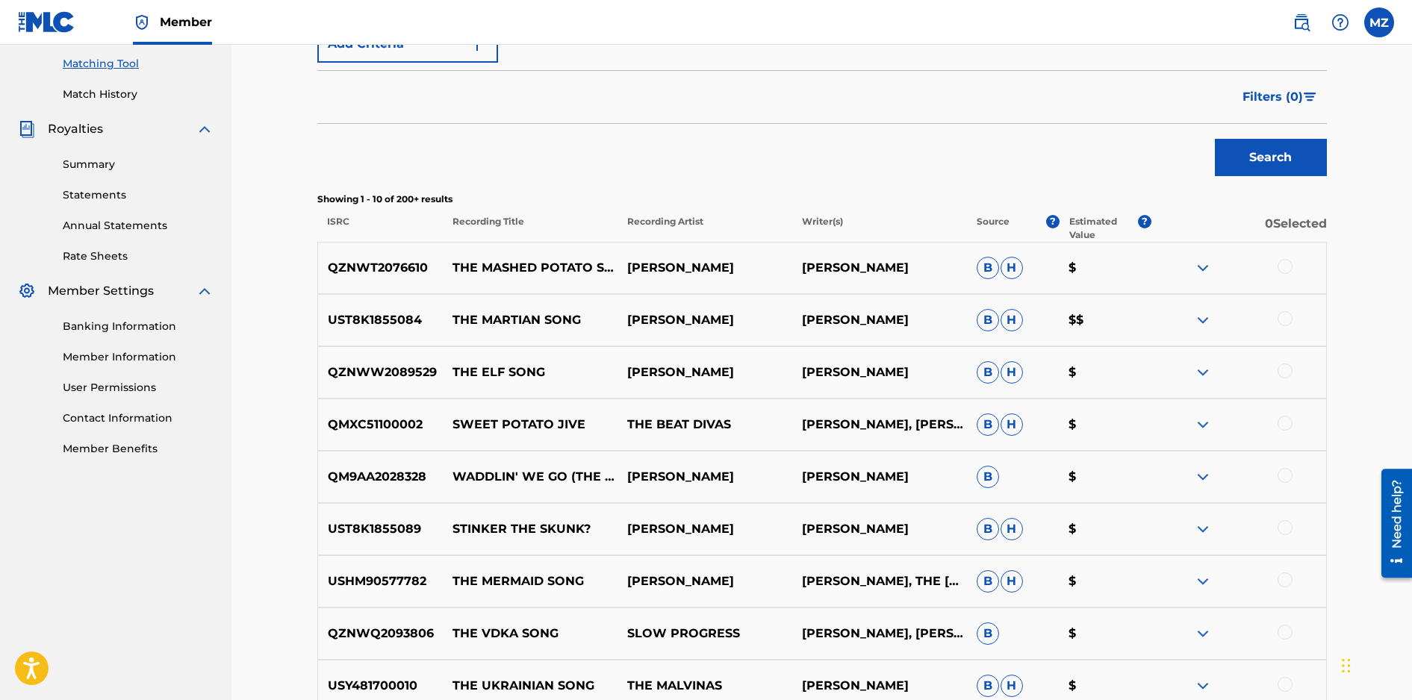
click at [1203, 377] on img at bounding box center [1203, 373] width 18 height 18
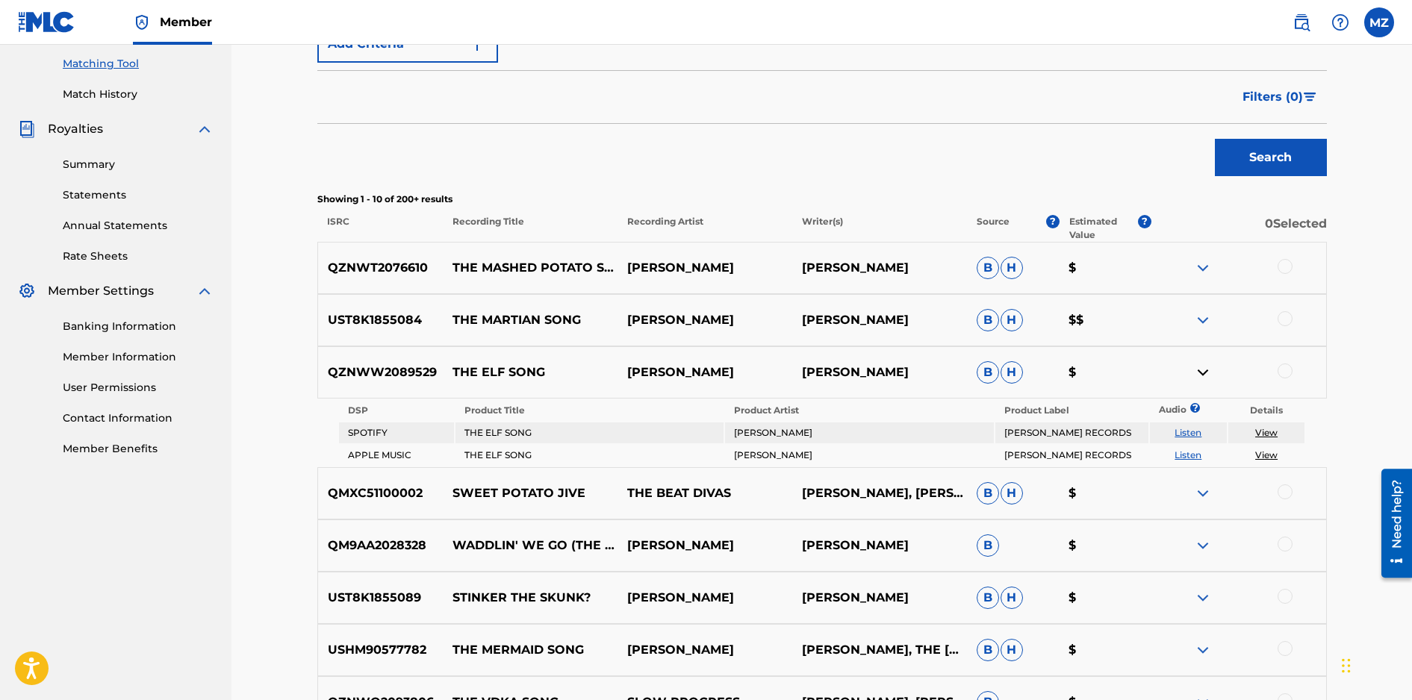
click at [1203, 374] on img at bounding box center [1203, 373] width 18 height 18
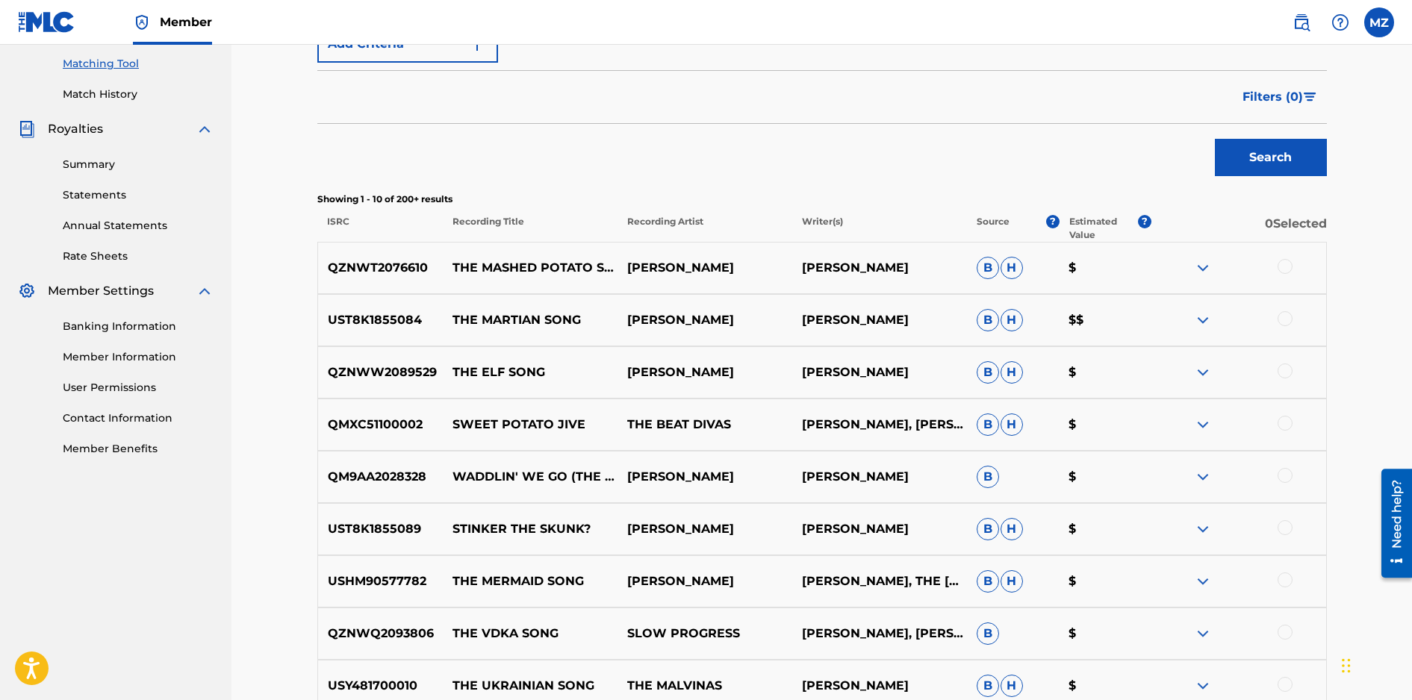
click at [1198, 529] on img at bounding box center [1203, 529] width 18 height 18
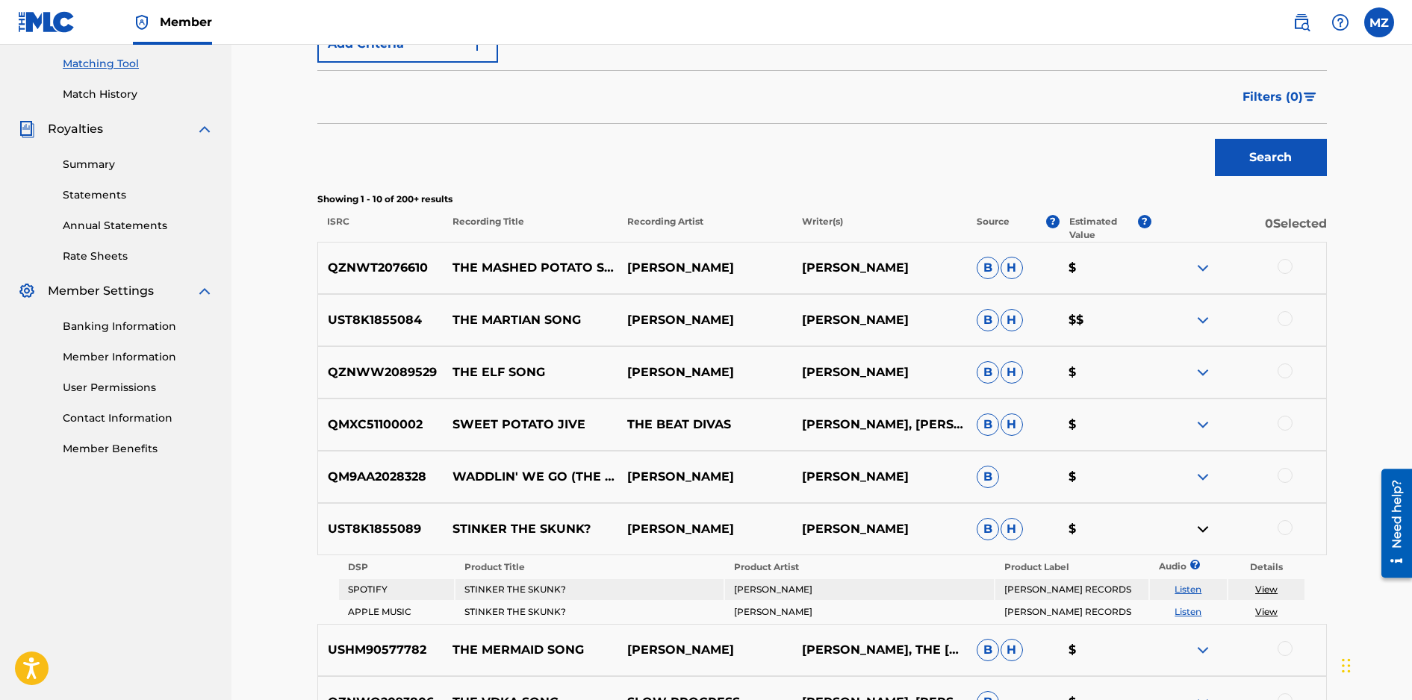
click at [1198, 529] on img at bounding box center [1203, 529] width 18 height 18
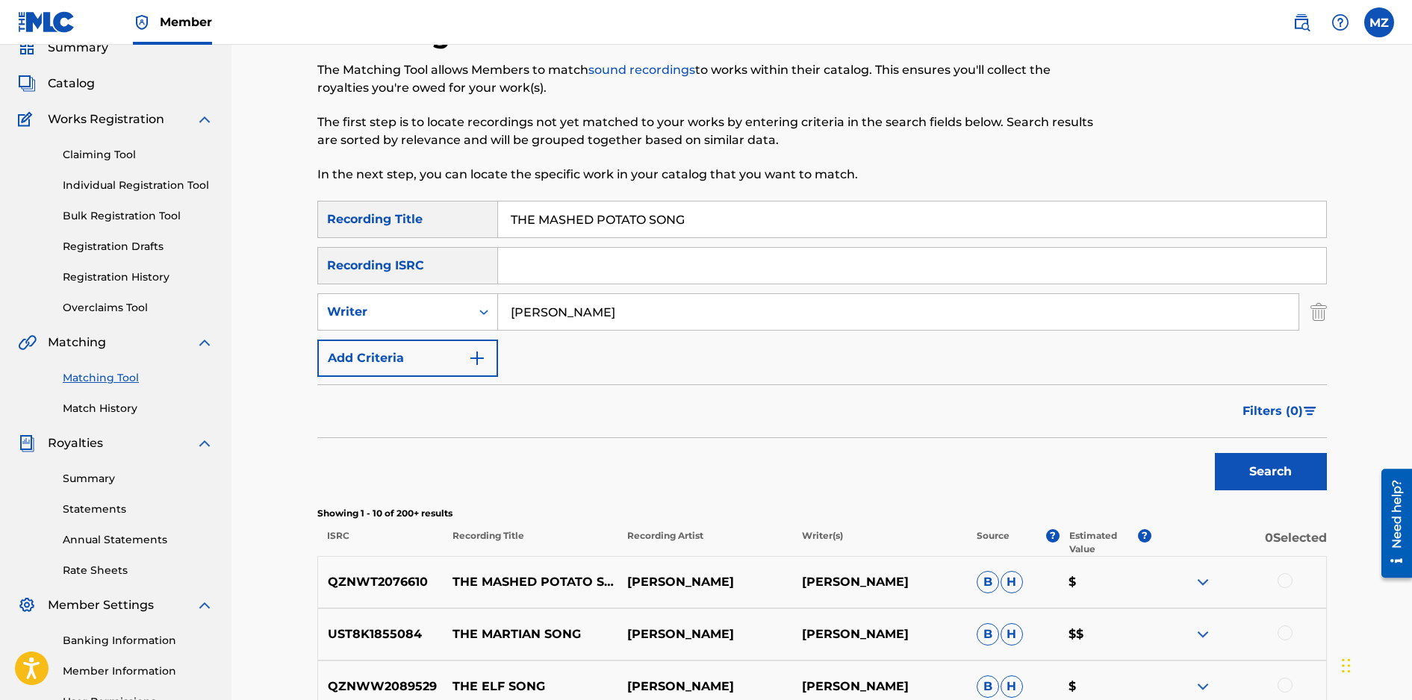
scroll to position [0, 0]
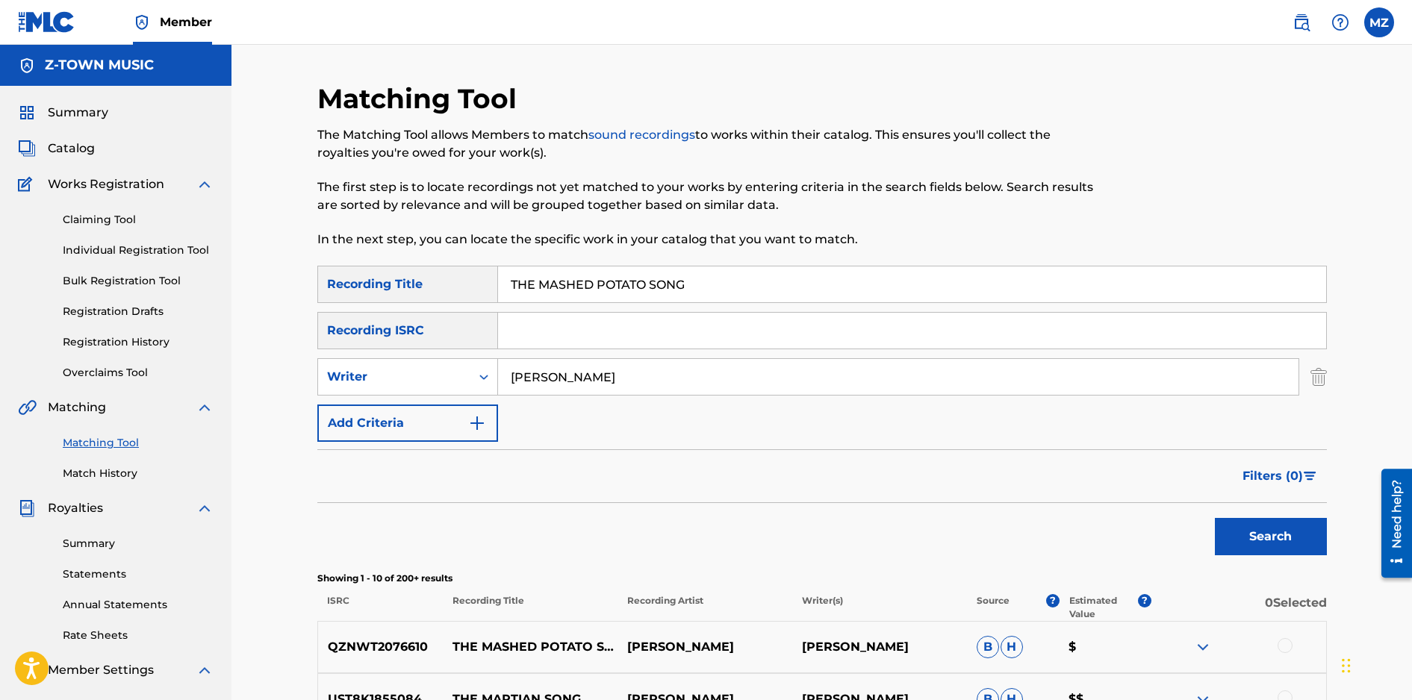
click at [701, 294] on input "THE MASHED POTATO SONG" at bounding box center [912, 285] width 828 height 36
click at [701, 293] on input "THE MASHED POTATO SONG" at bounding box center [912, 285] width 828 height 36
click at [1215, 518] on button "Search" at bounding box center [1271, 536] width 112 height 37
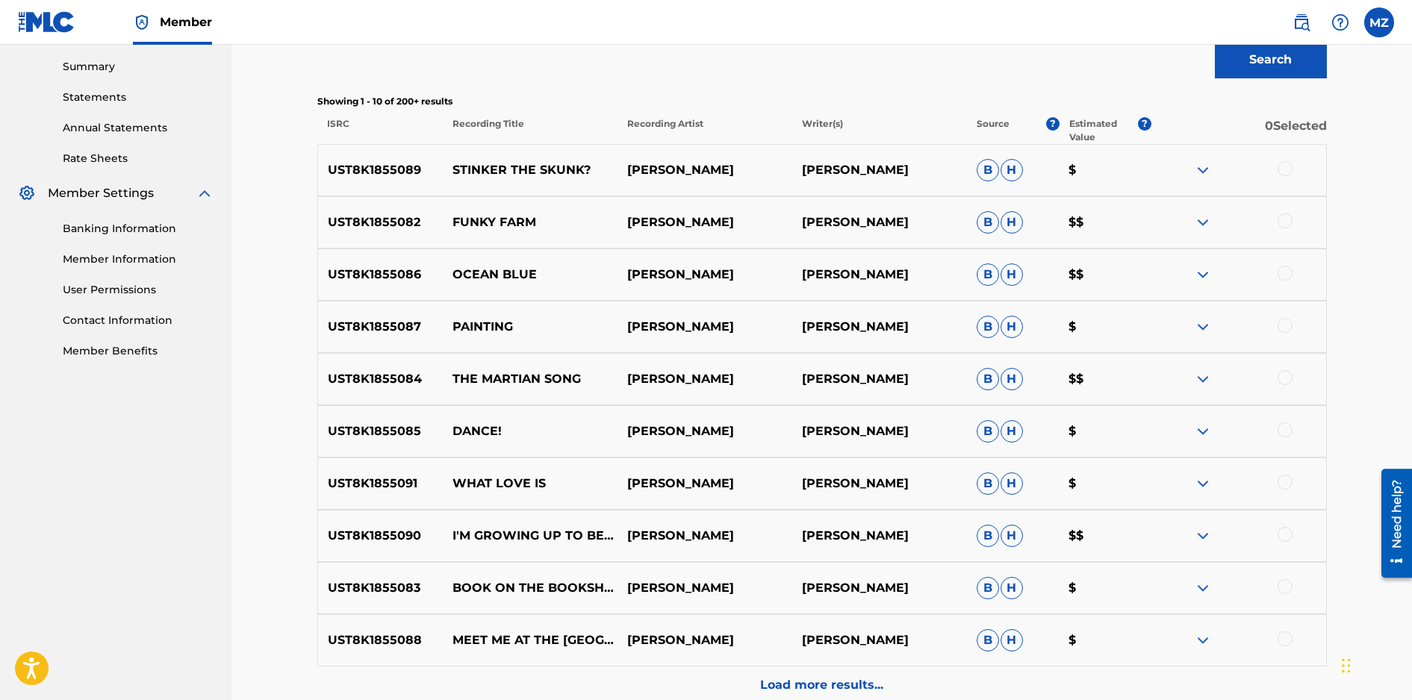
scroll to position [469, 0]
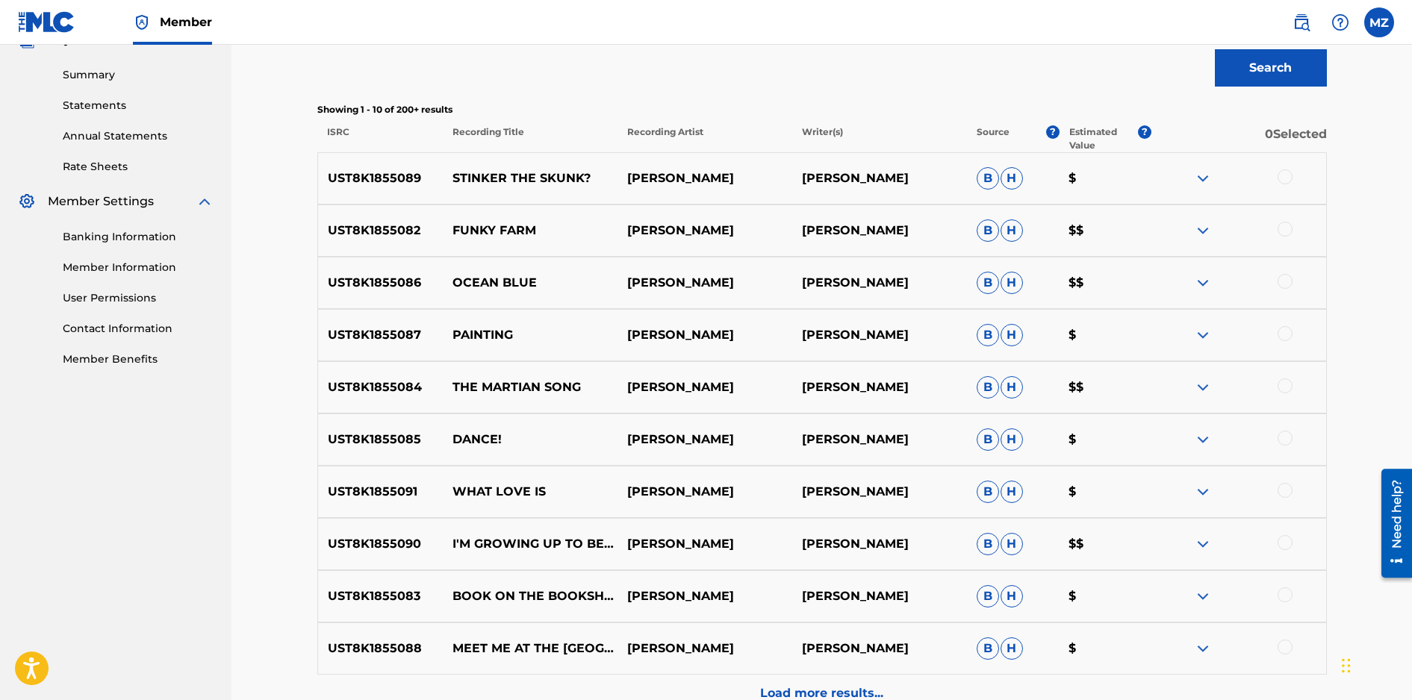
click at [1201, 232] on img at bounding box center [1203, 231] width 18 height 18
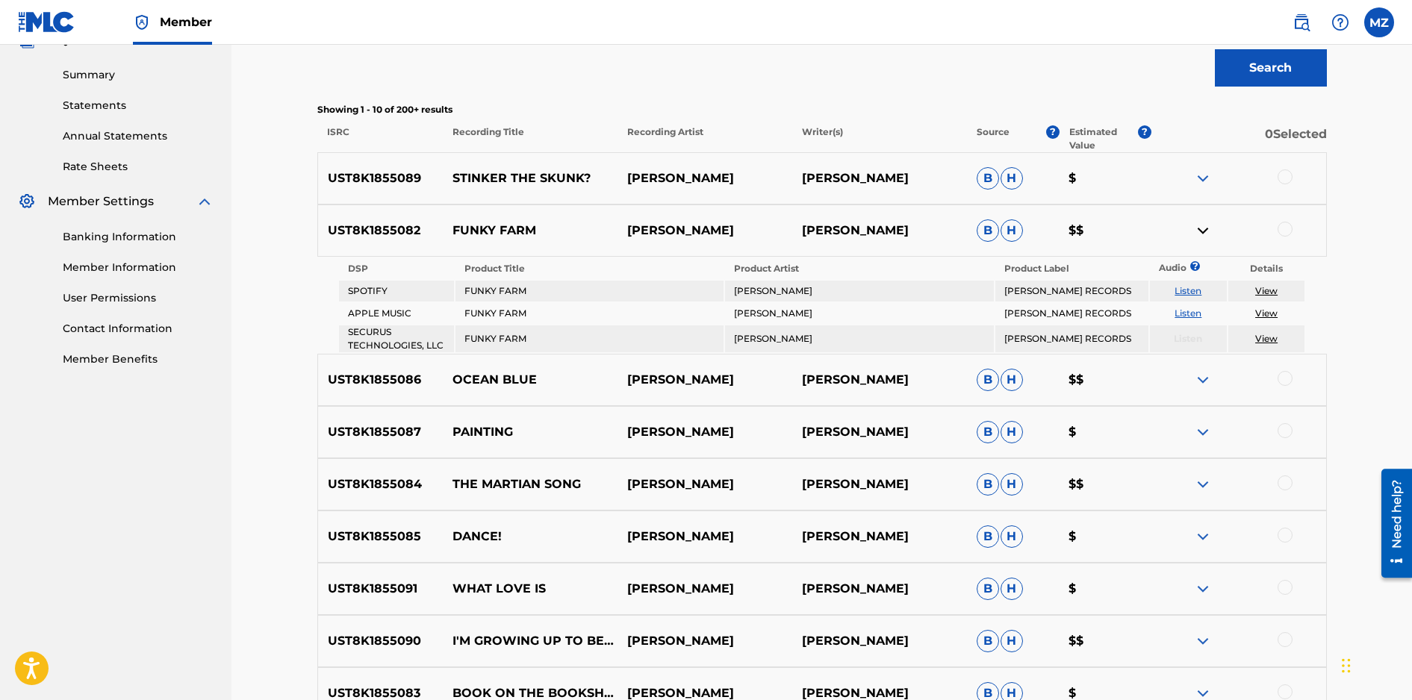
click at [1204, 379] on img at bounding box center [1203, 380] width 18 height 18
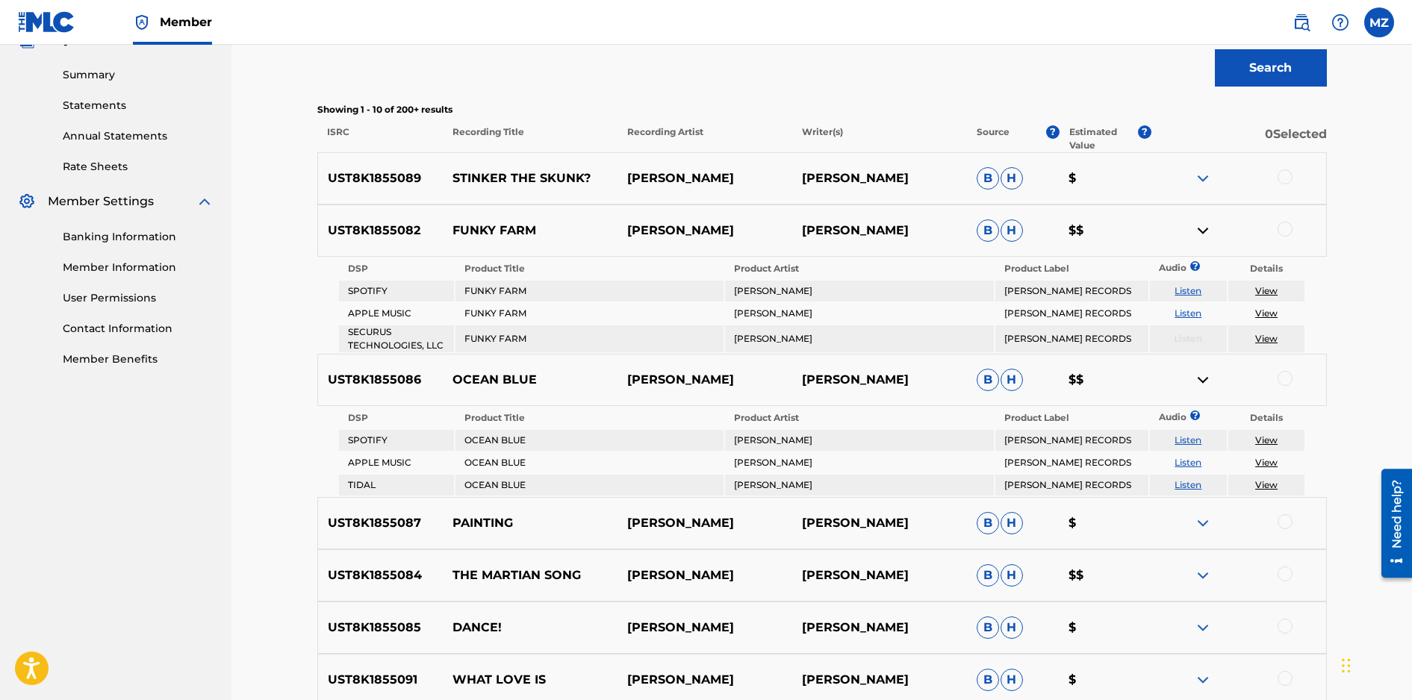
click at [1201, 525] on img at bounding box center [1203, 523] width 18 height 18
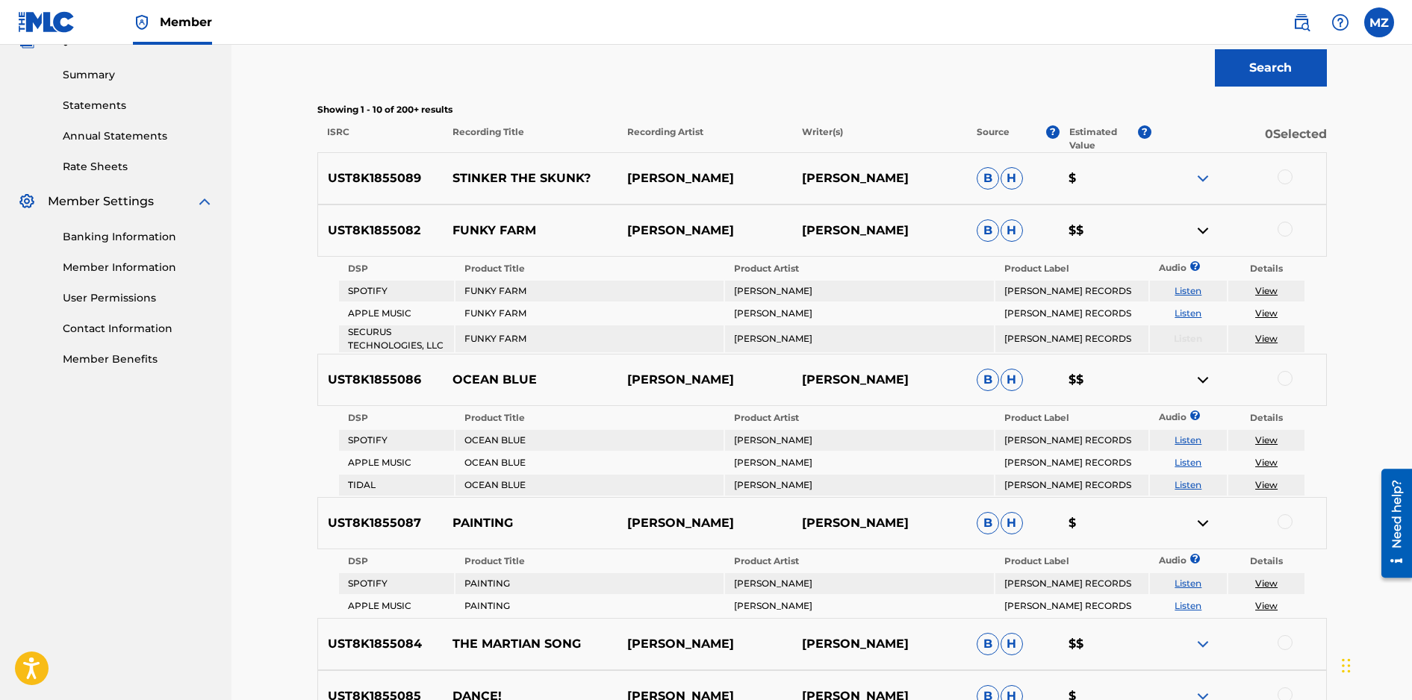
click at [1196, 177] on img at bounding box center [1203, 178] width 18 height 18
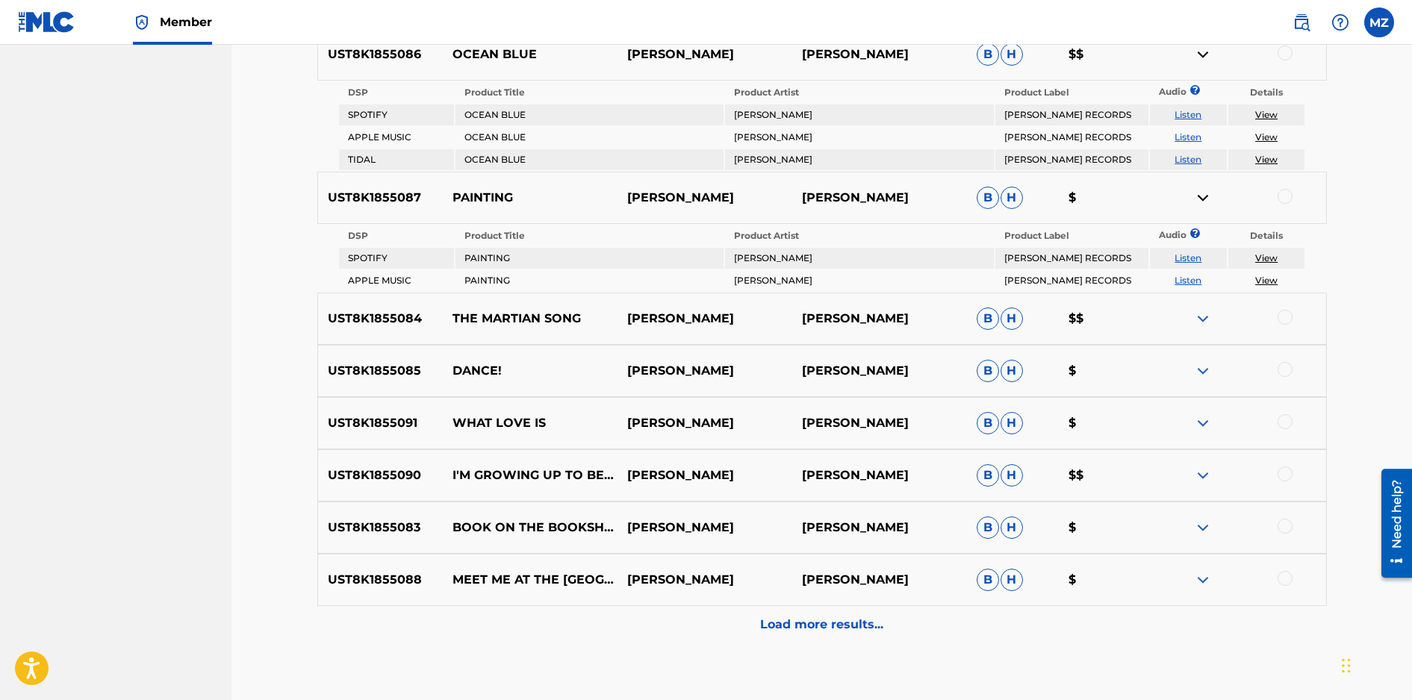
scroll to position [874, 0]
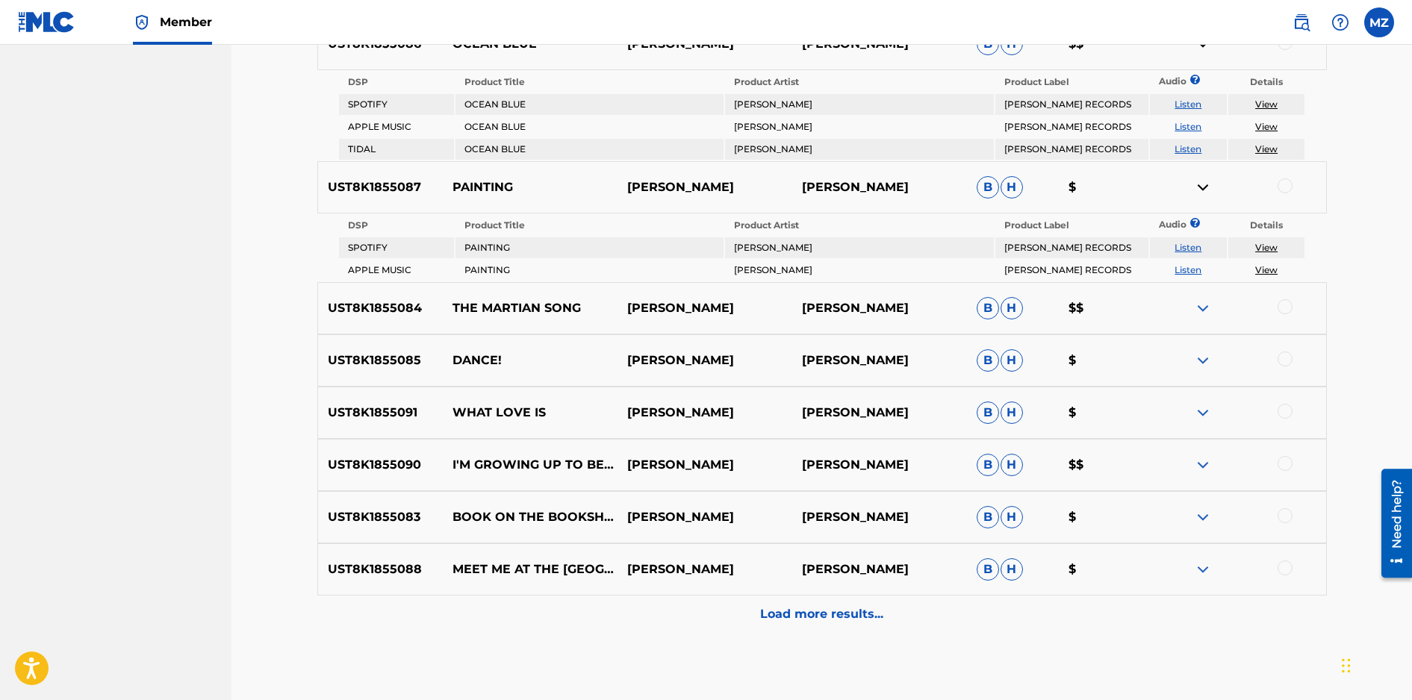
click at [1203, 308] on img at bounding box center [1203, 308] width 18 height 18
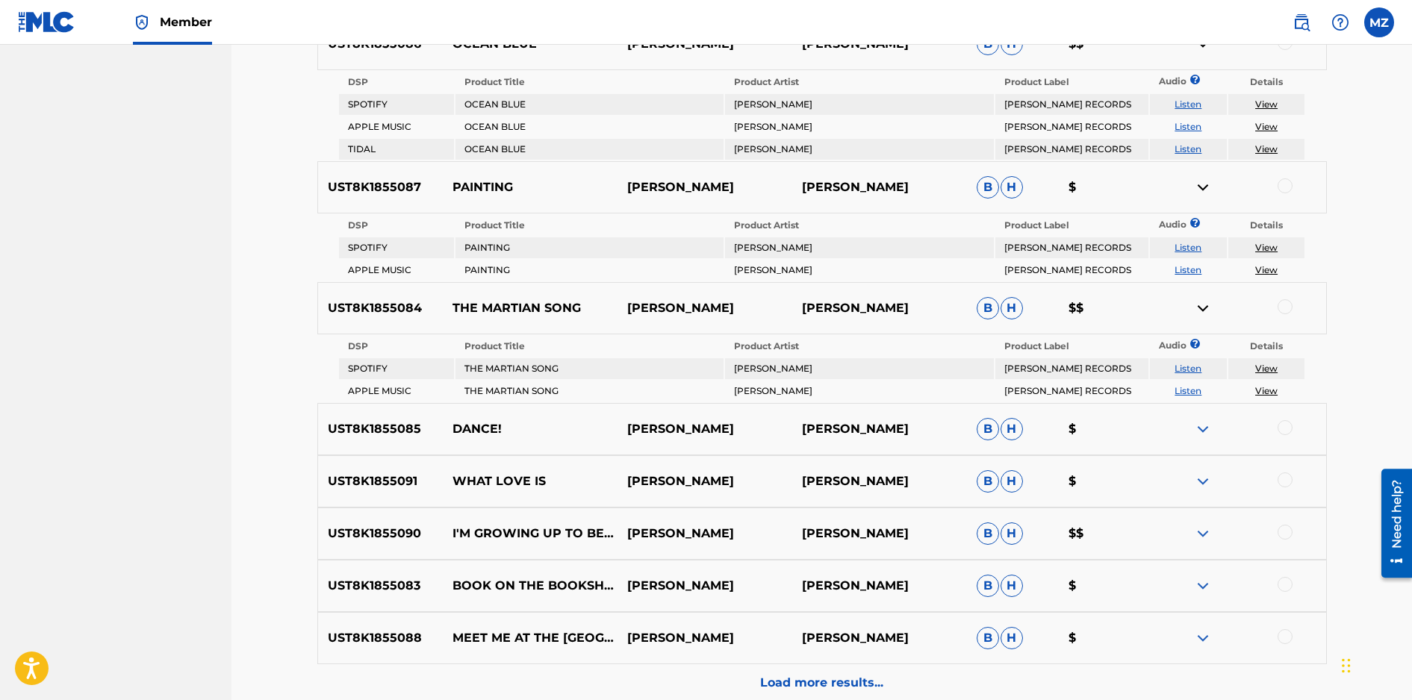
click at [1201, 426] on img at bounding box center [1203, 429] width 18 height 18
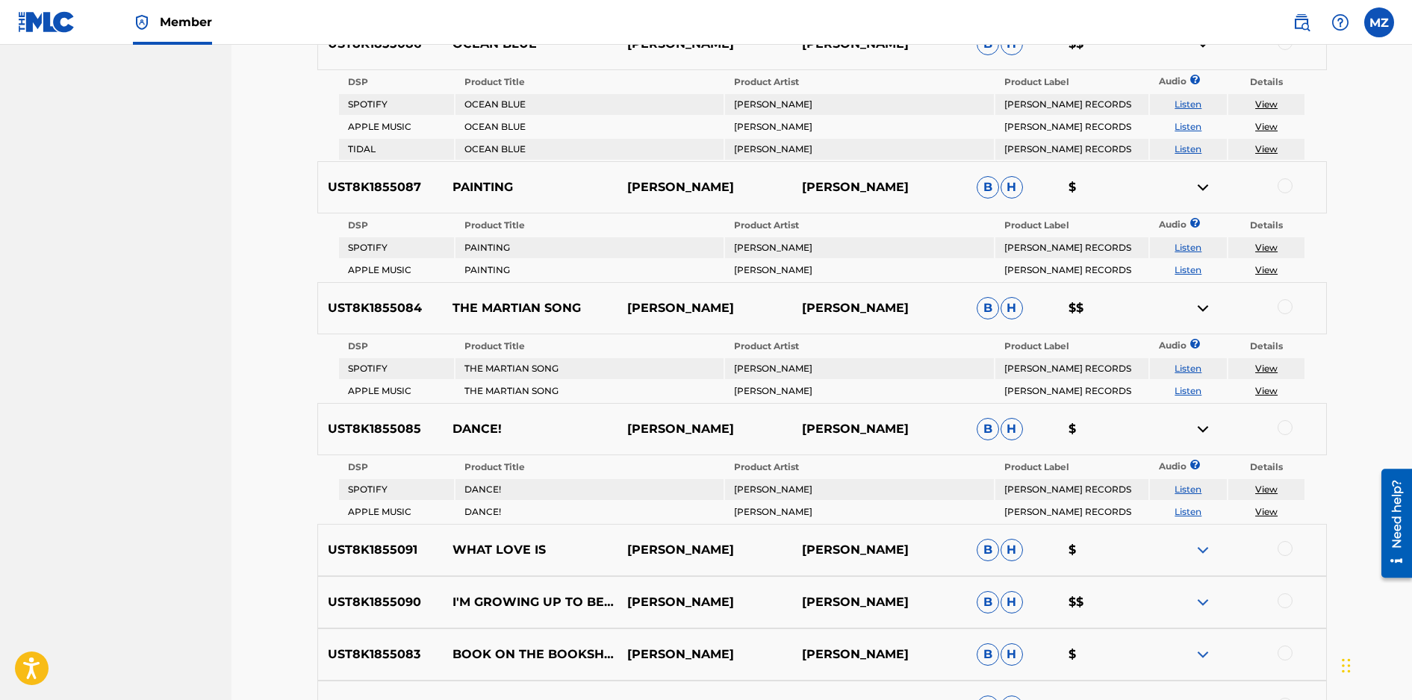
click at [1201, 551] on img at bounding box center [1203, 550] width 18 height 18
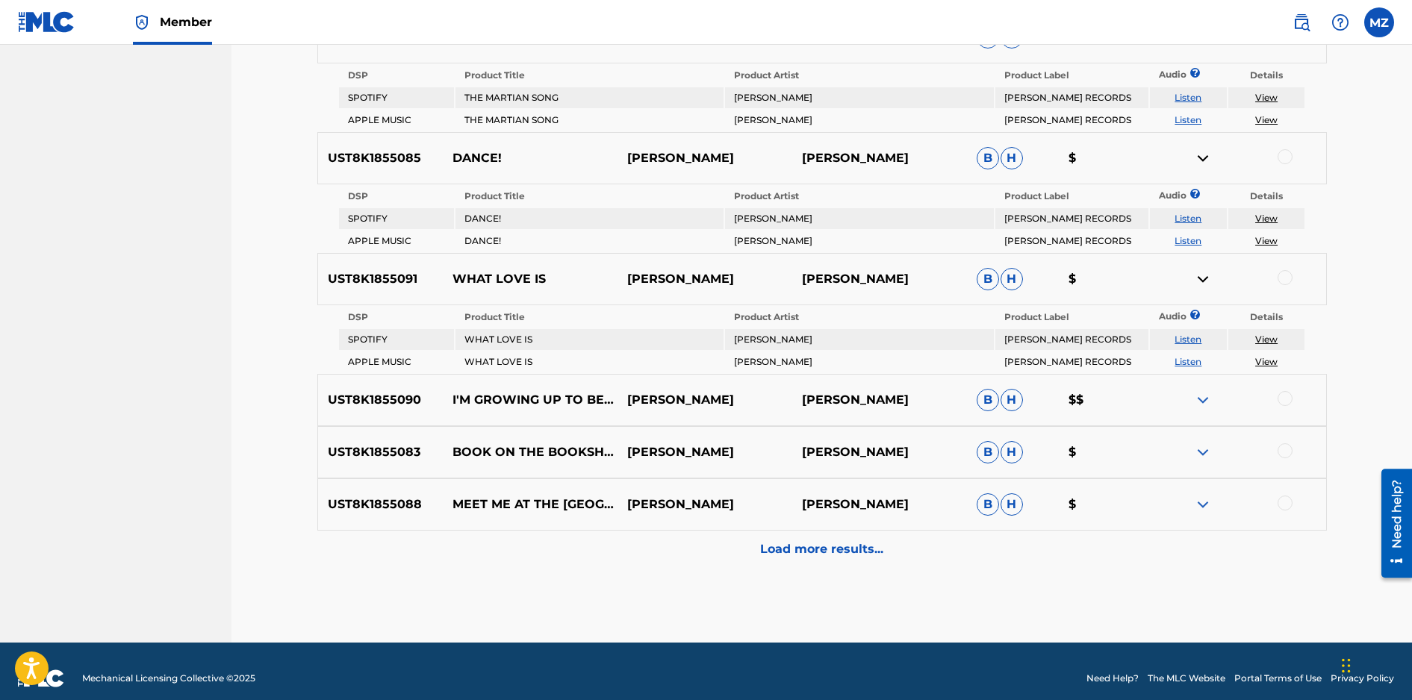
scroll to position [1159, 0]
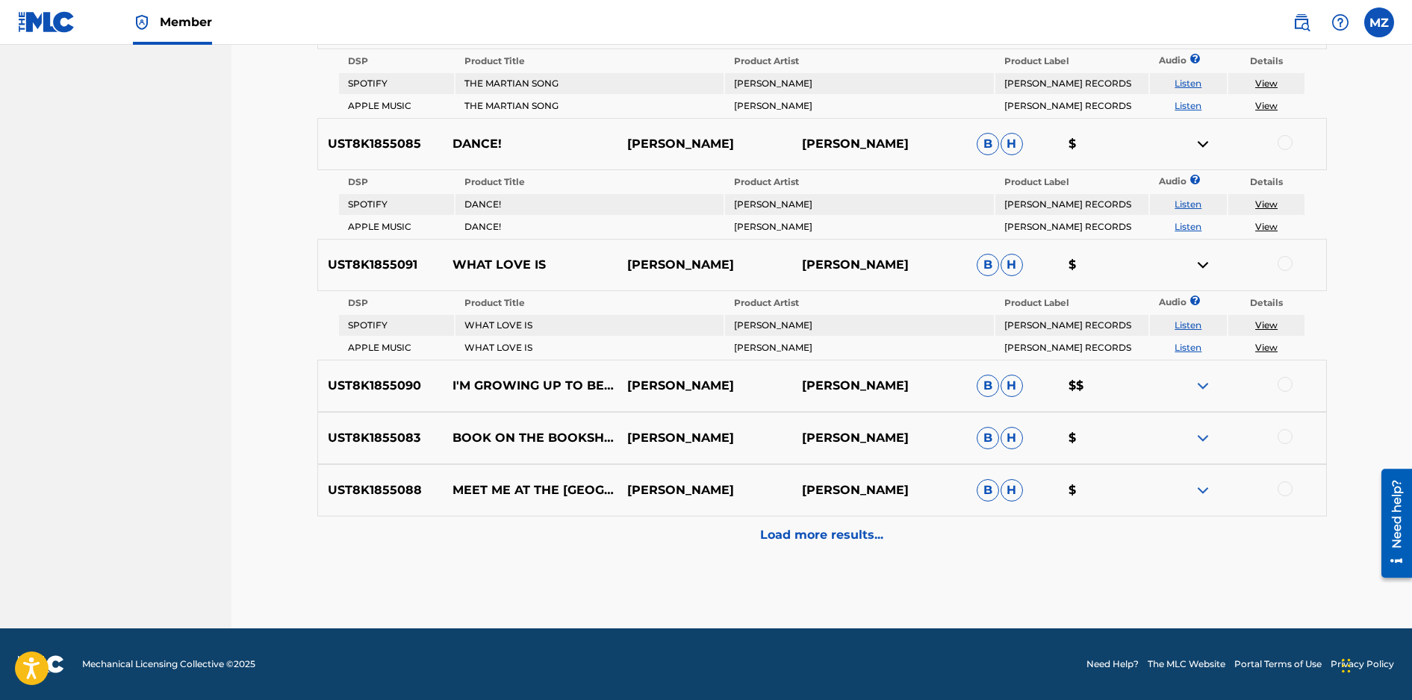
click at [1201, 387] on img at bounding box center [1203, 386] width 18 height 18
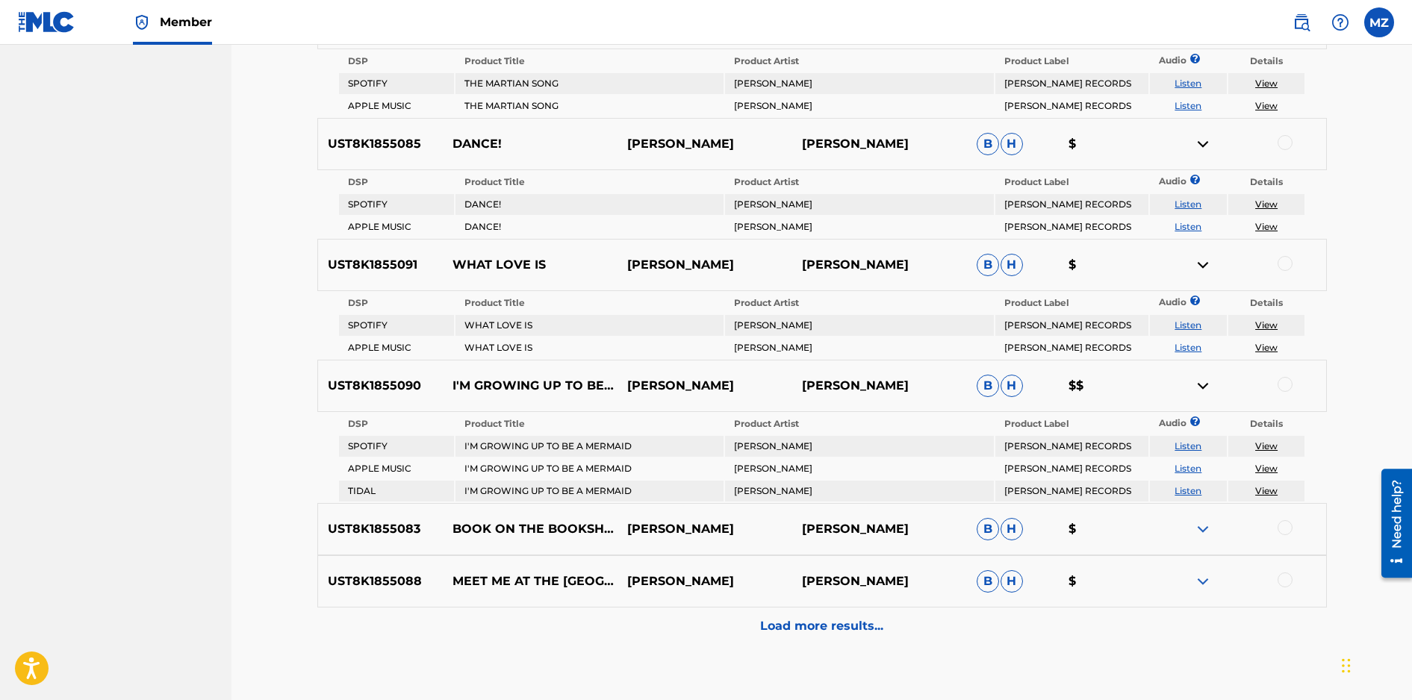
click at [1199, 529] on img at bounding box center [1203, 529] width 18 height 18
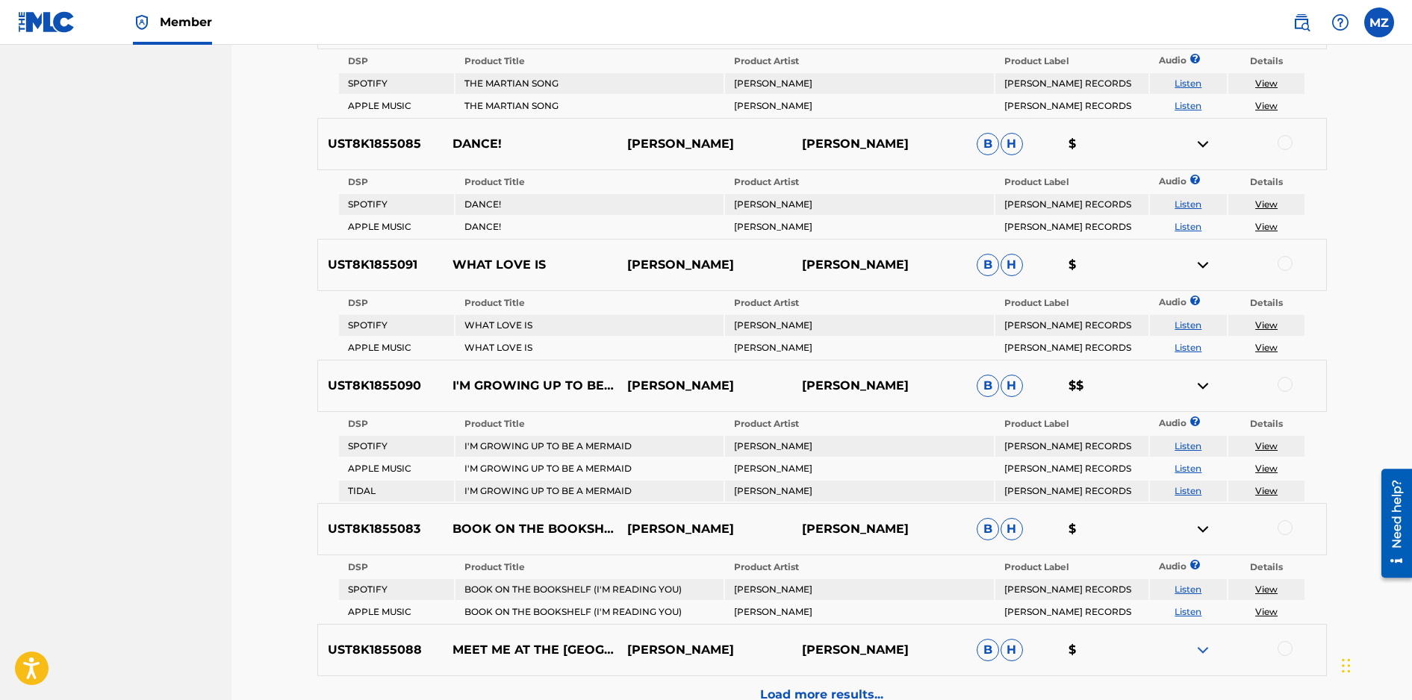
click at [1199, 649] on img at bounding box center [1203, 650] width 18 height 18
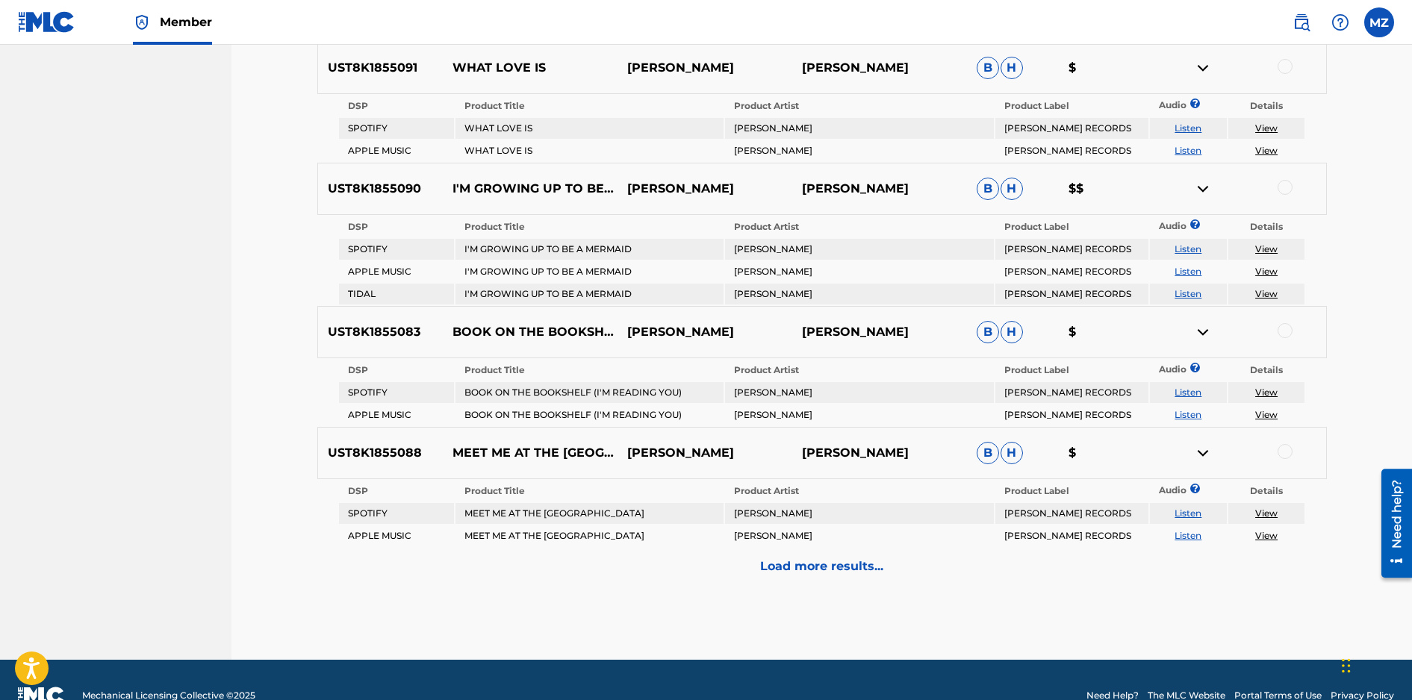
scroll to position [1387, 0]
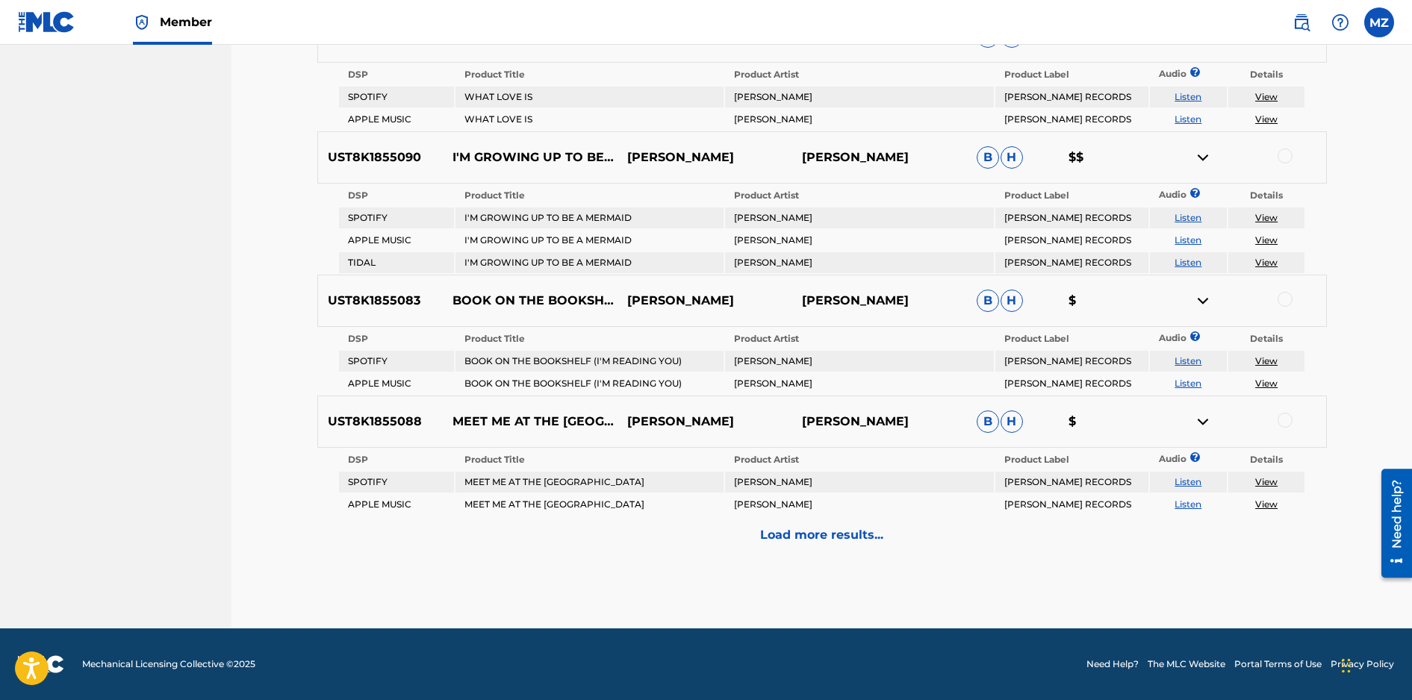
click at [789, 530] on p "Load more results..." at bounding box center [821, 535] width 123 height 18
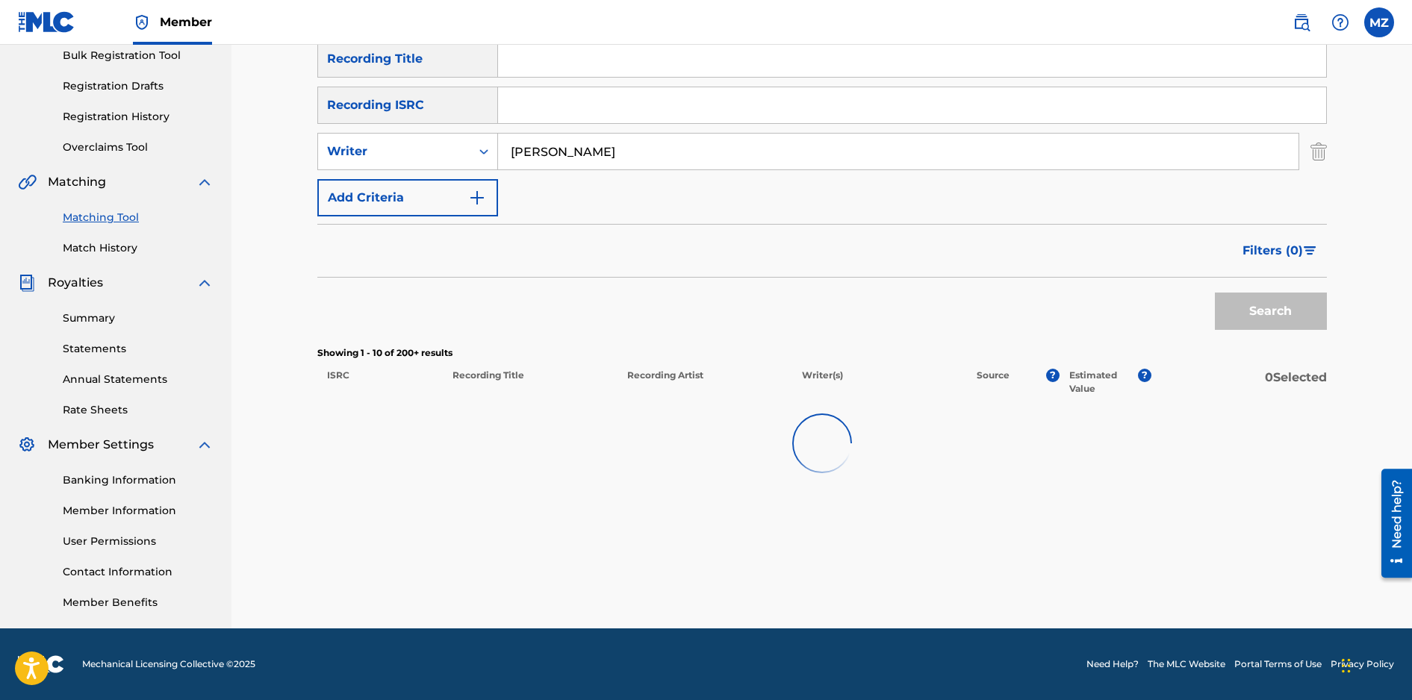
scroll to position [1150, 0]
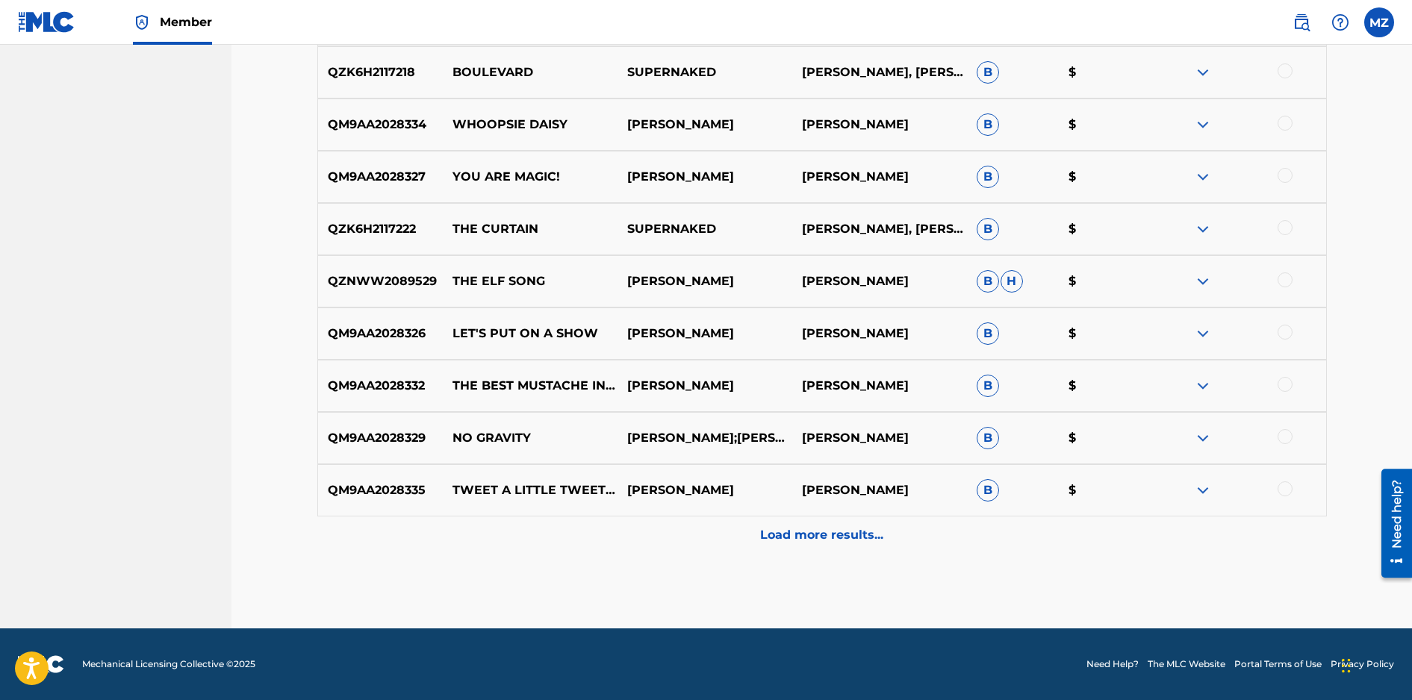
click at [1196, 385] on img at bounding box center [1203, 386] width 18 height 18
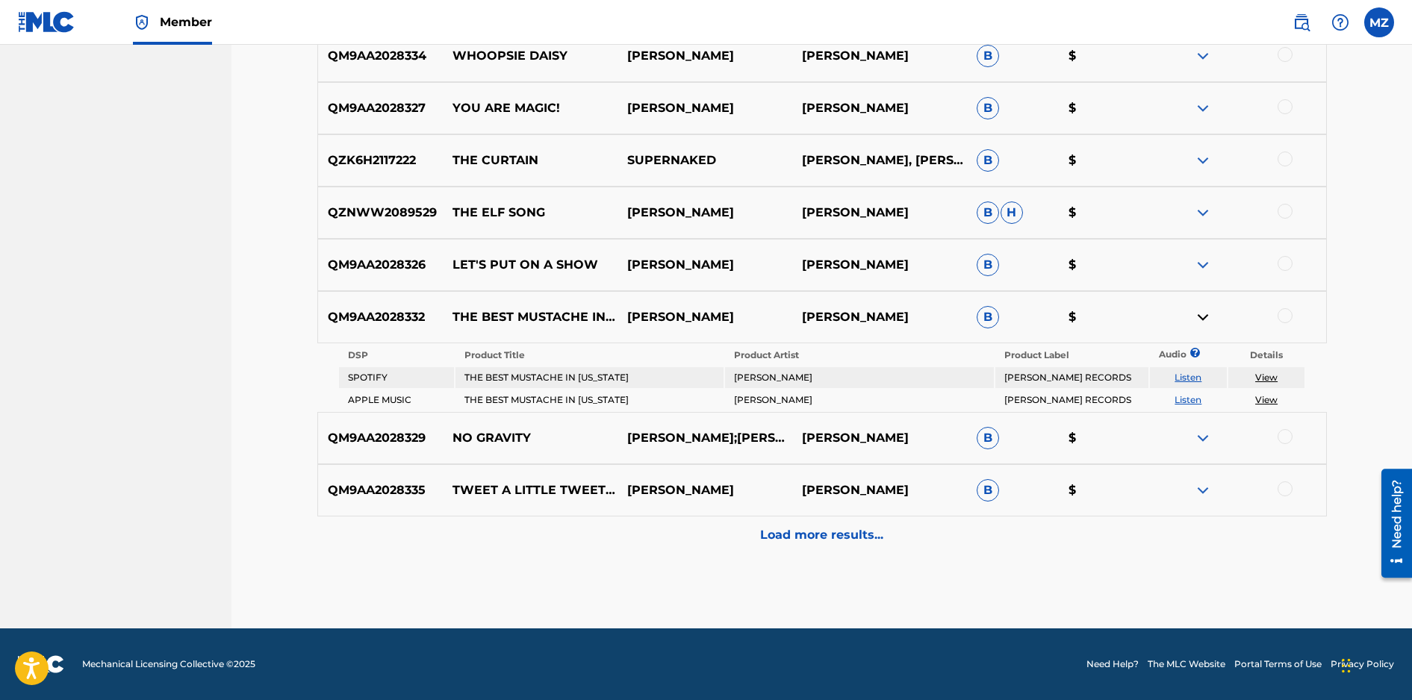
click at [1204, 429] on img at bounding box center [1203, 438] width 18 height 18
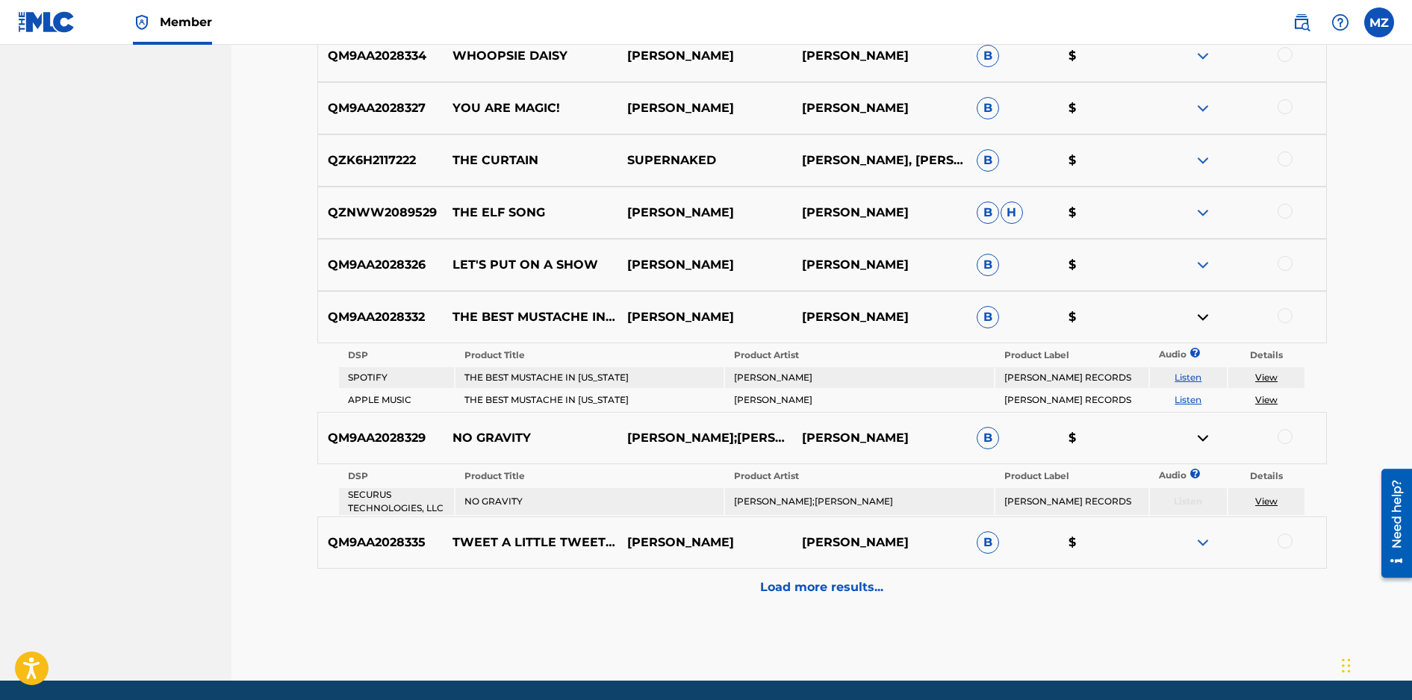
scroll to position [1271, 0]
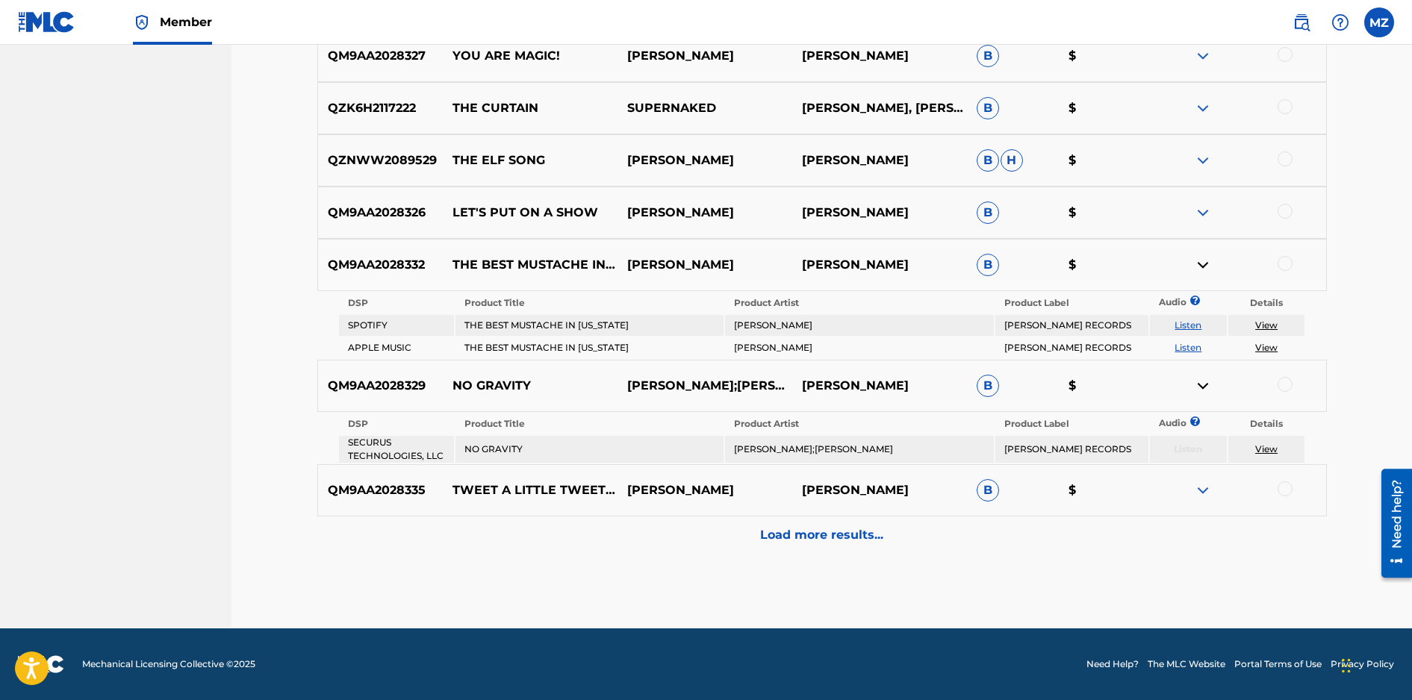
click at [1201, 491] on img at bounding box center [1203, 491] width 18 height 18
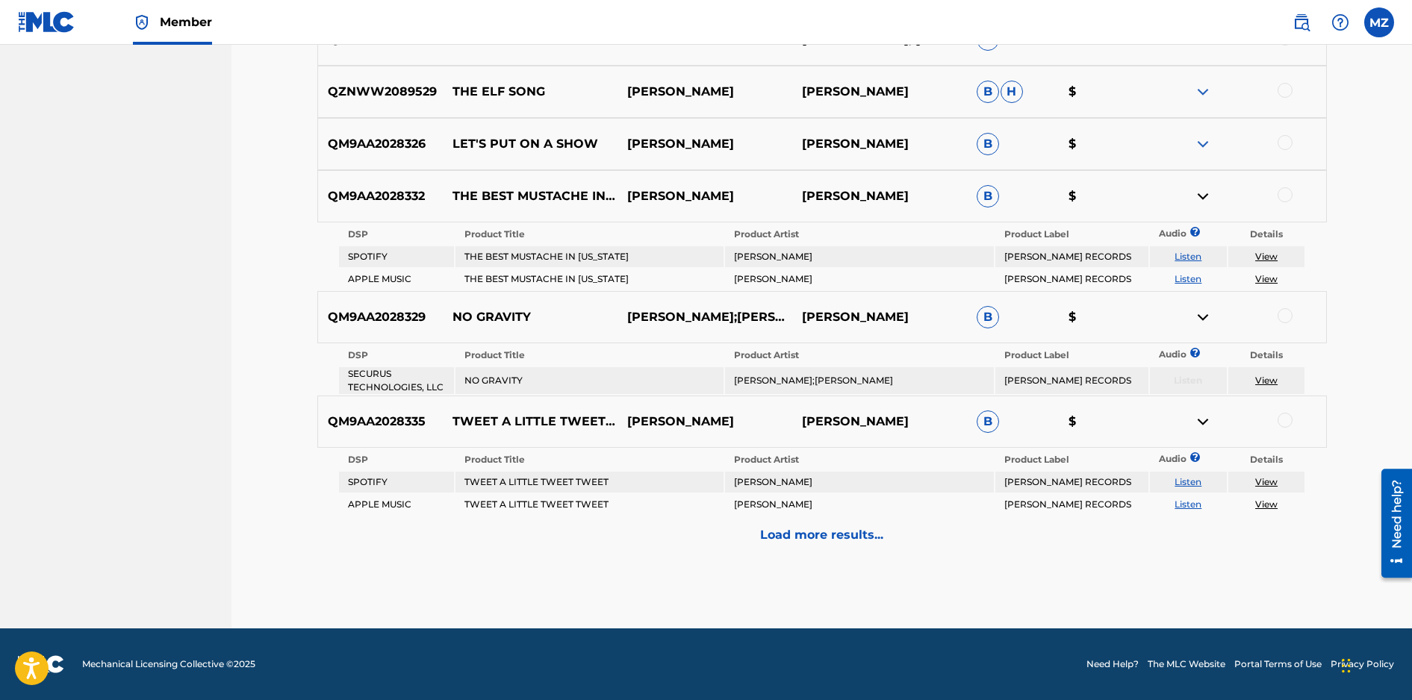
click at [1264, 377] on link "View" at bounding box center [1266, 380] width 22 height 11
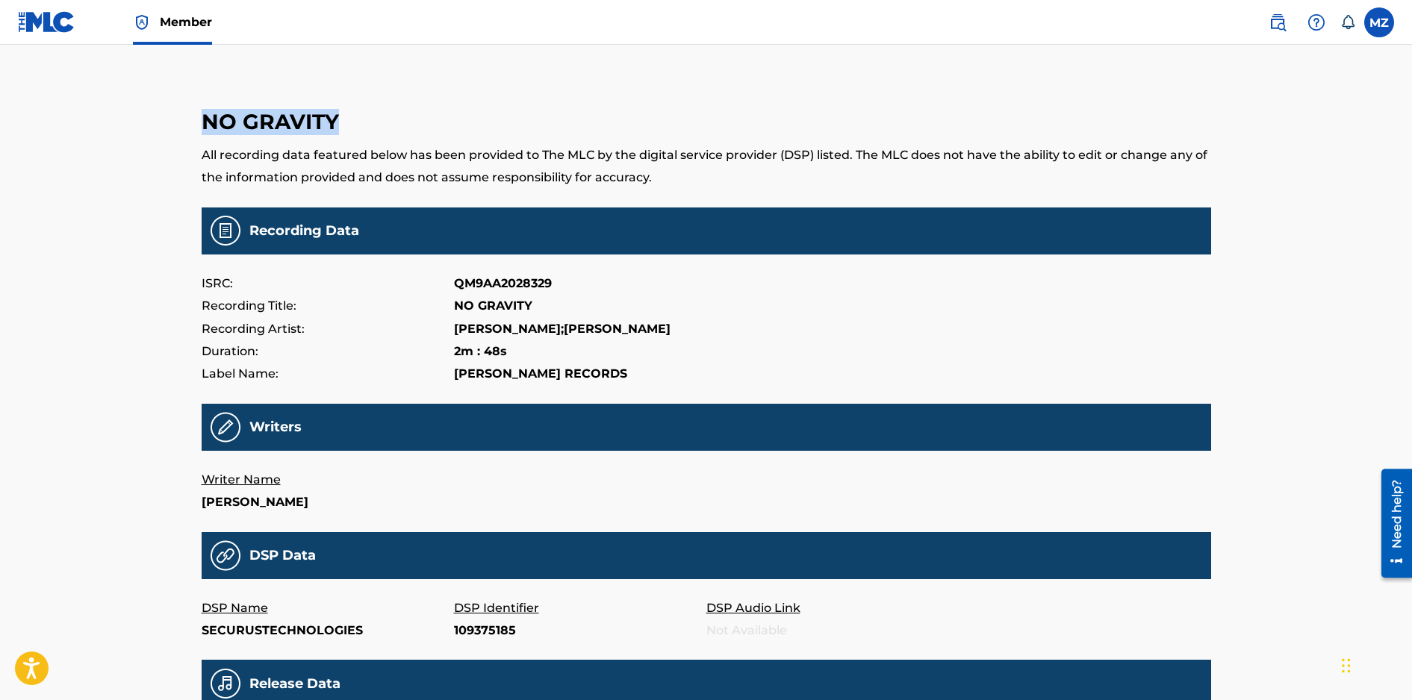
drag, startPoint x: 1411, startPoint y: 90, endPoint x: 1412, endPoint y: 112, distance: 22.4
click at [1411, 113] on html "Press Option+1 for screen-reader mode, Option+0 to cancel Accessibility Screen-…" at bounding box center [706, 350] width 1412 height 700
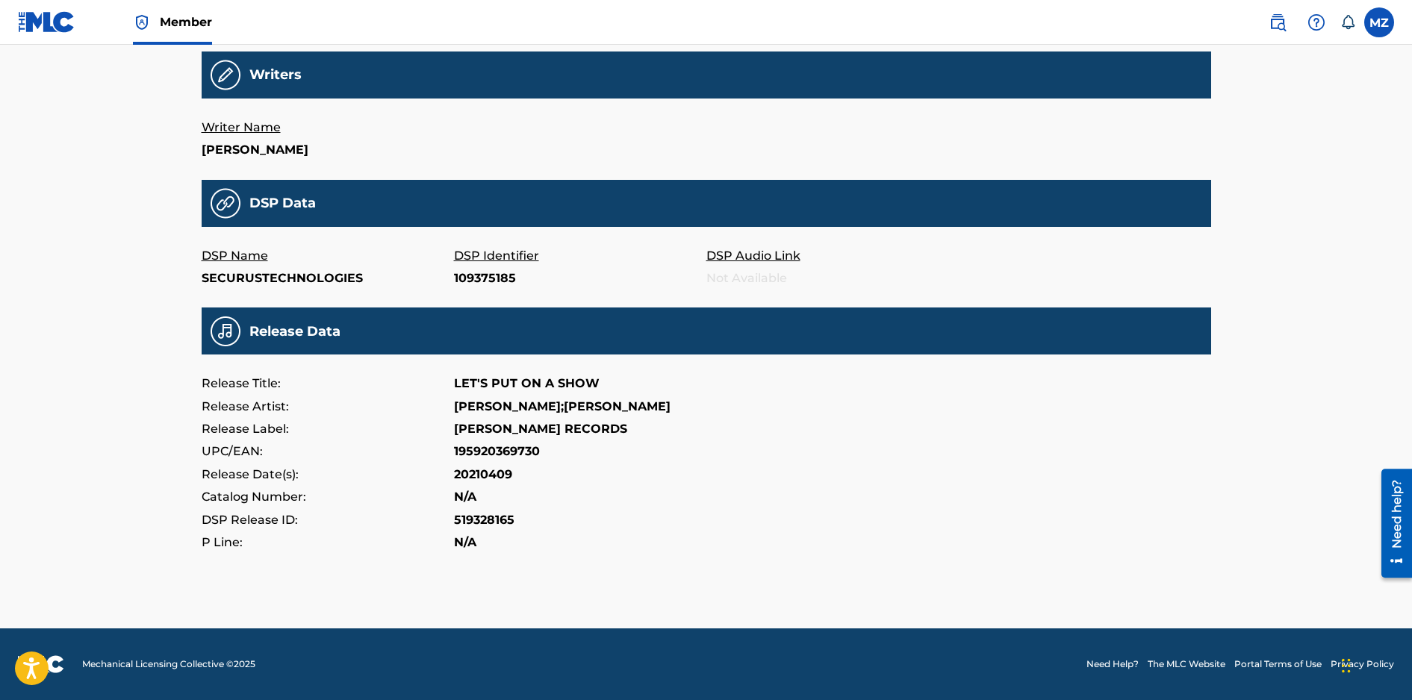
scroll to position [287, 0]
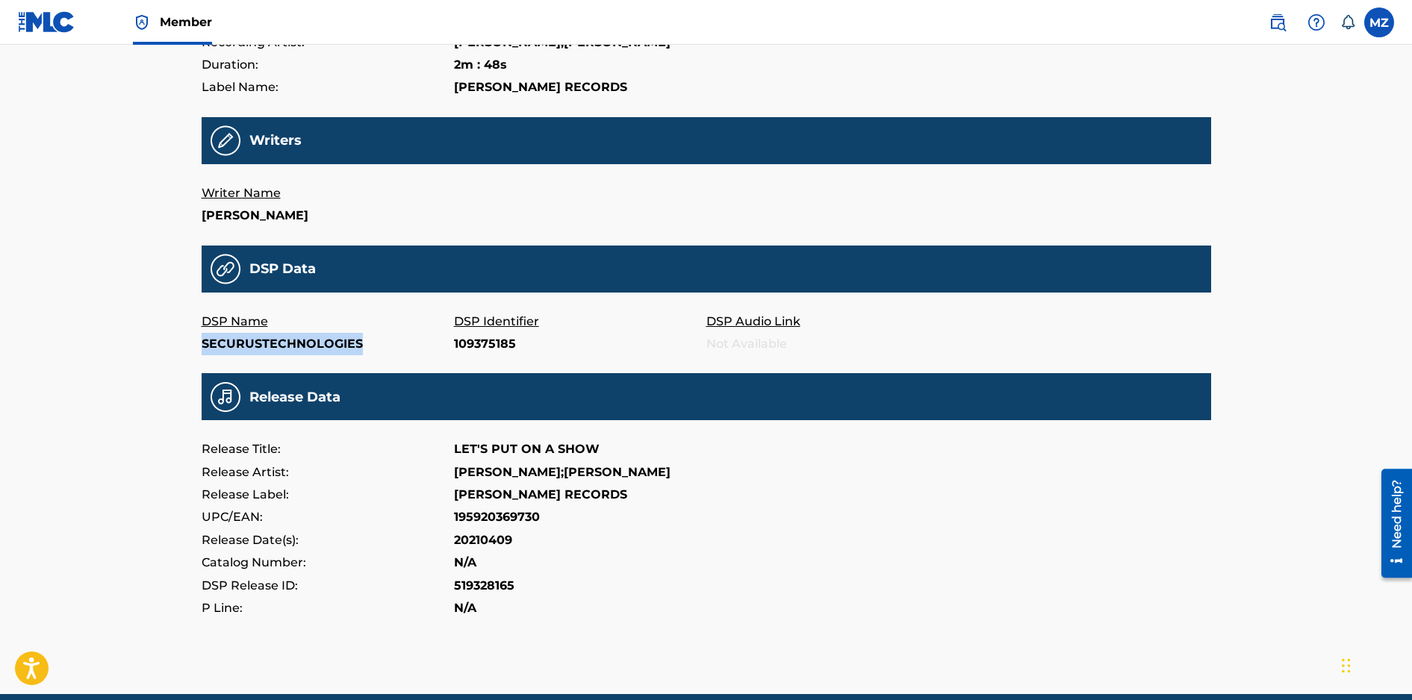
drag, startPoint x: 203, startPoint y: 337, endPoint x: 369, endPoint y: 339, distance: 165.8
click at [369, 339] on p "SECURUSTECHNOLOGIES" at bounding box center [328, 344] width 252 height 22
copy p "SECURUSTECHNOLOGIES"
